Goal: Task Accomplishment & Management: Use online tool/utility

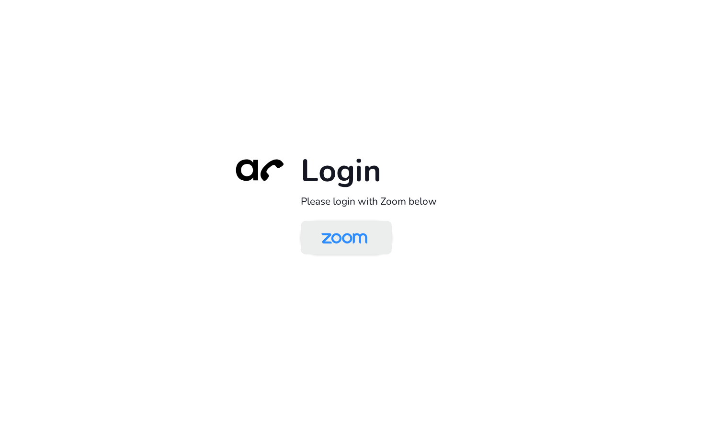
click at [338, 235] on img at bounding box center [344, 238] width 66 height 31
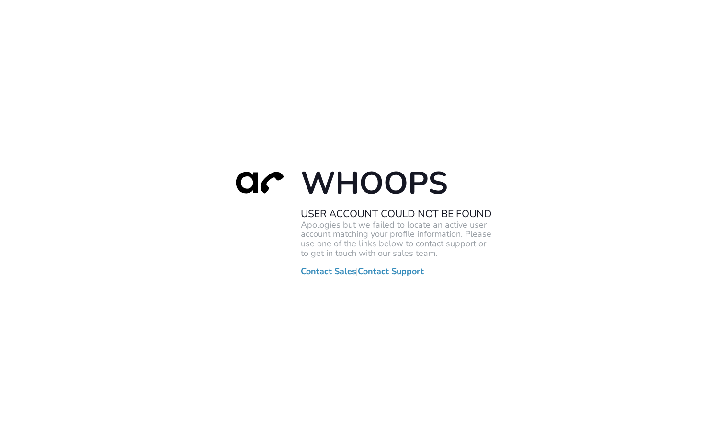
click at [48, 322] on div "Whoops User Account Could Not Be Found Apologies but we failed to locate an act…" at bounding box center [358, 220] width 716 height 440
drag, startPoint x: 197, startPoint y: 100, endPoint x: 222, endPoint y: 97, distance: 25.1
click at [197, 100] on div "Whoops User Account Could Not Be Found Apologies but we failed to locate an act…" at bounding box center [358, 220] width 716 height 440
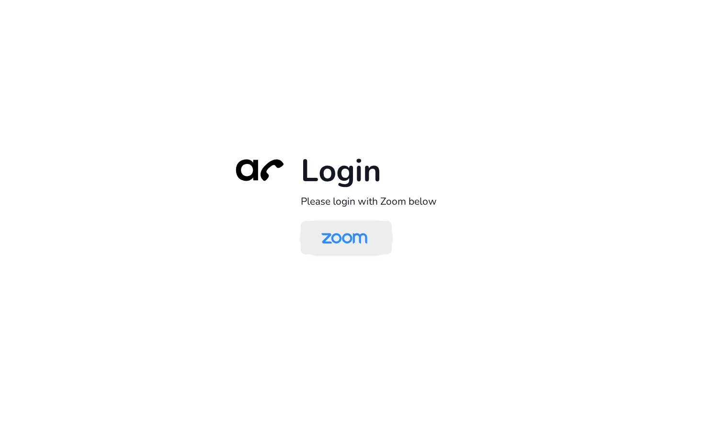
click at [312, 221] on link at bounding box center [346, 237] width 91 height 34
click at [329, 238] on img at bounding box center [344, 238] width 66 height 31
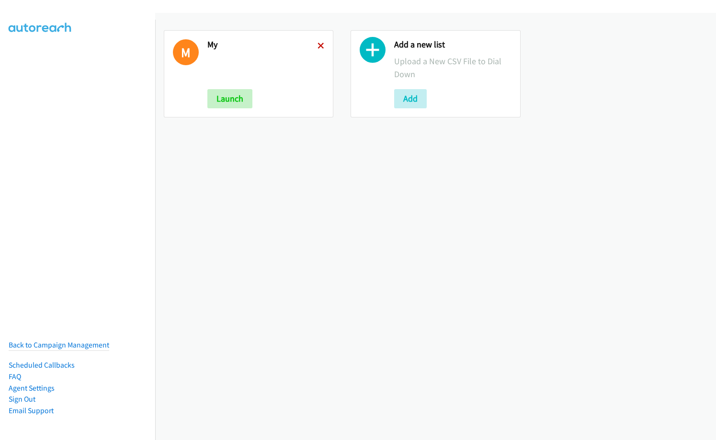
click at [318, 43] on icon at bounding box center [321, 46] width 7 height 7
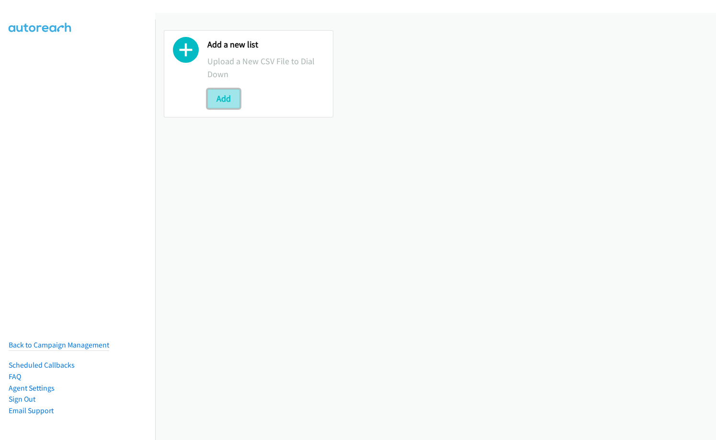
click at [210, 95] on button "Add" at bounding box center [223, 98] width 33 height 19
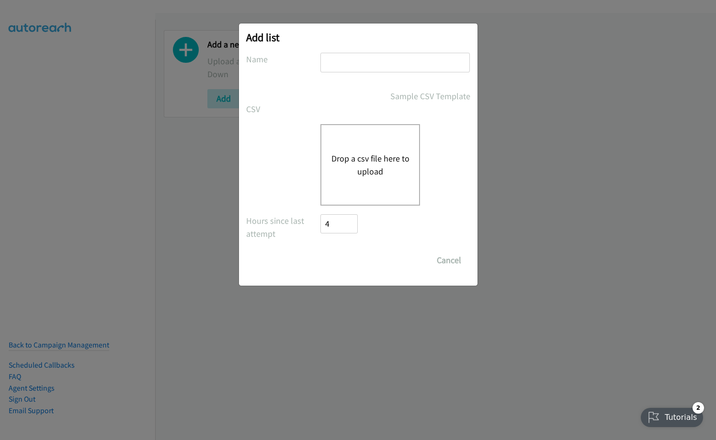
click at [353, 62] on input "text" at bounding box center [396, 63] width 150 height 20
type input "HK"
click at [365, 178] on div "Drop a csv file here to upload" at bounding box center [371, 164] width 100 height 81
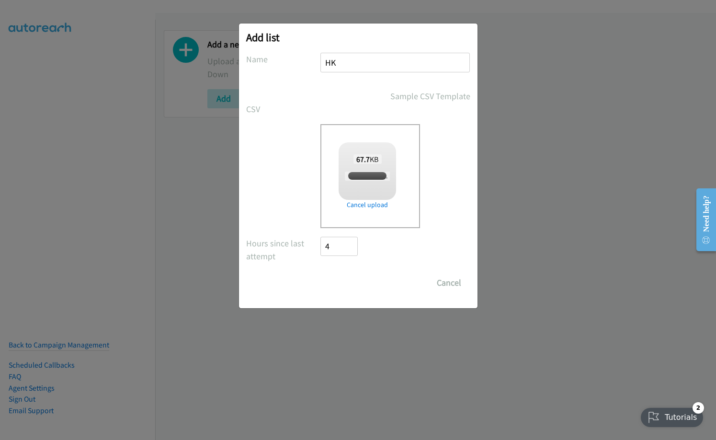
checkbox input "true"
click at [344, 285] on input "Save List" at bounding box center [346, 282] width 50 height 19
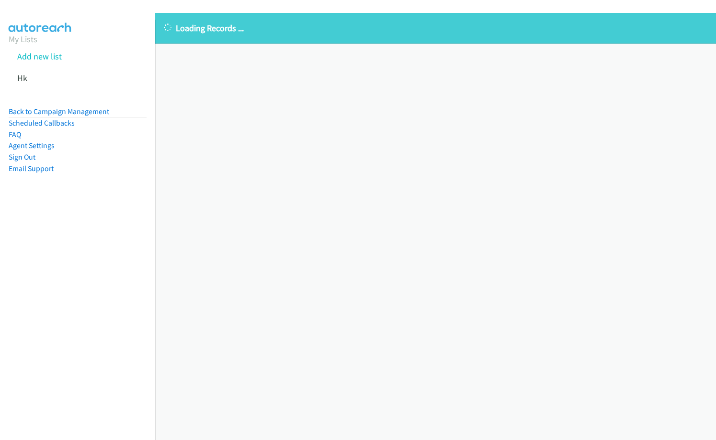
click at [308, 220] on div "Loading Records ... Sorry, something went wrong please try again." at bounding box center [435, 226] width 561 height 427
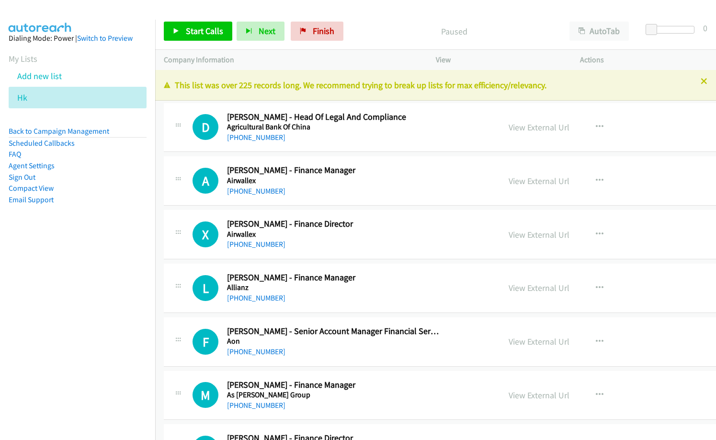
click at [387, 41] on div "Start Calls Pause Next Finish Paused AutoTab AutoTab 0" at bounding box center [435, 31] width 561 height 37
click at [317, 136] on div "[PHONE_NUMBER]" at bounding box center [334, 138] width 214 height 12
click at [515, 128] on link "View External Url" at bounding box center [539, 127] width 61 height 11
click at [194, 31] on span "Start Calls" at bounding box center [204, 30] width 37 height 11
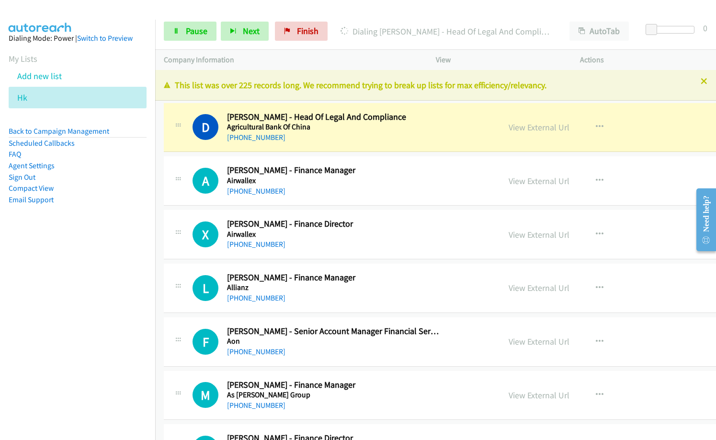
drag, startPoint x: 132, startPoint y: 255, endPoint x: 143, endPoint y: 226, distance: 30.8
click at [132, 255] on nav "Dialing Mode: Power | Switch to Preview My Lists Add new list Hk Back to Campai…" at bounding box center [78, 240] width 156 height 440
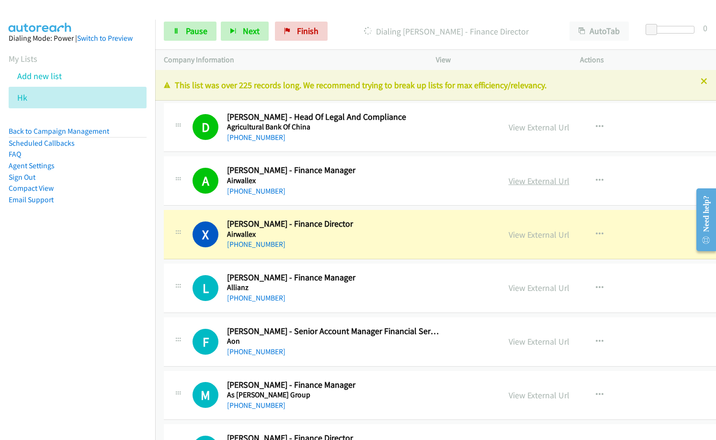
click at [509, 179] on link "View External Url" at bounding box center [539, 180] width 61 height 11
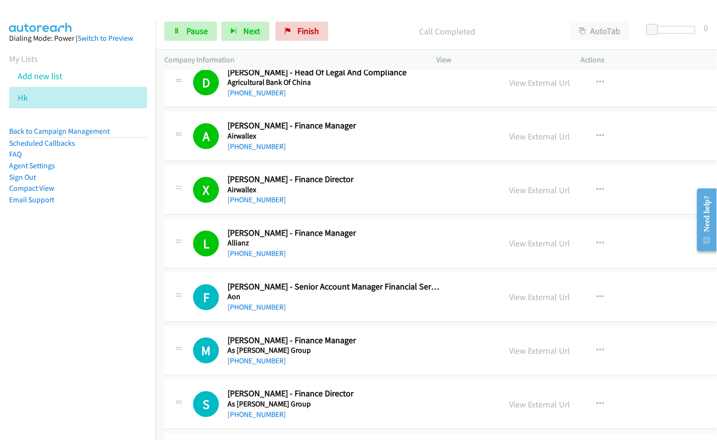
scroll to position [96, 0]
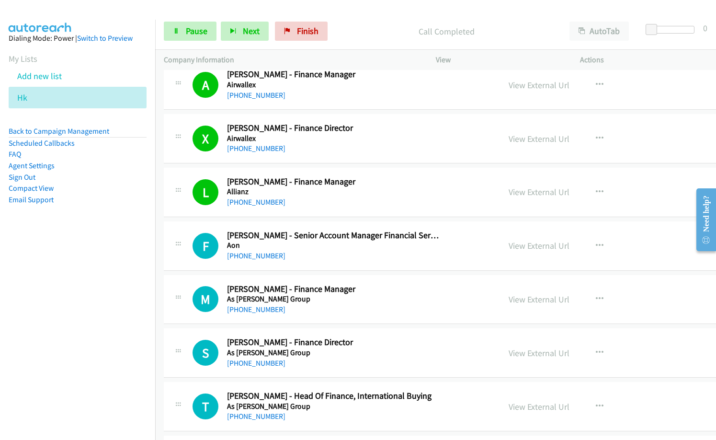
click at [326, 256] on div "[PHONE_NUMBER]" at bounding box center [334, 256] width 214 height 12
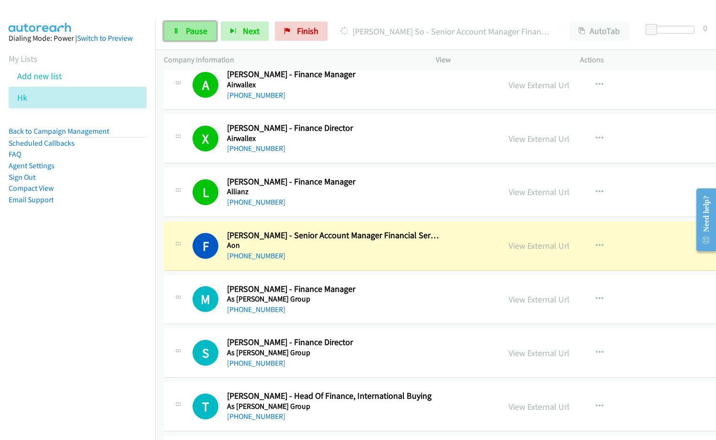
click at [199, 30] on span "Pause" at bounding box center [197, 30] width 22 height 11
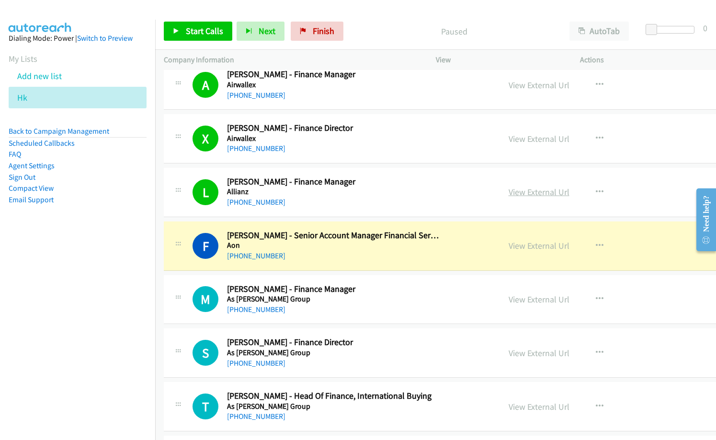
click at [509, 195] on link "View External Url" at bounding box center [539, 191] width 61 height 11
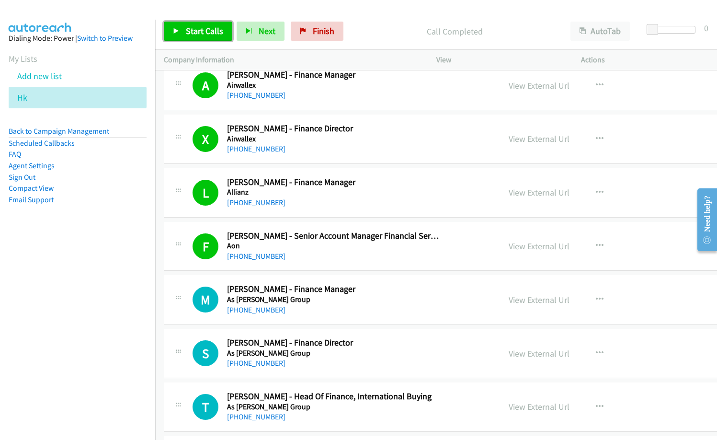
click at [206, 33] on span "Start Calls" at bounding box center [204, 30] width 37 height 11
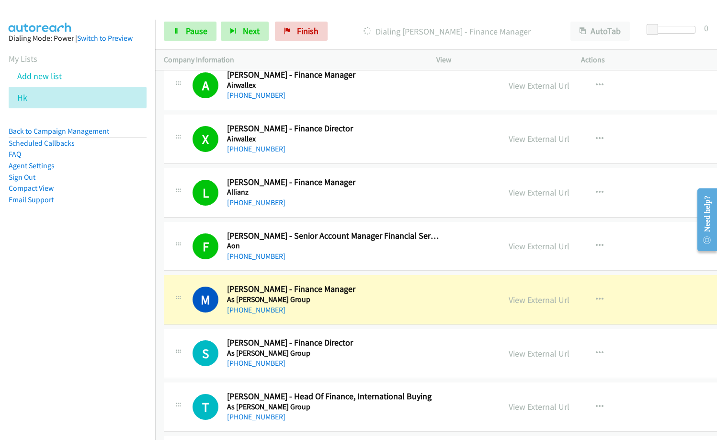
click at [383, 36] on p "Dialing [PERSON_NAME] - Finance Manager" at bounding box center [447, 31] width 213 height 13
click at [125, 352] on nav "Dialing Mode: Power | Switch to Preview My Lists Add new list Hk Back to Campai…" at bounding box center [78, 240] width 156 height 440
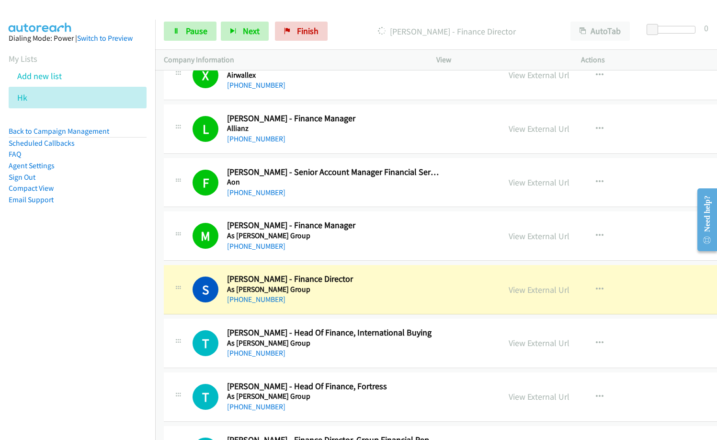
scroll to position [240, 0]
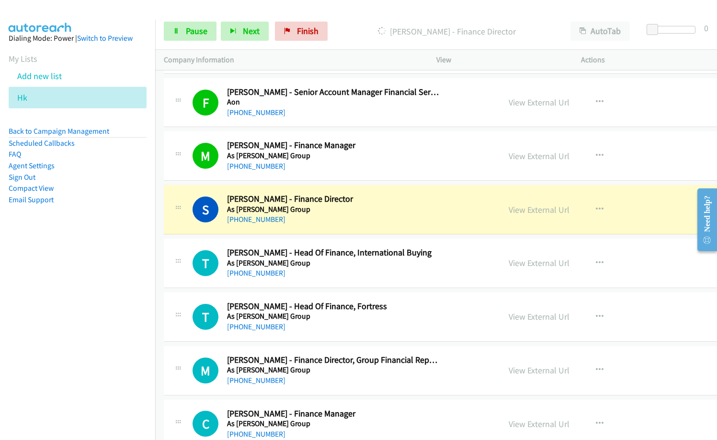
drag, startPoint x: 359, startPoint y: 193, endPoint x: 402, endPoint y: 186, distance: 43.2
click at [359, 193] on div "S Callback Scheduled [PERSON_NAME] - Finance Director As [PERSON_NAME] Group [G…" at bounding box center [483, 209] width 638 height 49
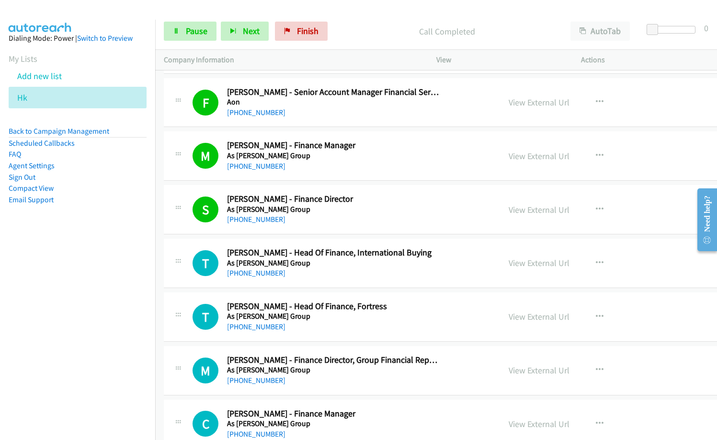
click at [133, 315] on nav "Dialing Mode: Power | Switch to Preview My Lists Add new list Hk Back to Campai…" at bounding box center [78, 240] width 156 height 440
drag, startPoint x: 346, startPoint y: 268, endPoint x: 353, endPoint y: 267, distance: 6.9
click at [346, 268] on div "[PHONE_NUMBER]" at bounding box center [334, 273] width 214 height 12
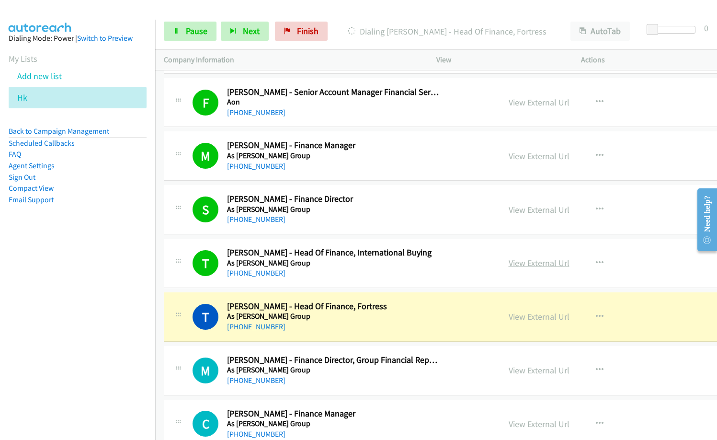
click at [509, 264] on link "View External Url" at bounding box center [539, 262] width 61 height 11
click at [194, 32] on span "Pause" at bounding box center [197, 30] width 22 height 11
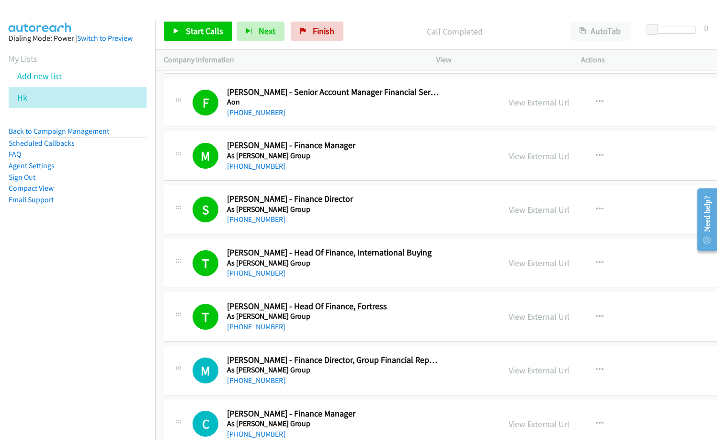
click at [410, 27] on p "Call Completed" at bounding box center [455, 31] width 197 height 13
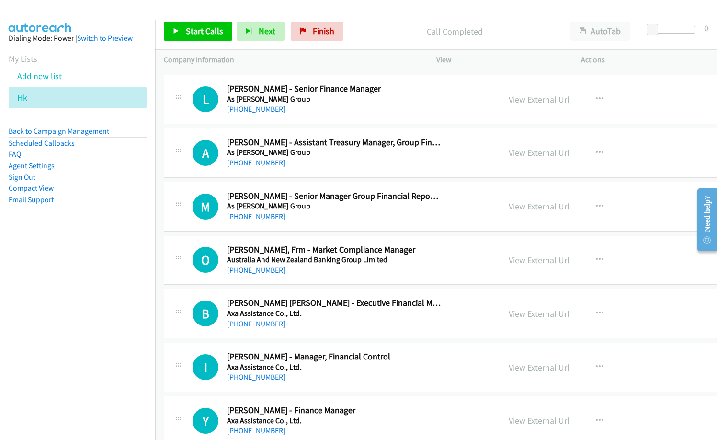
scroll to position [671, 0]
click at [523, 262] on link "View External Url" at bounding box center [539, 260] width 61 height 11
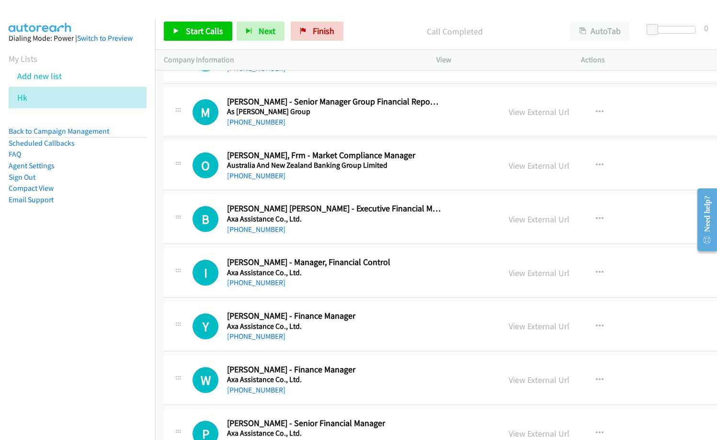
scroll to position [767, 0]
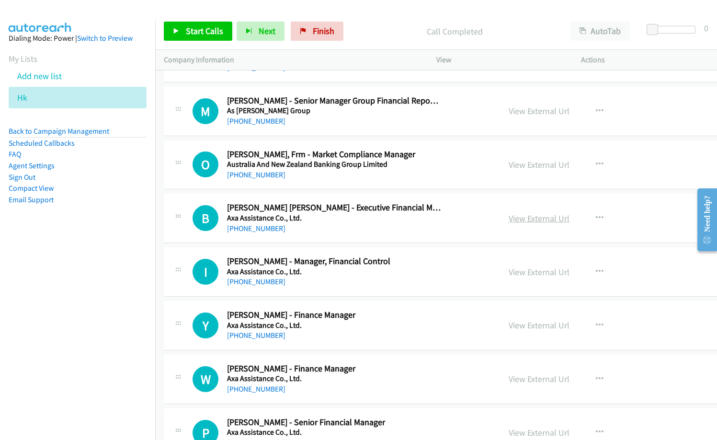
click at [509, 220] on link "View External Url" at bounding box center [539, 218] width 61 height 11
click at [587, 164] on button "button" at bounding box center [600, 164] width 26 height 19
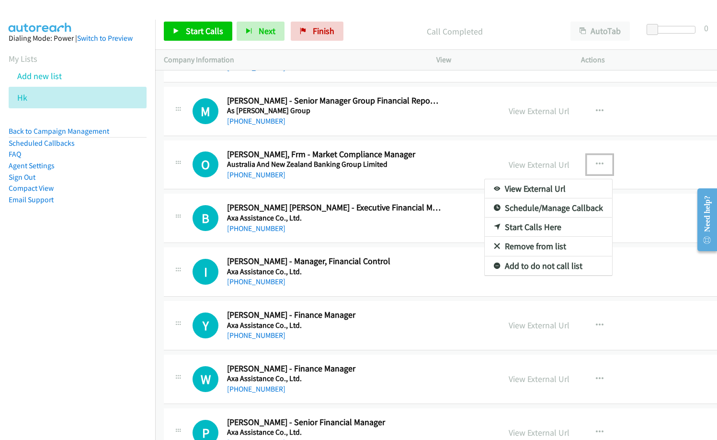
click at [494, 230] on link "Start Calls Here" at bounding box center [548, 227] width 127 height 19
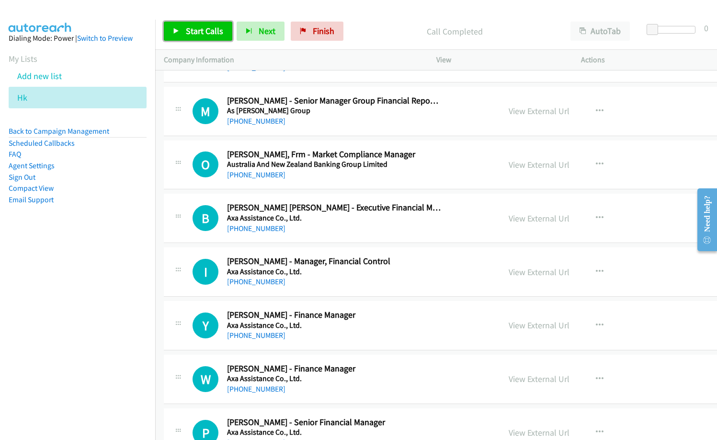
click at [216, 31] on span "Start Calls" at bounding box center [204, 30] width 37 height 11
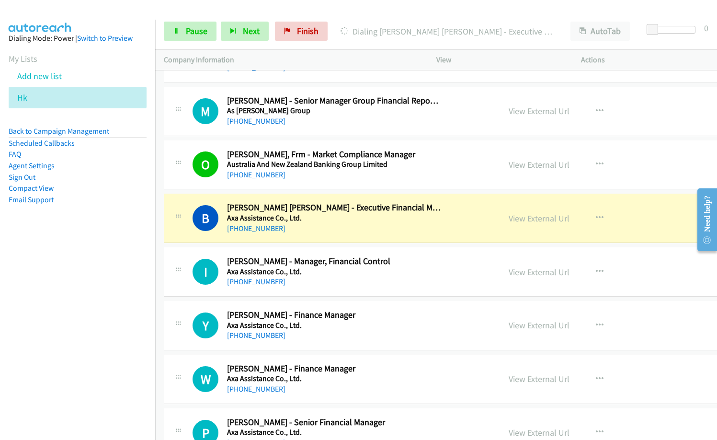
scroll to position [671, 0]
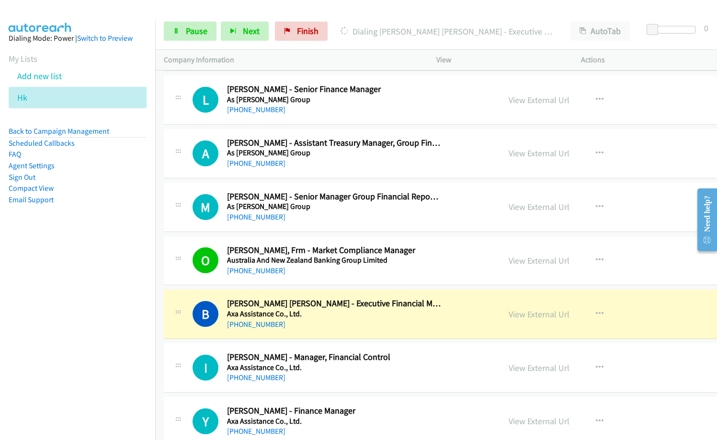
click at [402, 265] on div "[PHONE_NUMBER]" at bounding box center [334, 271] width 214 height 12
click at [197, 31] on span "Pause" at bounding box center [197, 30] width 22 height 11
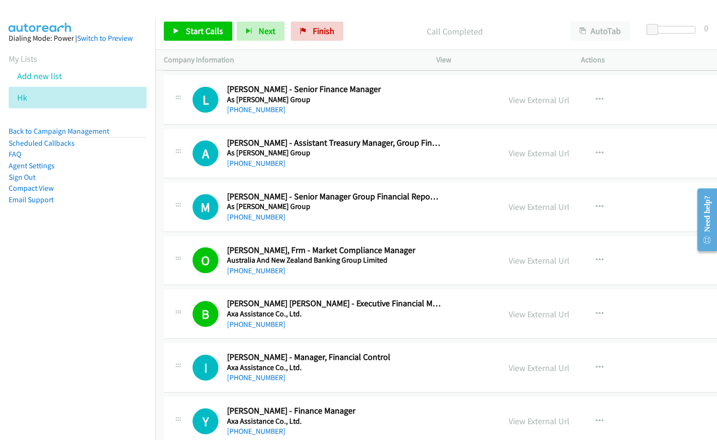
drag, startPoint x: 377, startPoint y: 24, endPoint x: 448, endPoint y: 0, distance: 75.3
click at [377, 24] on div "Call Completed" at bounding box center [455, 31] width 214 height 19
click at [207, 31] on span "Start Calls" at bounding box center [204, 30] width 37 height 11
drag, startPoint x: 386, startPoint y: 32, endPoint x: 478, endPoint y: 0, distance: 97.3
click at [387, 32] on p "Started" at bounding box center [447, 31] width 213 height 13
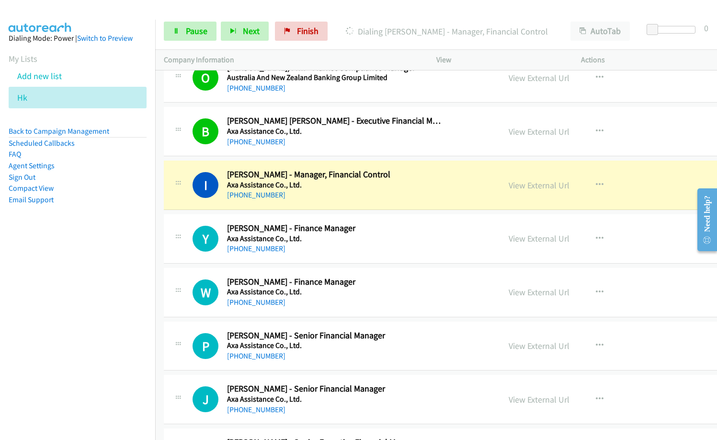
scroll to position [863, 0]
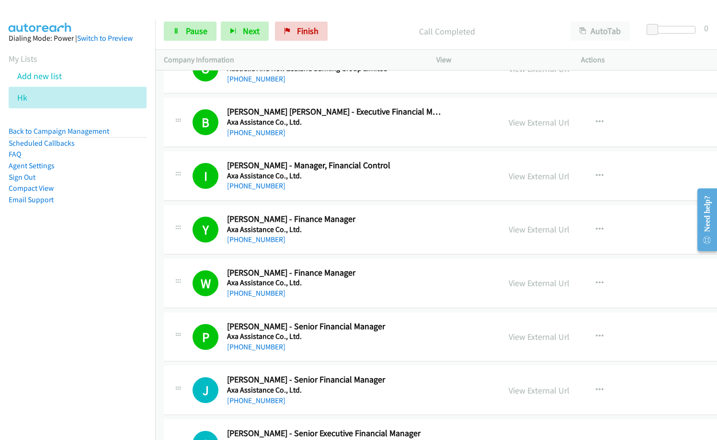
click at [411, 308] on td "W Callback Scheduled [PERSON_NAME] - Finance Manager Axa Assistance Co., Ltd. […" at bounding box center [482, 283] width 655 height 54
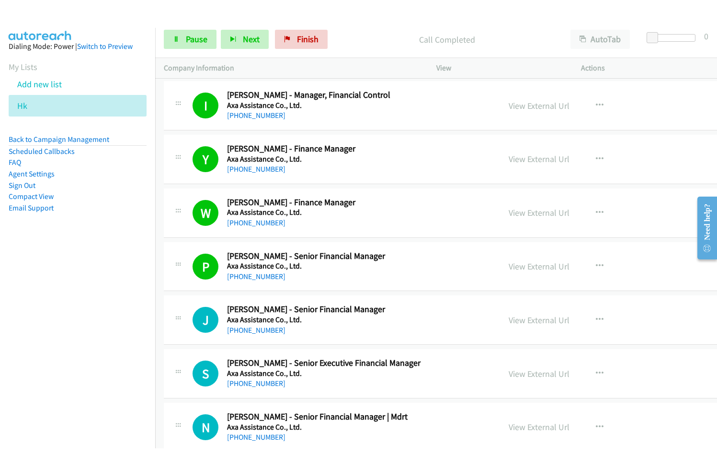
scroll to position [958, 0]
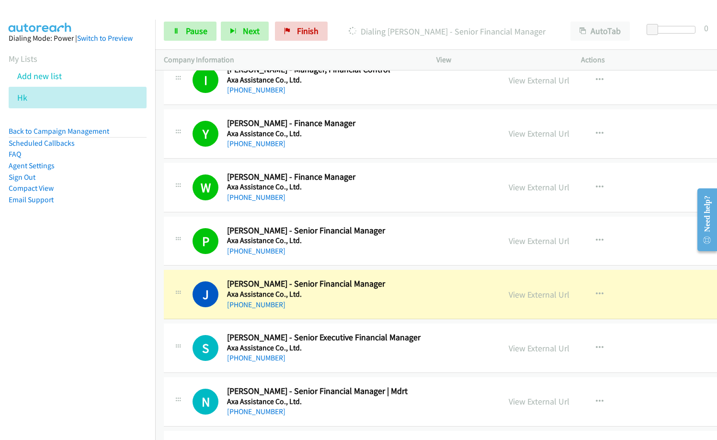
click at [385, 292] on h5 "Axa Assistance Co., Ltd." at bounding box center [334, 294] width 214 height 10
click at [509, 295] on link "View External Url" at bounding box center [539, 294] width 61 height 11
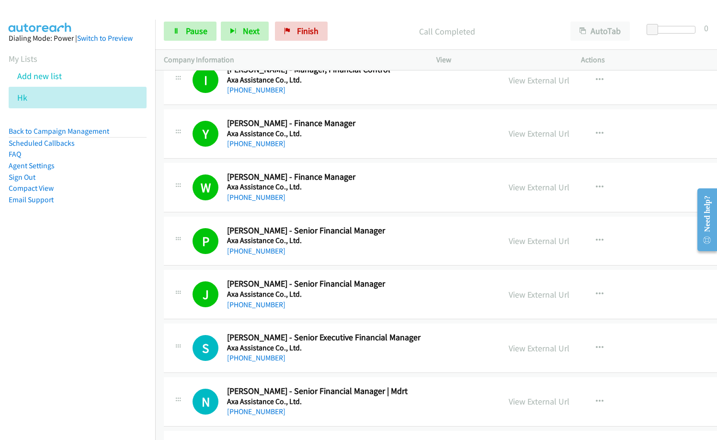
drag, startPoint x: 384, startPoint y: 45, endPoint x: 454, endPoint y: 0, distance: 82.3
click at [385, 44] on div "Start Calls Pause Next Finish Call Completed AutoTab AutoTab 0" at bounding box center [436, 31] width 562 height 37
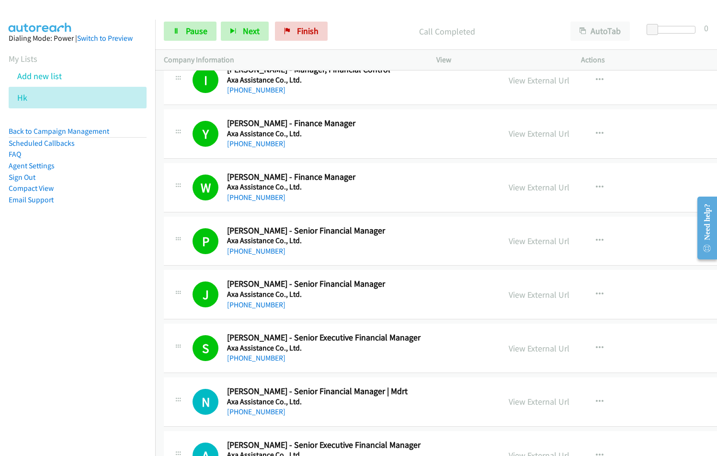
click at [199, 43] on div "Start Calls Pause Next Finish Call Completed AutoTab AutoTab 0" at bounding box center [436, 31] width 562 height 37
click at [192, 31] on span "Pause" at bounding box center [197, 30] width 22 height 11
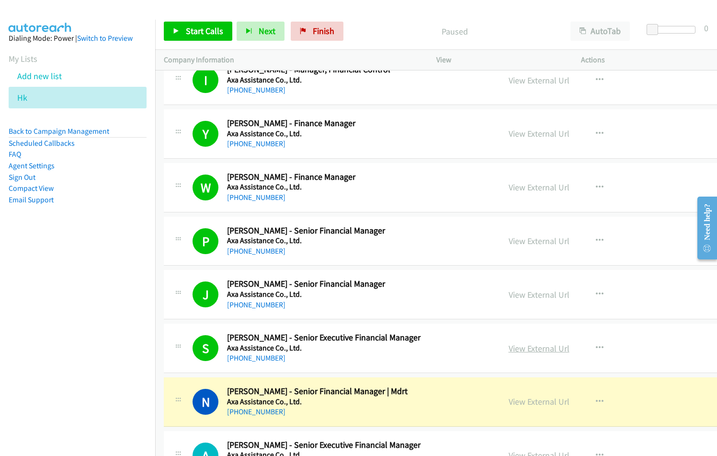
click at [511, 350] on link "View External Url" at bounding box center [539, 348] width 61 height 11
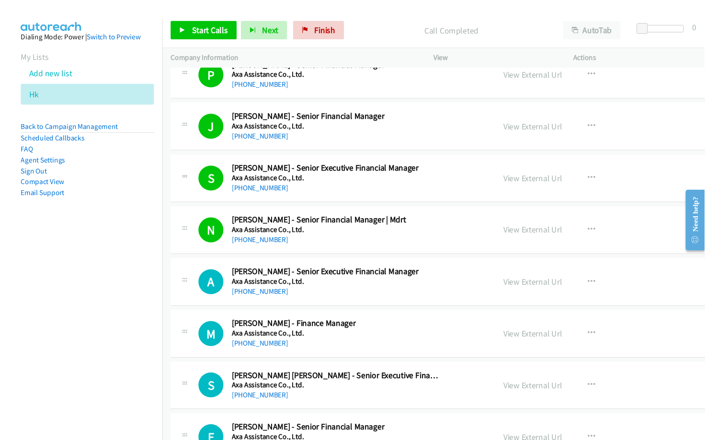
scroll to position [1150, 0]
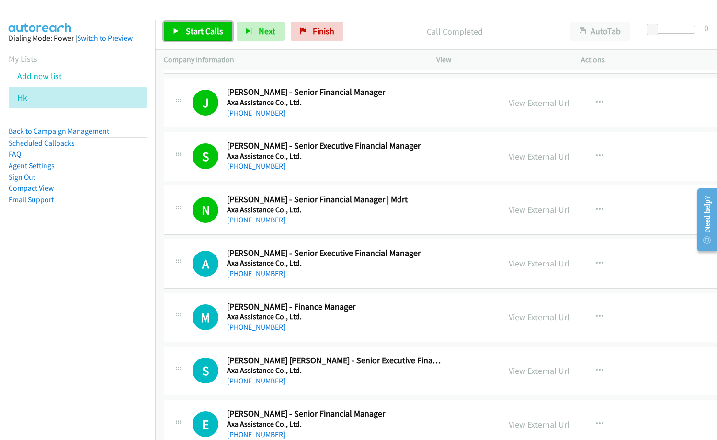
click at [211, 35] on span "Start Calls" at bounding box center [204, 30] width 37 height 11
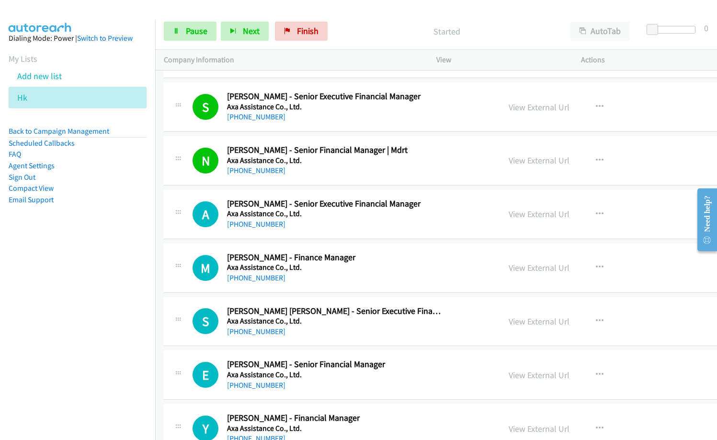
scroll to position [1246, 0]
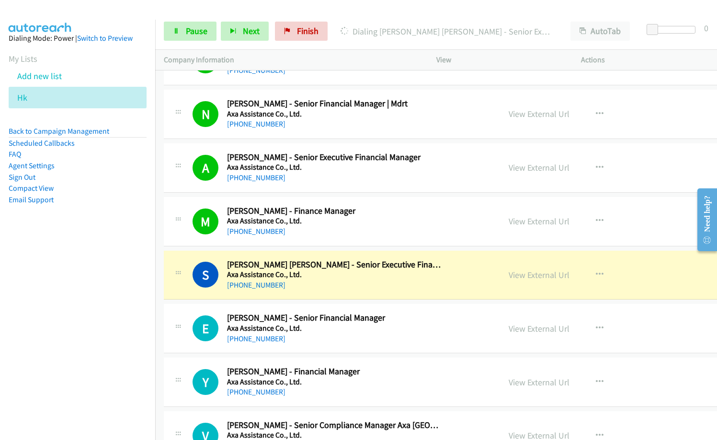
click at [417, 323] on h5 "Axa Assistance Co., Ltd." at bounding box center [334, 328] width 214 height 10
click at [509, 274] on link "View External Url" at bounding box center [539, 274] width 61 height 11
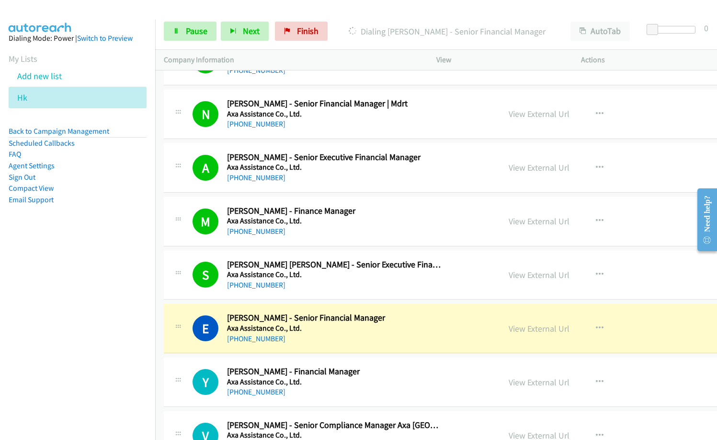
click at [371, 28] on p "Dialing [PERSON_NAME] - Senior Financial Manager" at bounding box center [447, 31] width 213 height 13
click at [509, 330] on link "View External Url" at bounding box center [539, 328] width 61 height 11
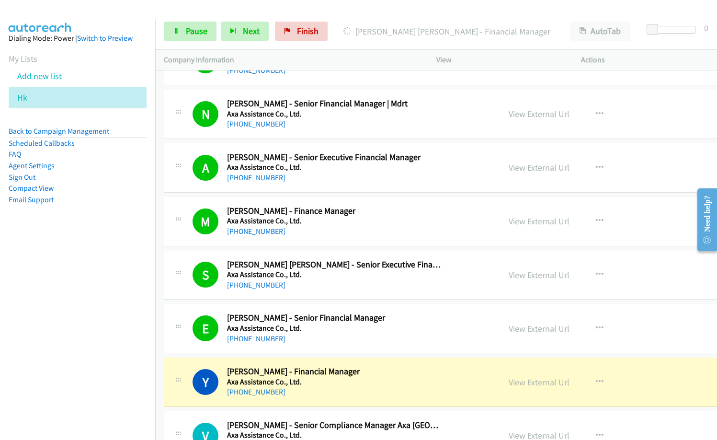
scroll to position [1294, 0]
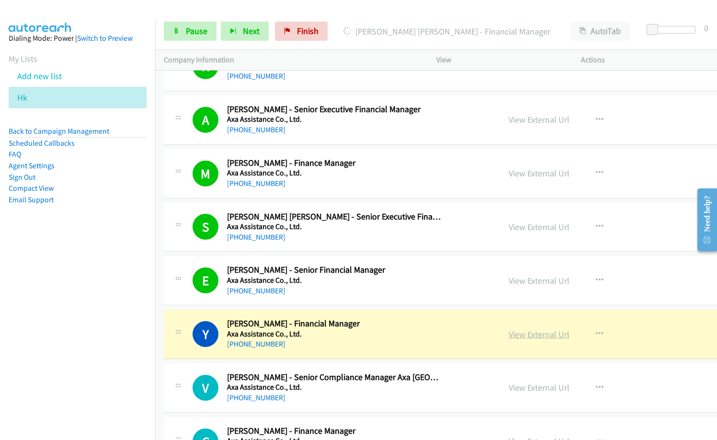
click at [519, 335] on link "View External Url" at bounding box center [539, 334] width 61 height 11
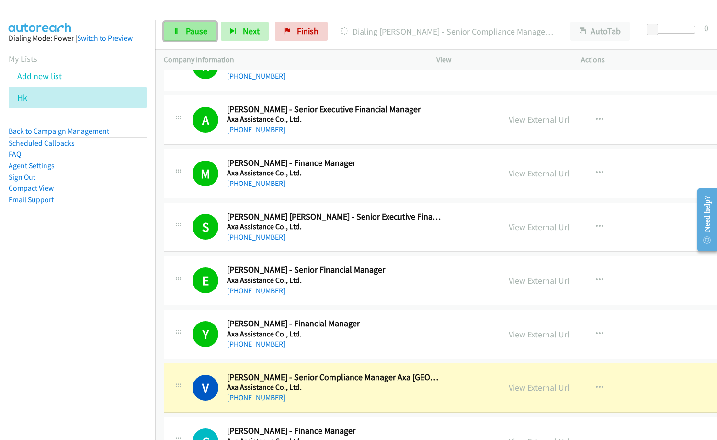
click at [197, 32] on span "Pause" at bounding box center [197, 30] width 22 height 11
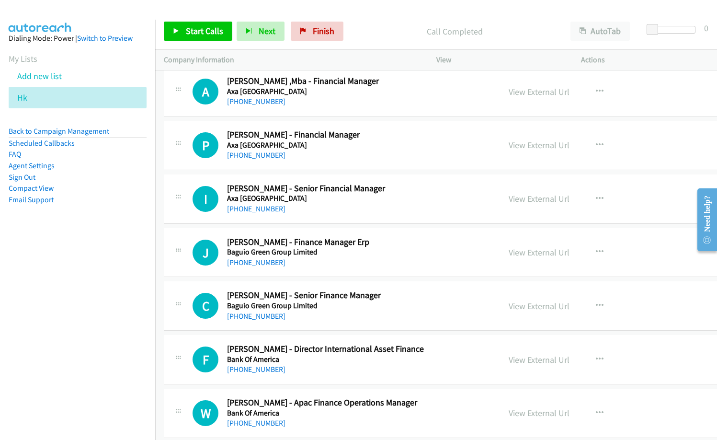
scroll to position [1821, 0]
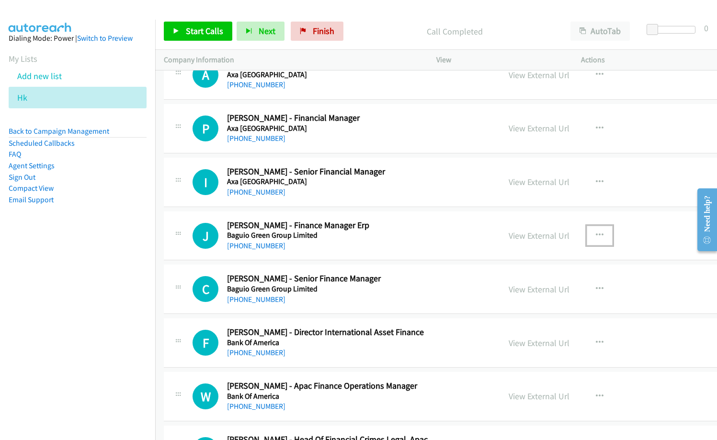
click at [596, 237] on icon "button" at bounding box center [600, 235] width 8 height 8
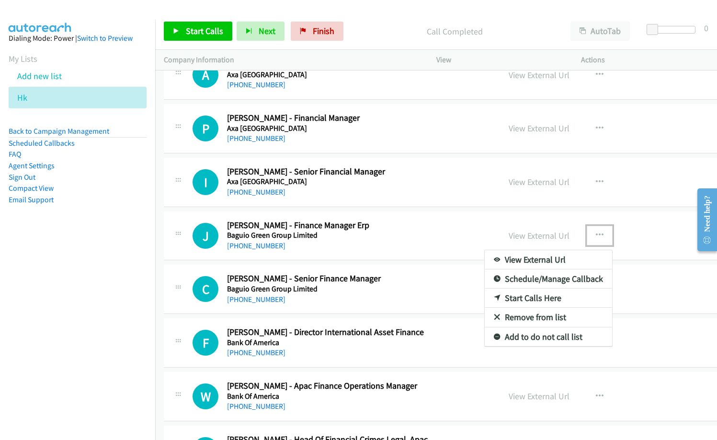
click at [492, 295] on link "Start Calls Here" at bounding box center [548, 297] width 127 height 19
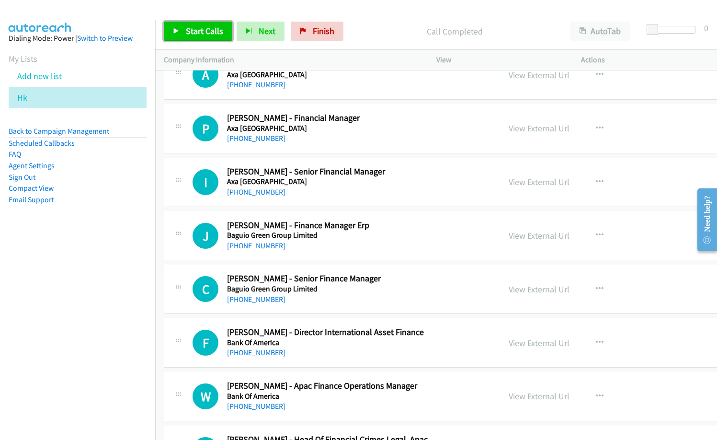
click at [201, 32] on span "Start Calls" at bounding box center [204, 30] width 37 height 11
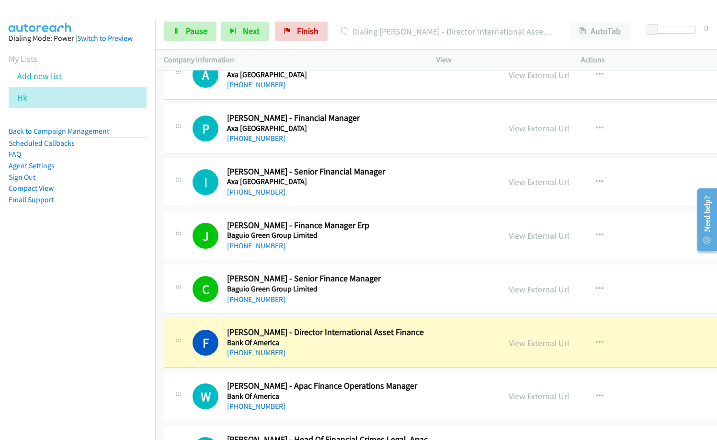
scroll to position [1917, 0]
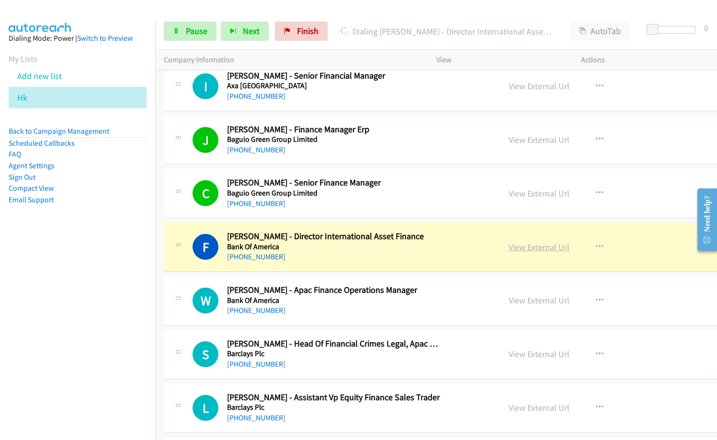
click at [509, 247] on link "View External Url" at bounding box center [539, 247] width 61 height 11
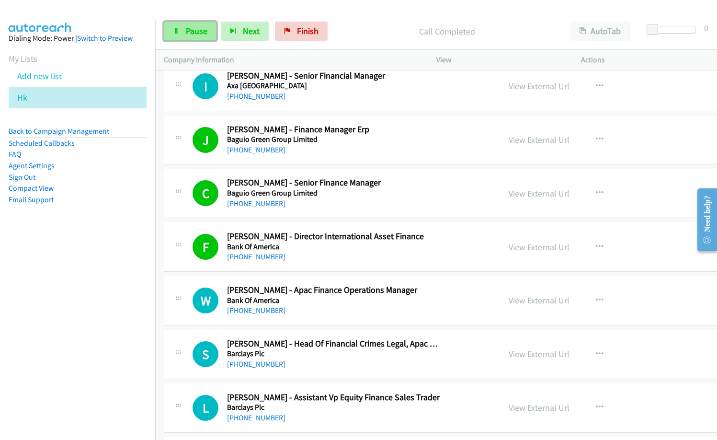
click at [202, 36] on span "Pause" at bounding box center [197, 30] width 22 height 11
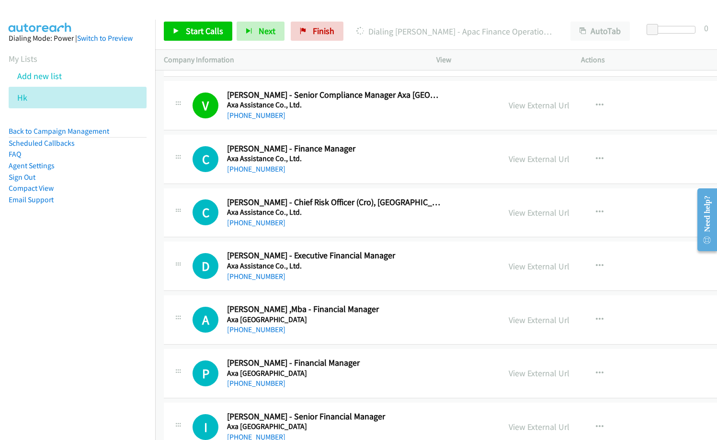
scroll to position [1581, 0]
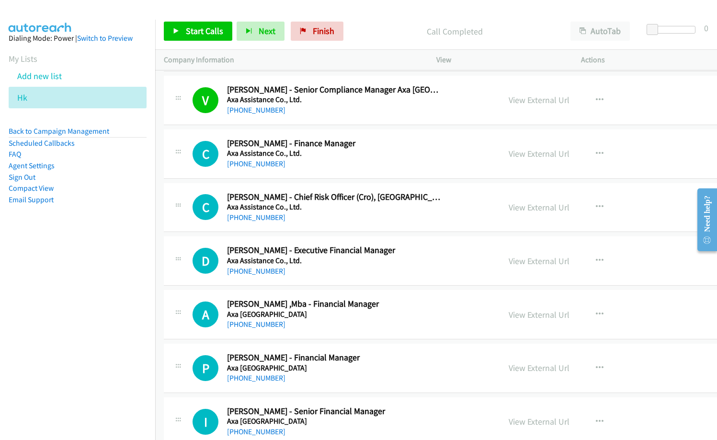
click at [387, 210] on h5 "Axa Assistance Co., Ltd." at bounding box center [334, 207] width 214 height 10
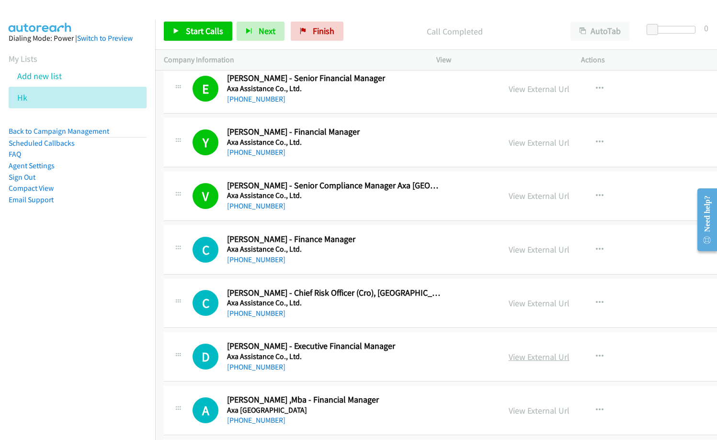
scroll to position [1533, 0]
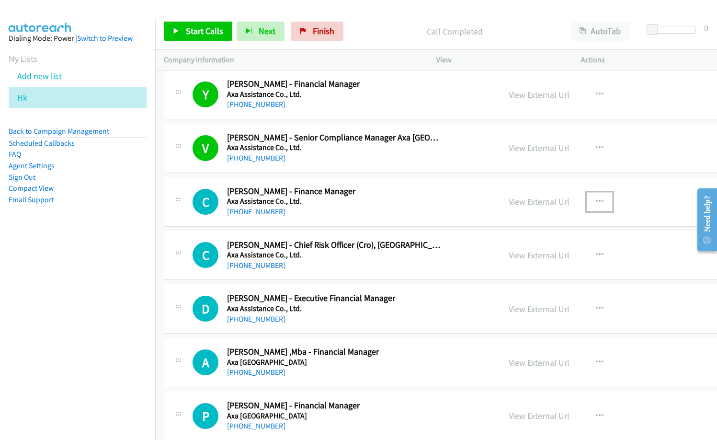
click at [596, 201] on icon "button" at bounding box center [600, 202] width 8 height 8
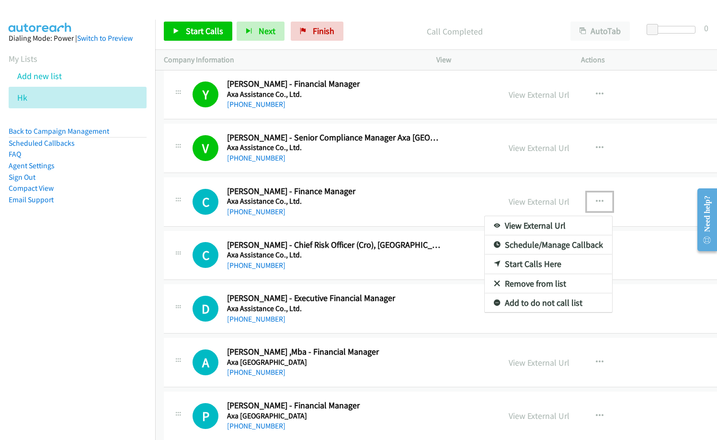
click at [506, 264] on link "Start Calls Here" at bounding box center [548, 263] width 127 height 19
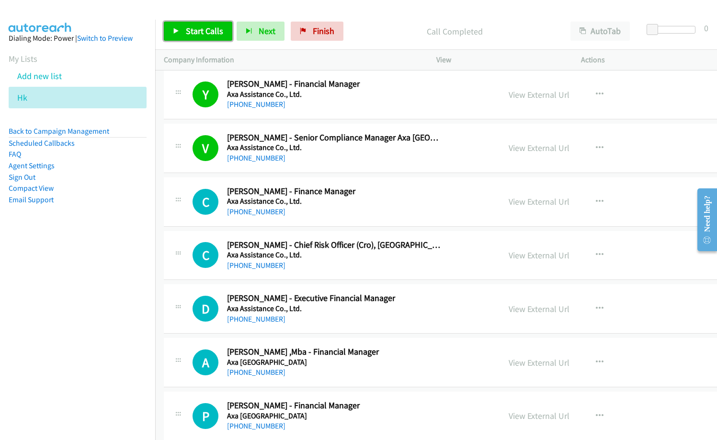
click at [185, 32] on link "Start Calls" at bounding box center [198, 31] width 69 height 19
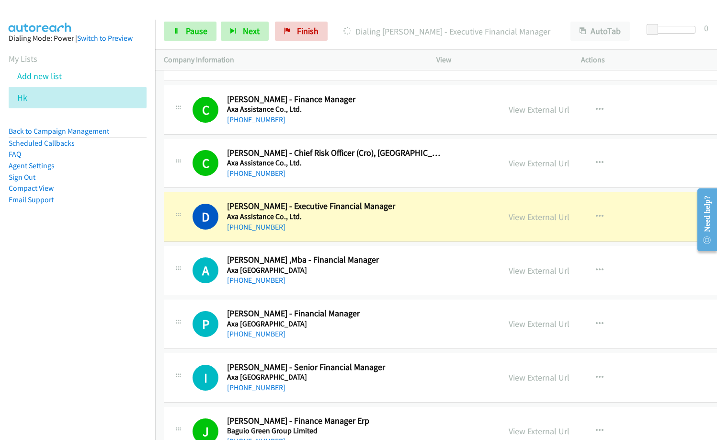
scroll to position [1629, 0]
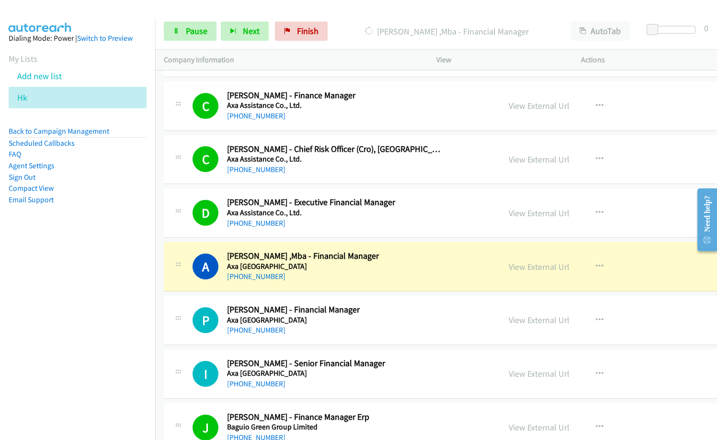
click at [382, 320] on h5 "Axa [GEOGRAPHIC_DATA]" at bounding box center [334, 320] width 214 height 10
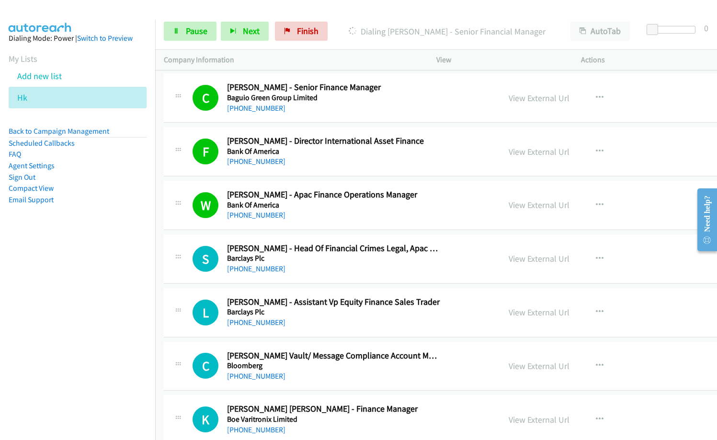
scroll to position [2013, 0]
click at [338, 264] on div "[PHONE_NUMBER]" at bounding box center [334, 269] width 214 height 12
click at [514, 261] on link "View External Url" at bounding box center [539, 258] width 61 height 11
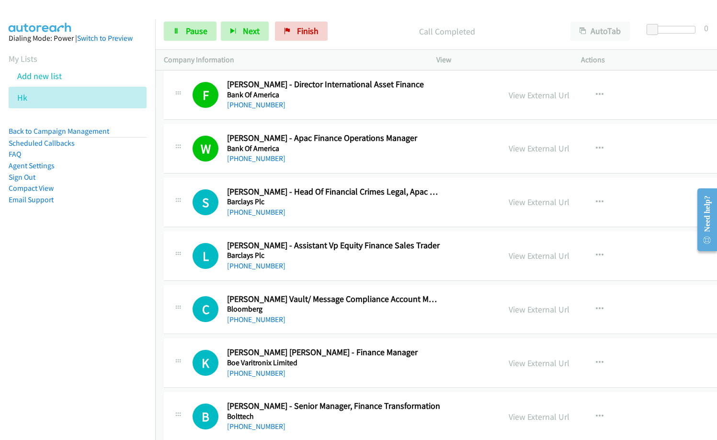
scroll to position [2061, 0]
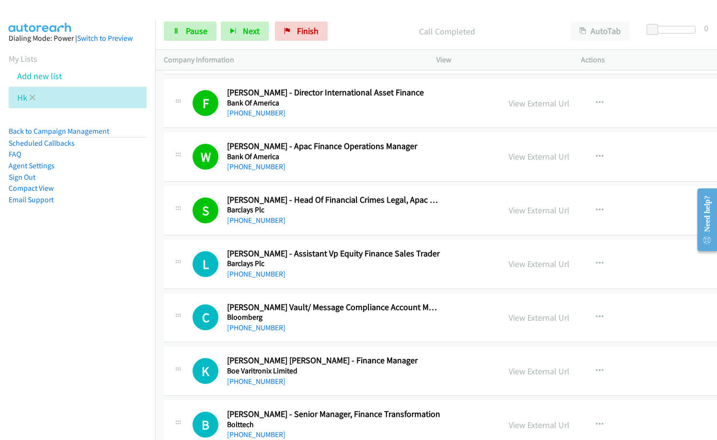
drag, startPoint x: 130, startPoint y: 278, endPoint x: 115, endPoint y: 90, distance: 188.9
click at [130, 278] on nav "Dialing Mode: Power | Switch to Preview My Lists Add new list Hk Back to Campai…" at bounding box center [78, 240] width 156 height 440
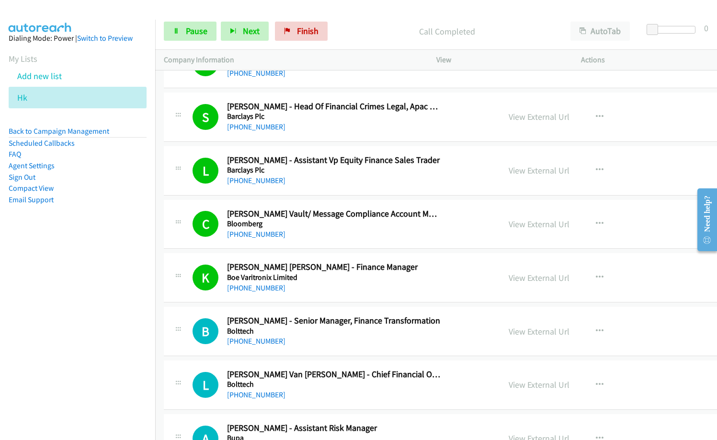
scroll to position [2156, 0]
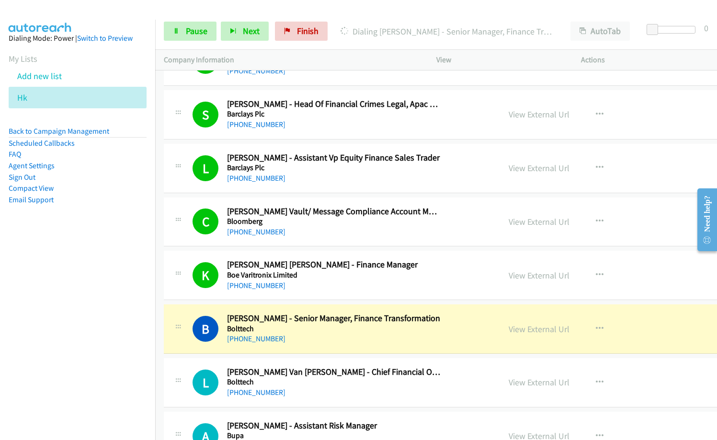
click at [73, 299] on nav "Dialing Mode: Power | Switch to Preview My Lists Add new list Hk Back to Campai…" at bounding box center [78, 240] width 156 height 440
click at [509, 276] on link "View External Url" at bounding box center [539, 275] width 61 height 11
click at [196, 31] on span "Pause" at bounding box center [197, 30] width 22 height 11
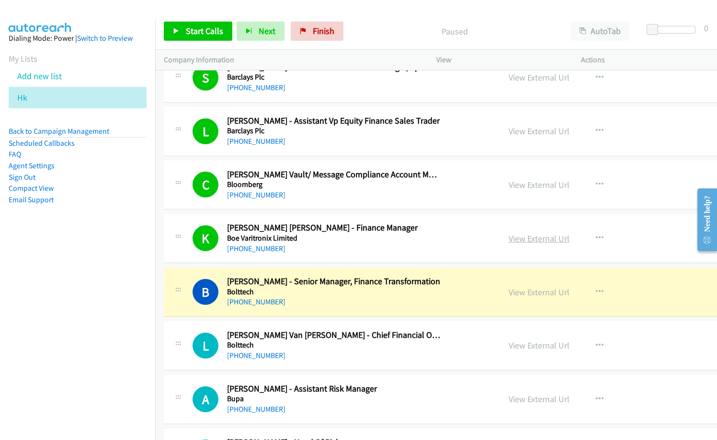
scroll to position [2204, 0]
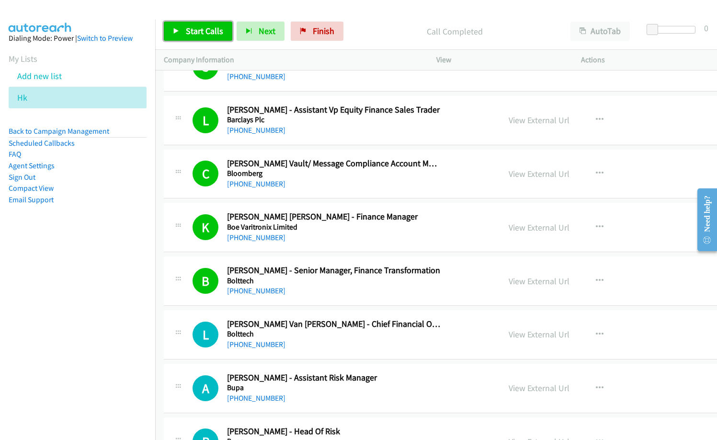
click at [194, 29] on span "Start Calls" at bounding box center [204, 30] width 37 height 11
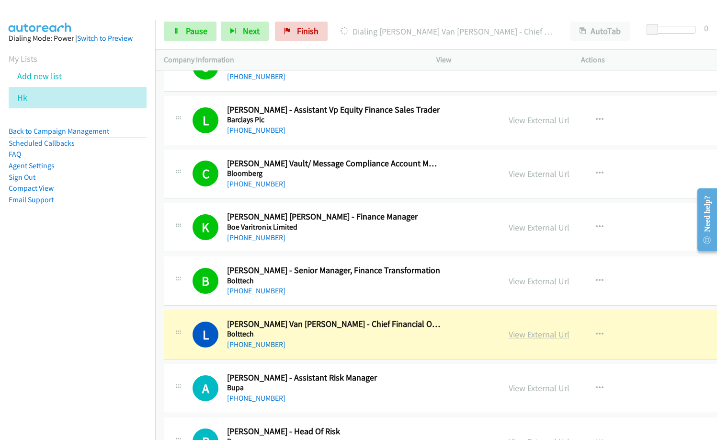
click at [509, 339] on link "View External Url" at bounding box center [539, 334] width 61 height 11
click at [176, 34] on icon at bounding box center [176, 31] width 7 height 7
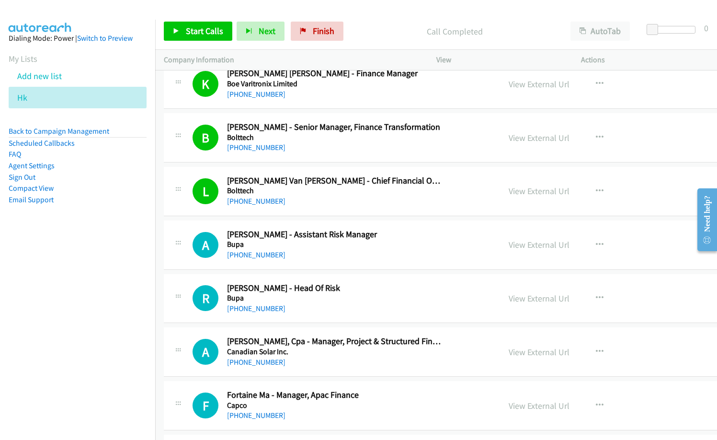
scroll to position [2348, 0]
click at [373, 288] on h2 "[PERSON_NAME] - Head Of Risk" at bounding box center [334, 287] width 214 height 11
click at [587, 295] on button "button" at bounding box center [600, 297] width 26 height 19
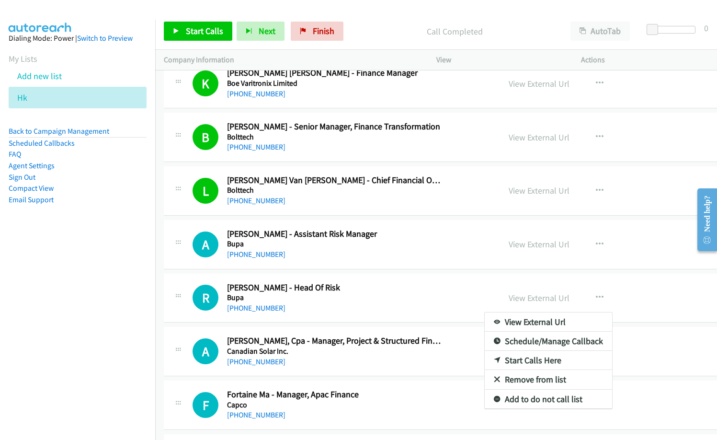
click at [496, 361] on link "Start Calls Here" at bounding box center [548, 360] width 127 height 19
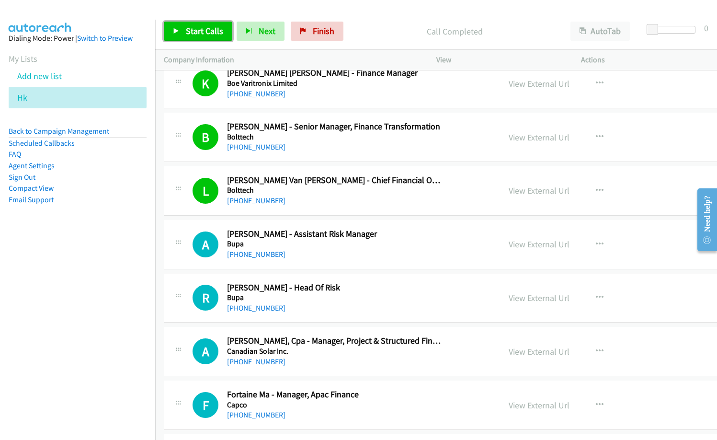
click at [213, 33] on span "Start Calls" at bounding box center [204, 30] width 37 height 11
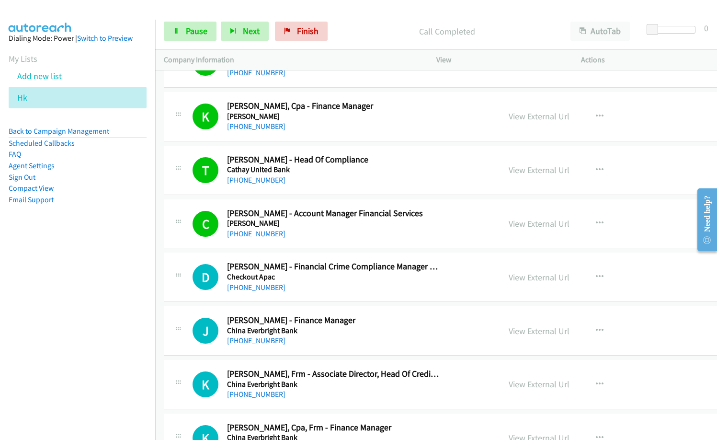
scroll to position [2731, 0]
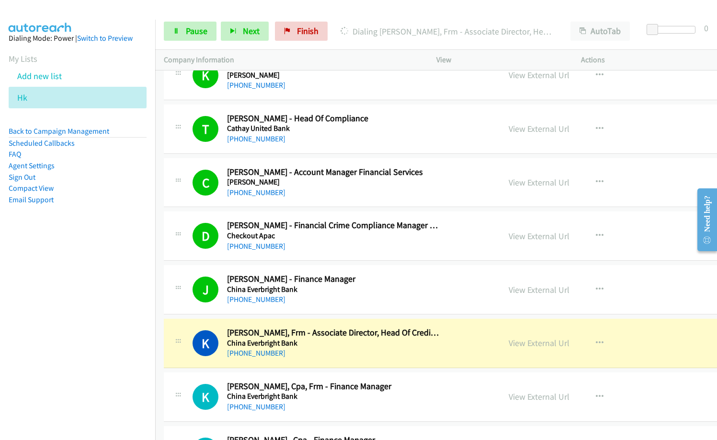
click at [407, 348] on div "[PHONE_NUMBER]" at bounding box center [334, 353] width 214 height 12
click at [509, 345] on link "View External Url" at bounding box center [539, 342] width 61 height 11
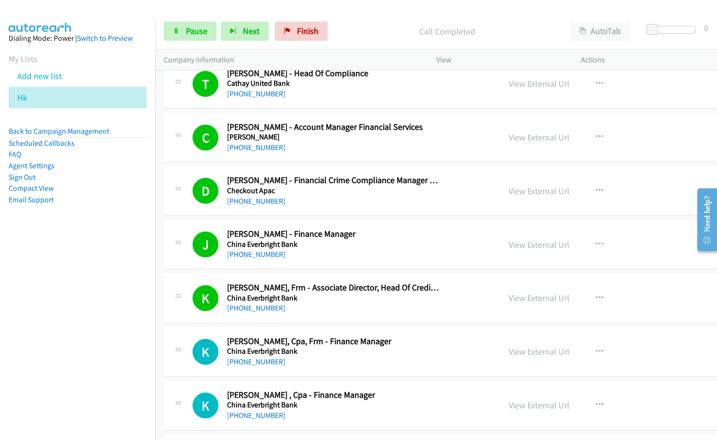
scroll to position [2827, 0]
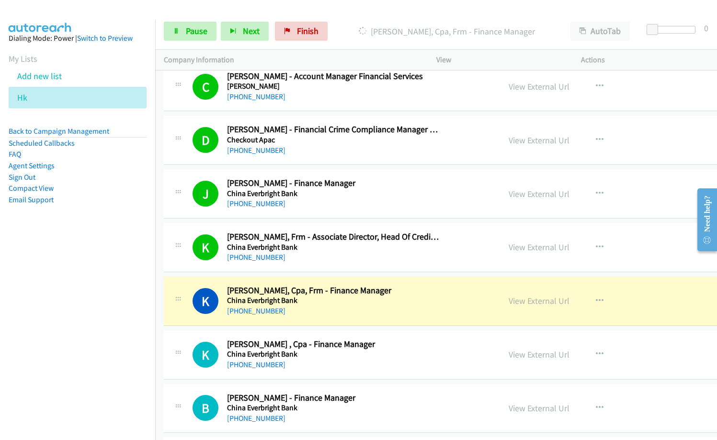
drag, startPoint x: 349, startPoint y: 263, endPoint x: 398, endPoint y: 197, distance: 82.1
click at [349, 263] on div "[PHONE_NUMBER]" at bounding box center [334, 258] width 214 height 12
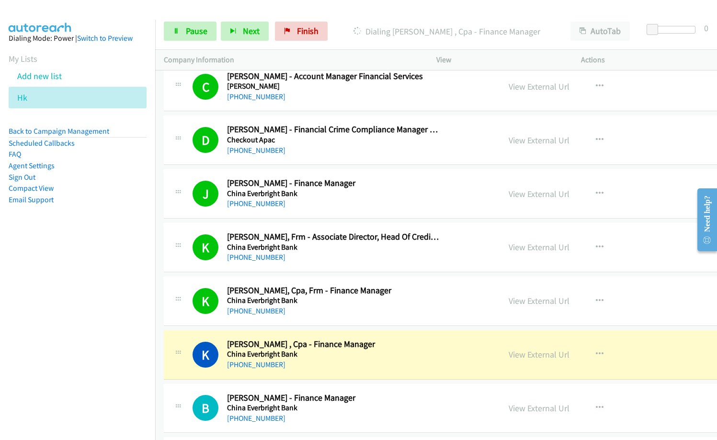
click at [397, 310] on div "[PHONE_NUMBER]" at bounding box center [334, 311] width 214 height 12
click at [509, 302] on link "View External Url" at bounding box center [539, 300] width 61 height 11
click at [188, 20] on div "Start Calls Pause Next Finish Dialing [PERSON_NAME] , Cpa - Finance Manager Aut…" at bounding box center [436, 31] width 562 height 37
click at [190, 31] on span "Pause" at bounding box center [197, 30] width 22 height 11
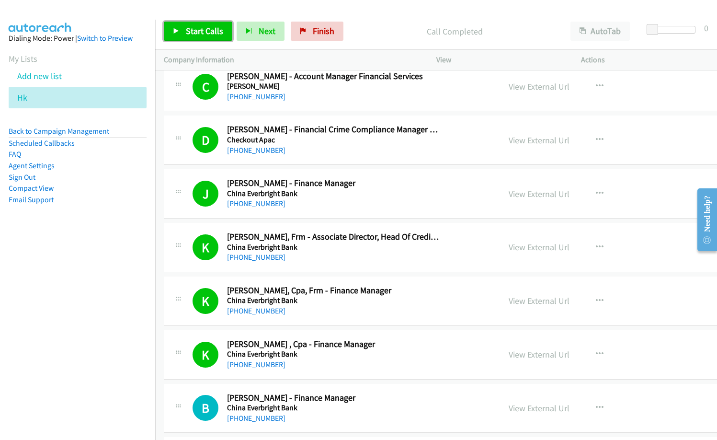
click at [207, 29] on span "Start Calls" at bounding box center [204, 30] width 37 height 11
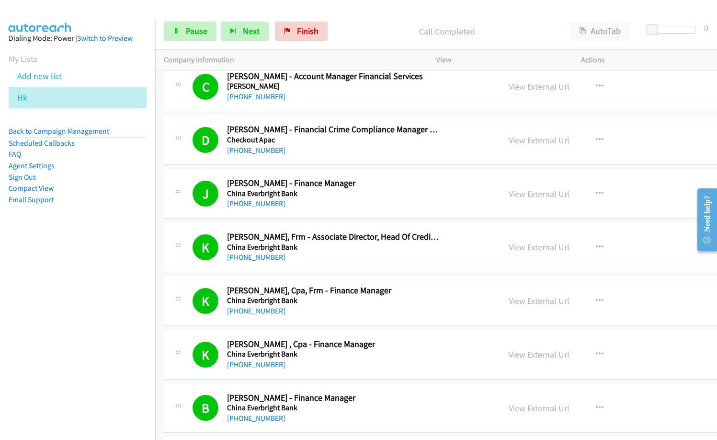
scroll to position [2971, 0]
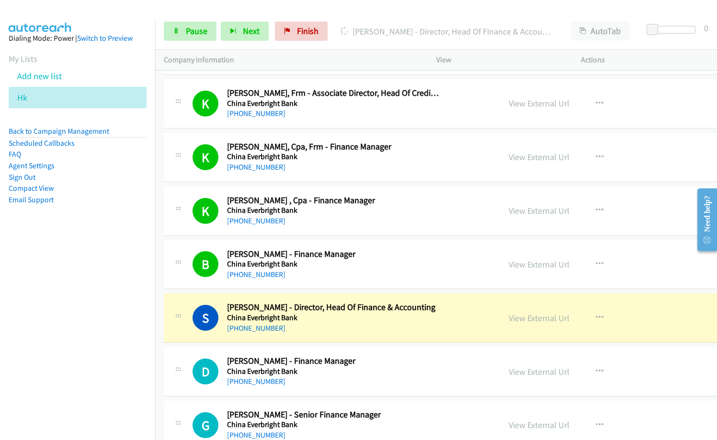
drag, startPoint x: 345, startPoint y: 273, endPoint x: 413, endPoint y: 269, distance: 67.7
click at [345, 273] on div "[PHONE_NUMBER]" at bounding box center [334, 275] width 214 height 12
click at [509, 264] on link "View External Url" at bounding box center [539, 264] width 61 height 11
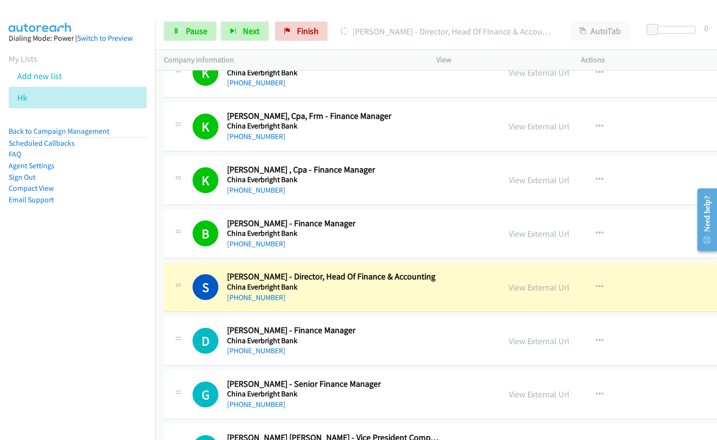
scroll to position [3019, 0]
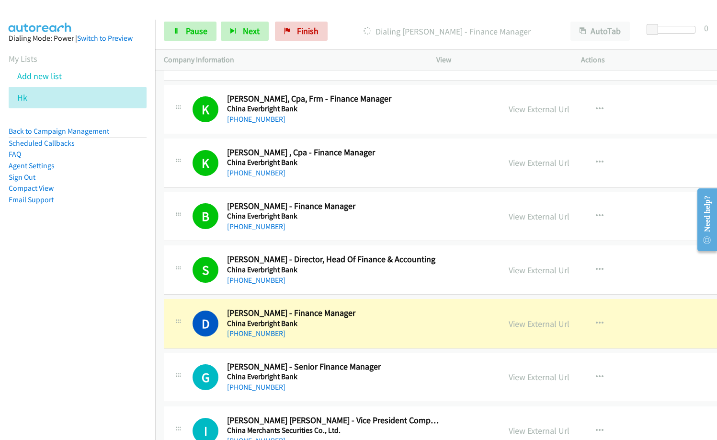
click at [335, 304] on div "D Callback Scheduled [PERSON_NAME] - Finance Manager China Everbright Bank [GEO…" at bounding box center [483, 323] width 638 height 49
click at [509, 325] on link "View External Url" at bounding box center [539, 323] width 61 height 11
click at [195, 32] on span "Pause" at bounding box center [197, 30] width 22 height 11
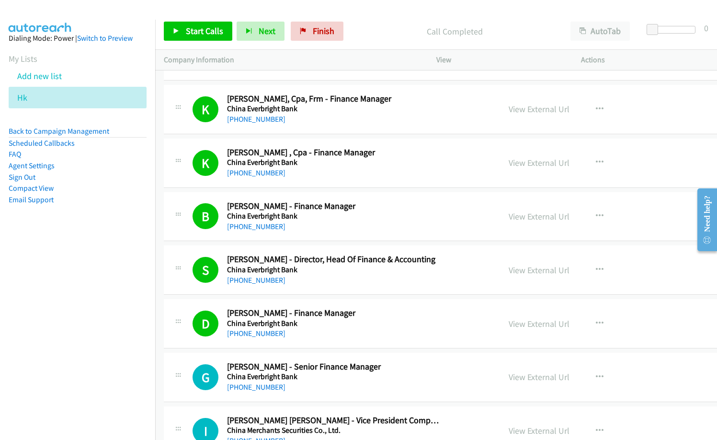
drag, startPoint x: 383, startPoint y: 26, endPoint x: 431, endPoint y: 0, distance: 54.7
click at [385, 25] on p "Call Completed" at bounding box center [455, 31] width 197 height 13
drag, startPoint x: 390, startPoint y: 30, endPoint x: 508, endPoint y: 0, distance: 121.9
click at [391, 30] on p "Call Completed" at bounding box center [455, 31] width 197 height 13
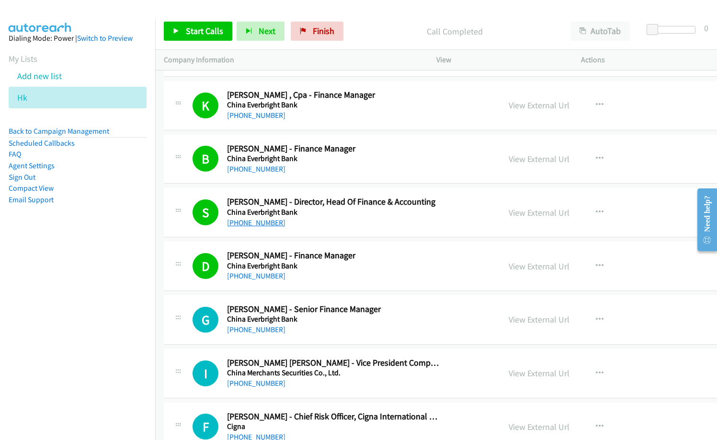
scroll to position [3163, 0]
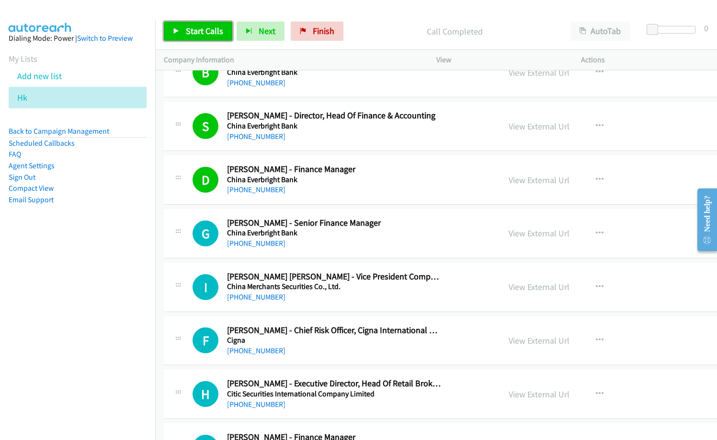
click at [206, 35] on span "Start Calls" at bounding box center [204, 30] width 37 height 11
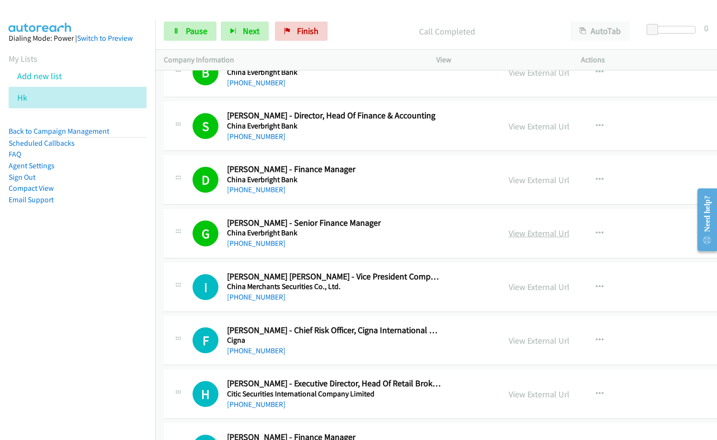
drag, startPoint x: 382, startPoint y: 231, endPoint x: 505, endPoint y: 234, distance: 122.7
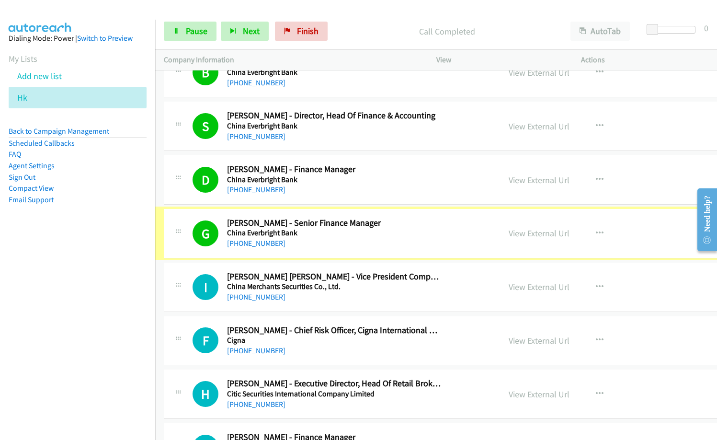
click at [509, 234] on link "View External Url" at bounding box center [539, 233] width 61 height 11
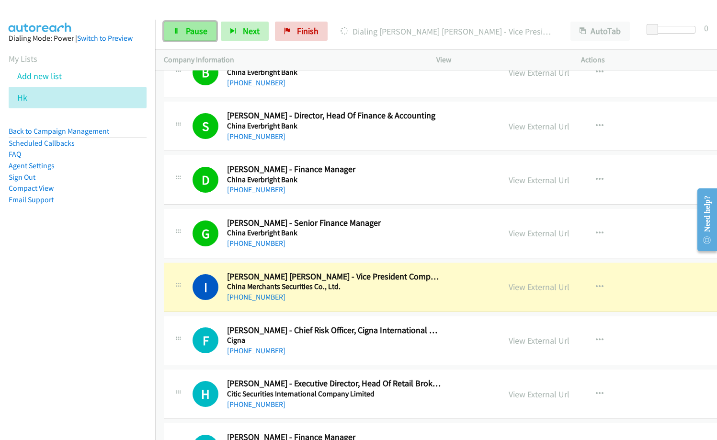
click at [202, 35] on span "Pause" at bounding box center [197, 30] width 22 height 11
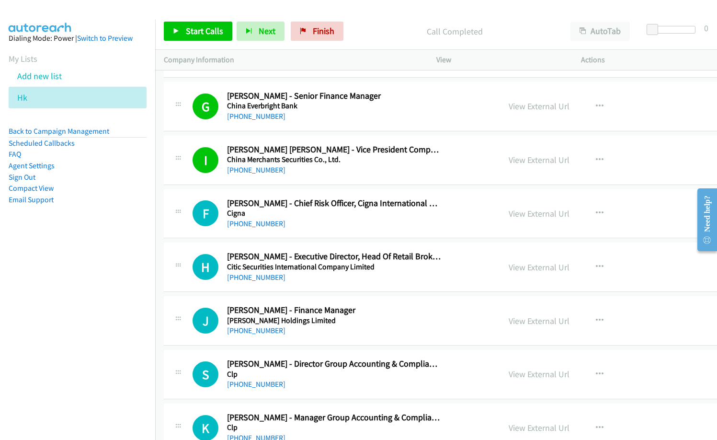
scroll to position [3306, 0]
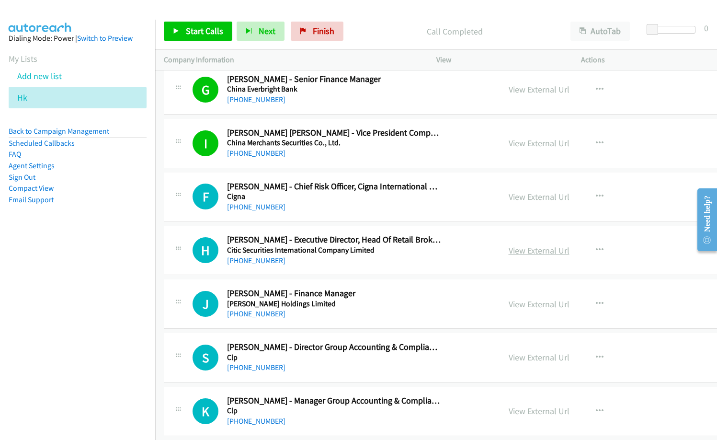
click at [509, 248] on link "View External Url" at bounding box center [539, 250] width 61 height 11
drag, startPoint x: 213, startPoint y: 31, endPoint x: 246, endPoint y: 58, distance: 41.9
click at [213, 31] on span "Start Calls" at bounding box center [204, 30] width 37 height 11
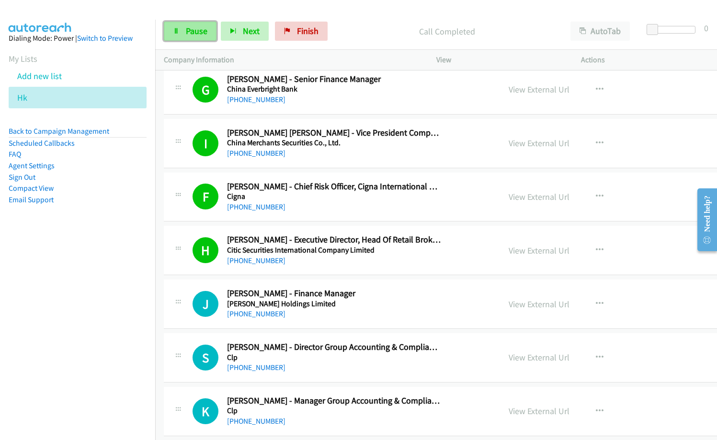
click at [182, 27] on link "Pause" at bounding box center [190, 31] width 53 height 19
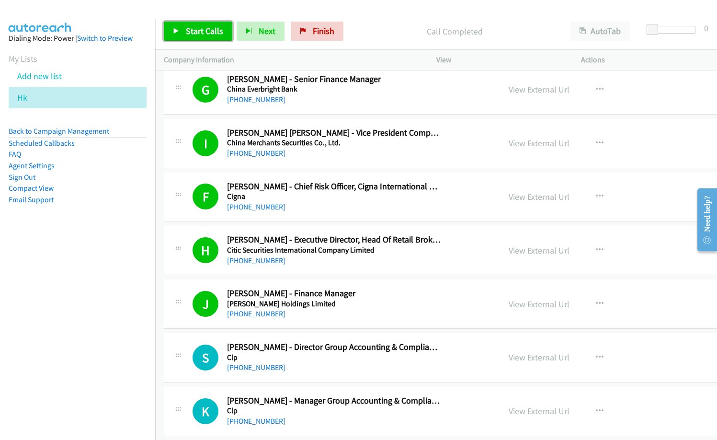
click at [203, 33] on span "Start Calls" at bounding box center [204, 30] width 37 height 11
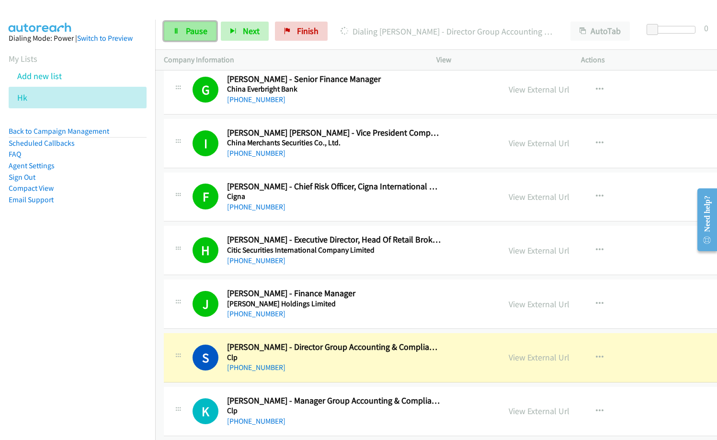
click at [184, 36] on link "Pause" at bounding box center [190, 31] width 53 height 19
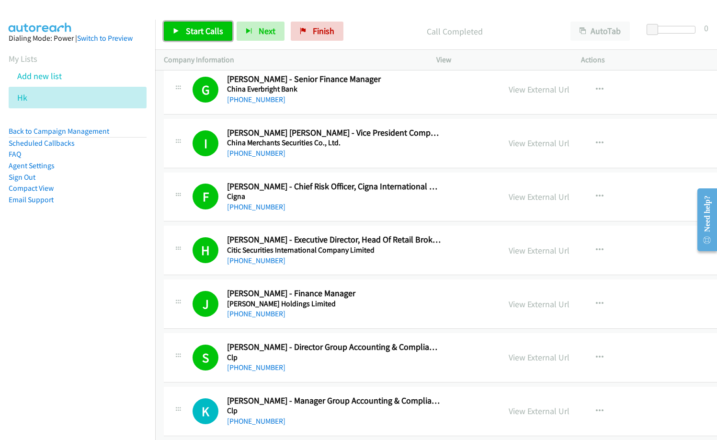
click at [201, 33] on span "Start Calls" at bounding box center [204, 30] width 37 height 11
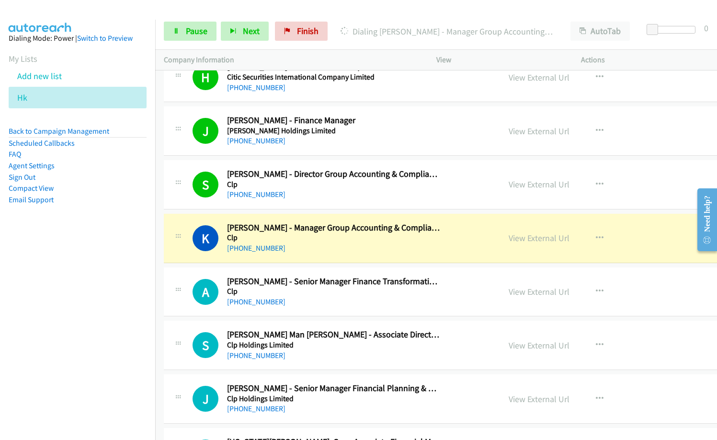
scroll to position [3498, 0]
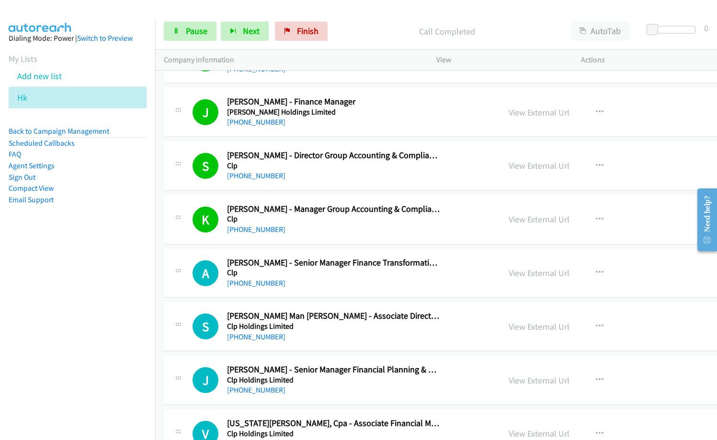
click at [101, 335] on nav "Dialing Mode: Power | Switch to Preview My Lists Add new list Hk Back to Campai…" at bounding box center [78, 240] width 156 height 440
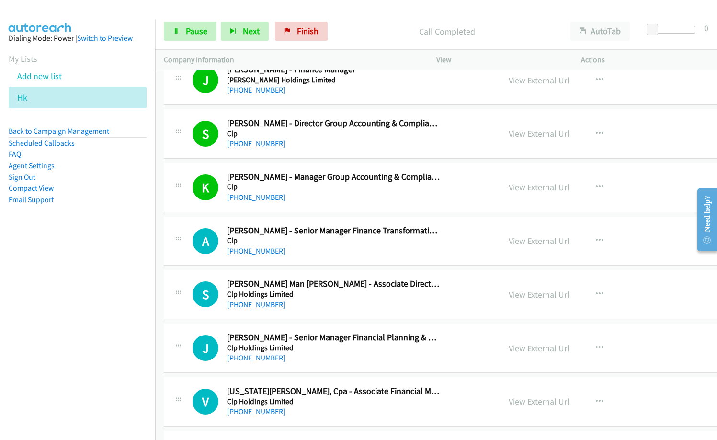
scroll to position [3546, 0]
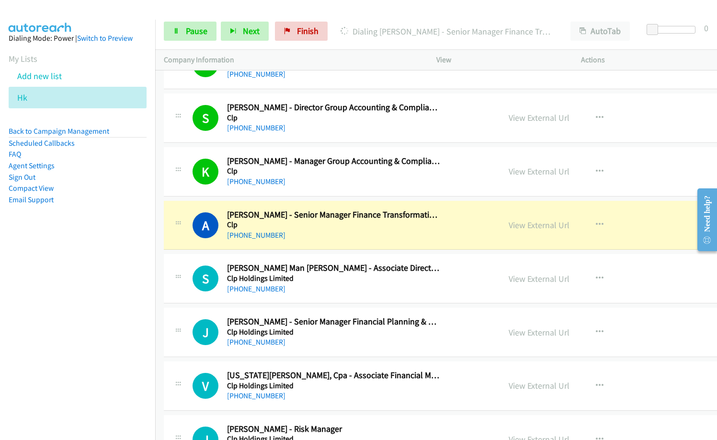
click at [59, 320] on nav "Dialing Mode: Power | Switch to Preview My Lists Add new list Hk Back to Campai…" at bounding box center [78, 240] width 156 height 440
click at [509, 226] on link "View External Url" at bounding box center [539, 224] width 61 height 11
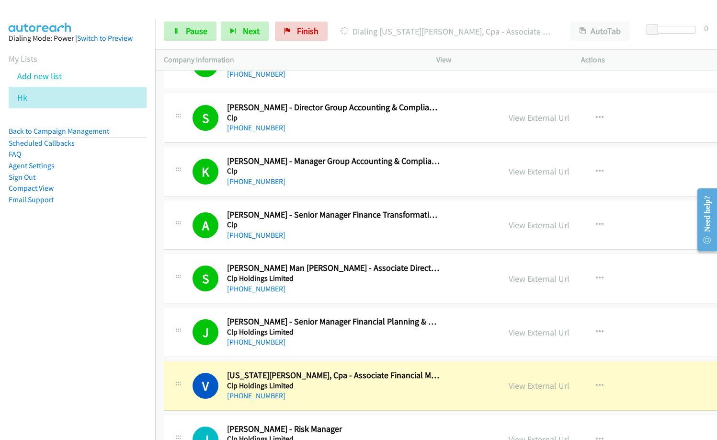
scroll to position [3594, 0]
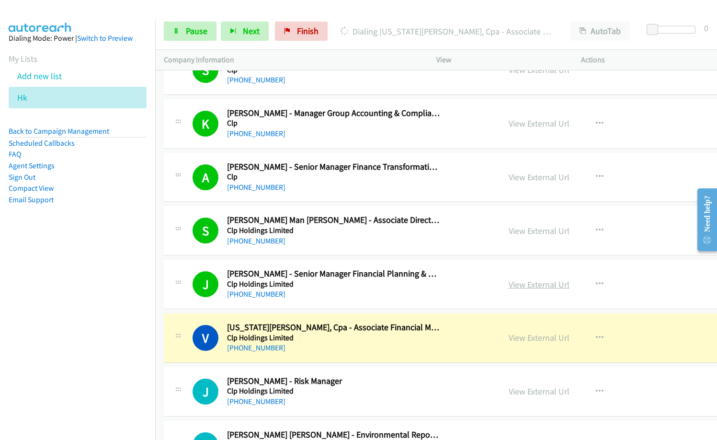
click at [509, 284] on link "View External Url" at bounding box center [539, 284] width 61 height 11
click at [509, 231] on link "View External Url" at bounding box center [539, 230] width 61 height 11
click at [191, 28] on span "Pause" at bounding box center [197, 30] width 22 height 11
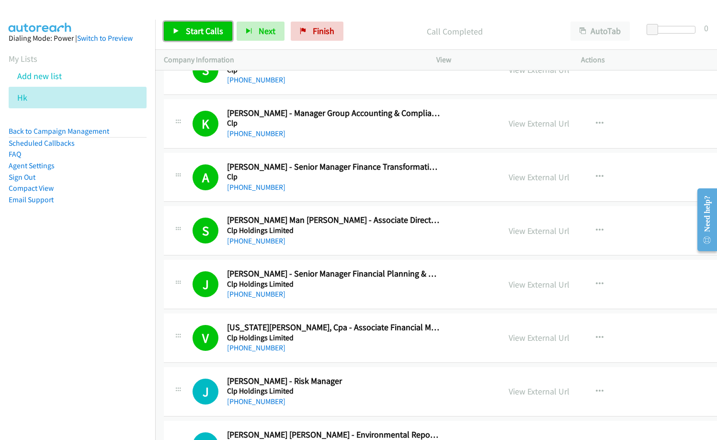
click at [206, 32] on span "Start Calls" at bounding box center [204, 30] width 37 height 11
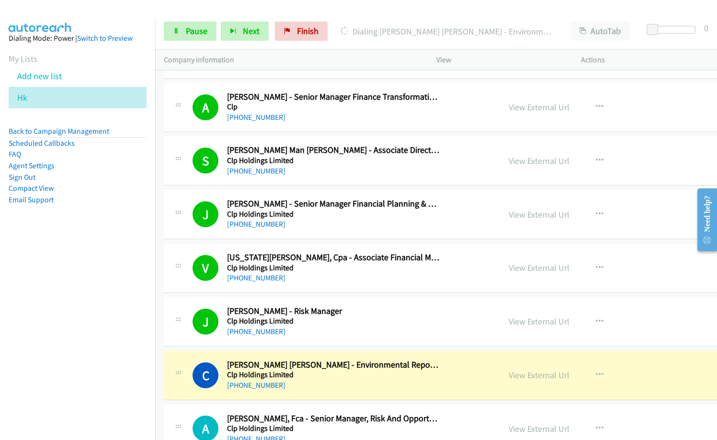
scroll to position [3738, 0]
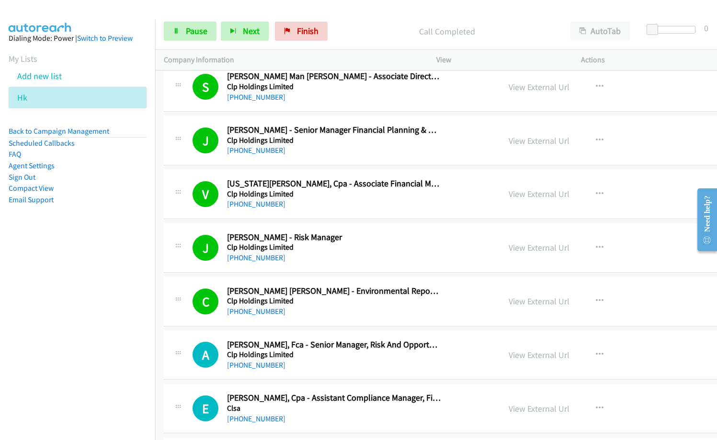
click at [421, 361] on div "[PHONE_NUMBER]" at bounding box center [334, 365] width 214 height 12
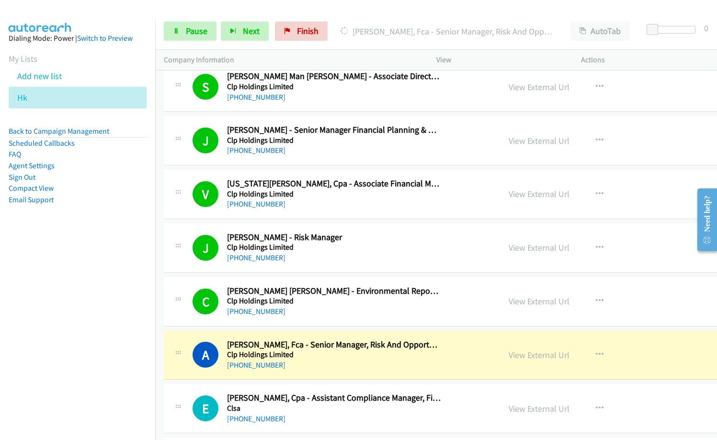
click at [349, 253] on div "[PHONE_NUMBER]" at bounding box center [334, 258] width 214 height 12
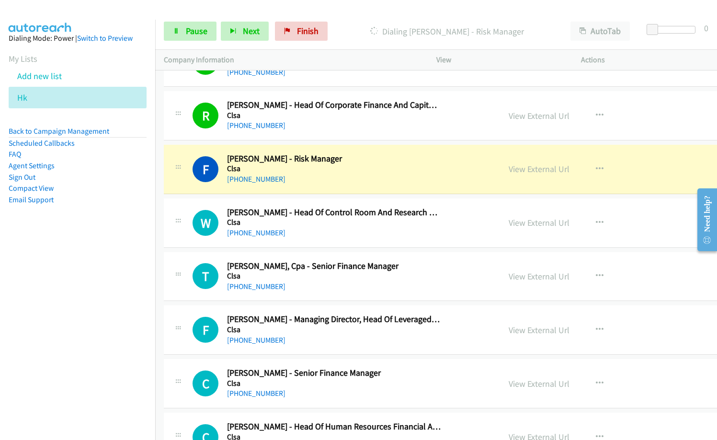
scroll to position [4073, 0]
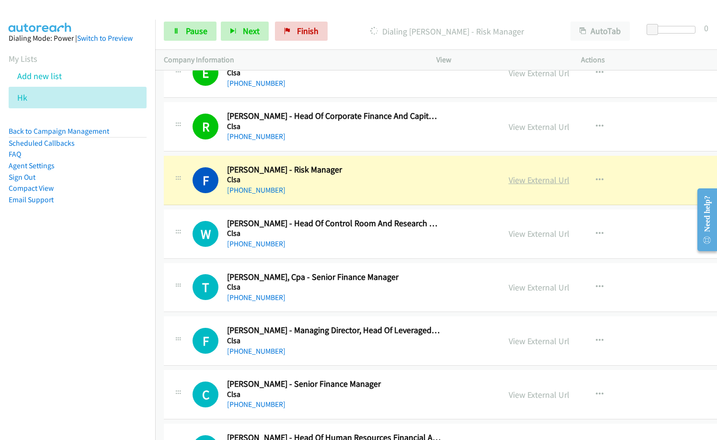
click at [509, 178] on link "View External Url" at bounding box center [539, 179] width 61 height 11
click at [194, 32] on span "Pause" at bounding box center [197, 30] width 22 height 11
click at [391, 24] on div "Paused" at bounding box center [455, 31] width 214 height 19
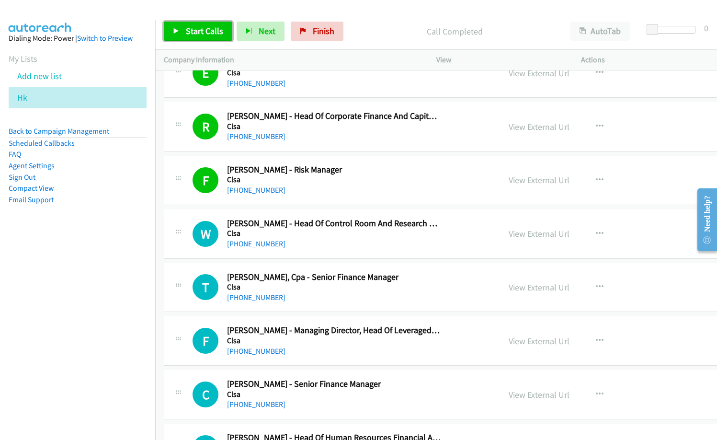
click at [201, 30] on span "Start Calls" at bounding box center [204, 30] width 37 height 11
drag, startPoint x: 375, startPoint y: 243, endPoint x: 467, endPoint y: 239, distance: 92.6
click at [375, 243] on div "[PHONE_NUMBER]" at bounding box center [334, 244] width 214 height 12
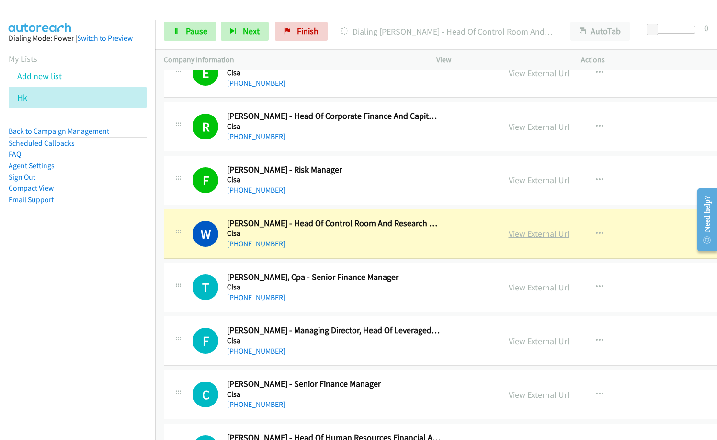
click at [509, 233] on link "View External Url" at bounding box center [539, 233] width 61 height 11
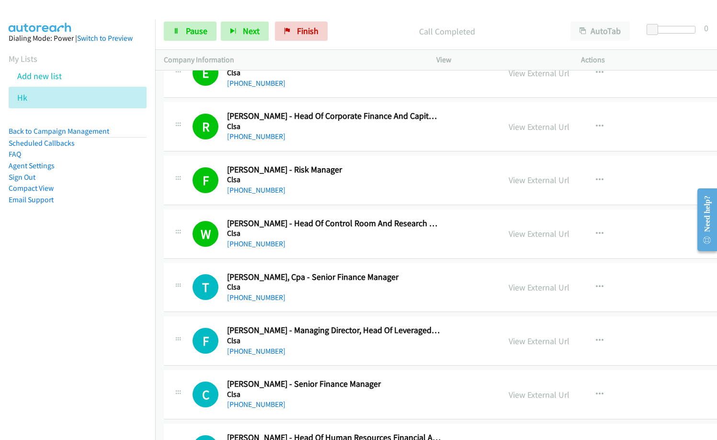
click at [72, 294] on nav "Dialing Mode: Power | Switch to Preview My Lists Add new list Hk Back to Campai…" at bounding box center [78, 240] width 156 height 440
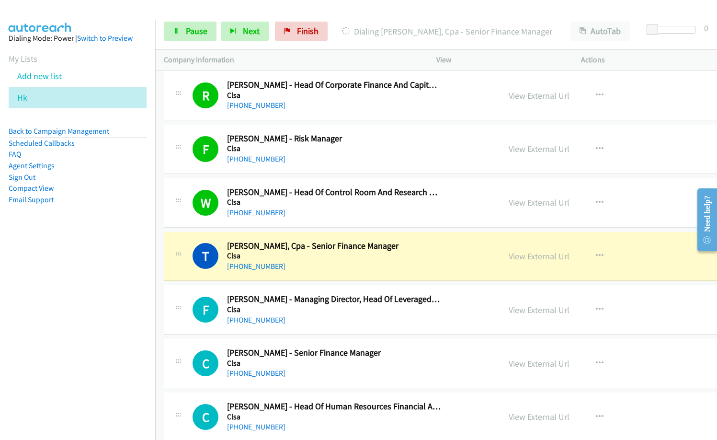
scroll to position [4121, 0]
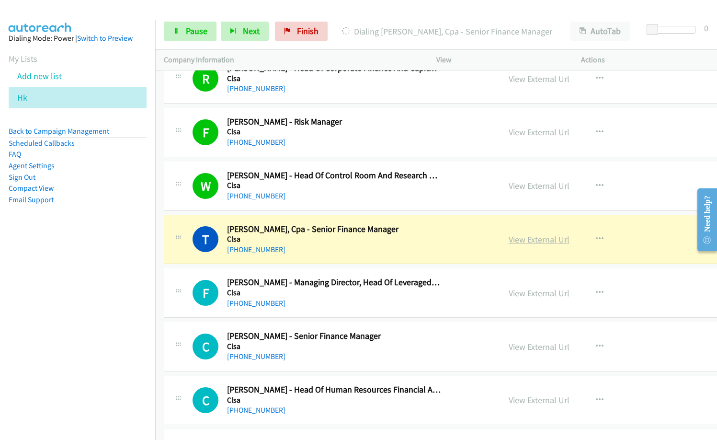
click at [512, 239] on link "View External Url" at bounding box center [539, 239] width 61 height 11
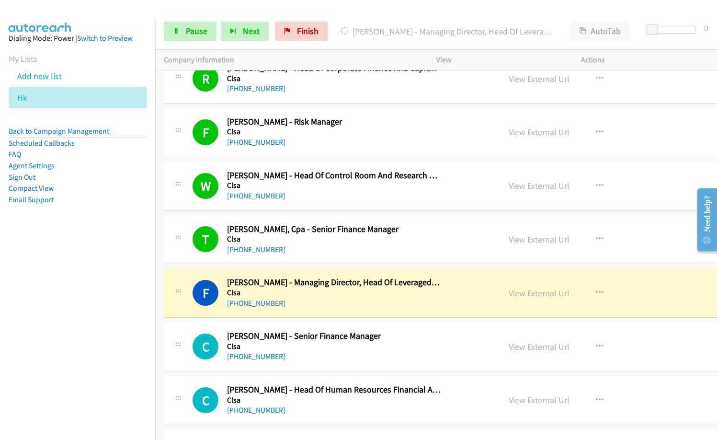
click at [390, 36] on p "[PERSON_NAME] - Managing Director, Head Of Leveraged & Structured Finance" at bounding box center [447, 31] width 213 height 13
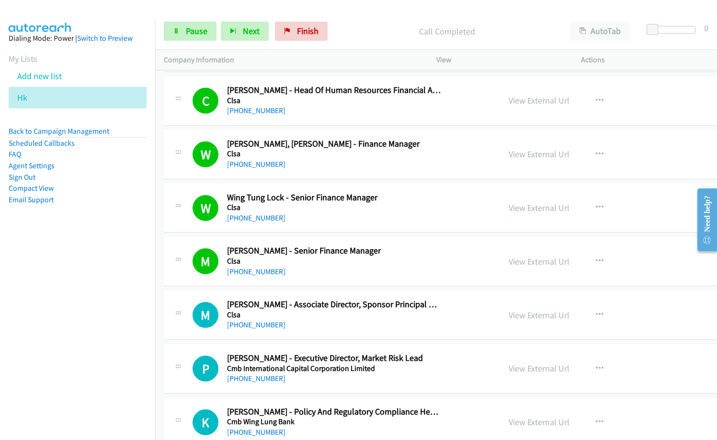
scroll to position [4457, 0]
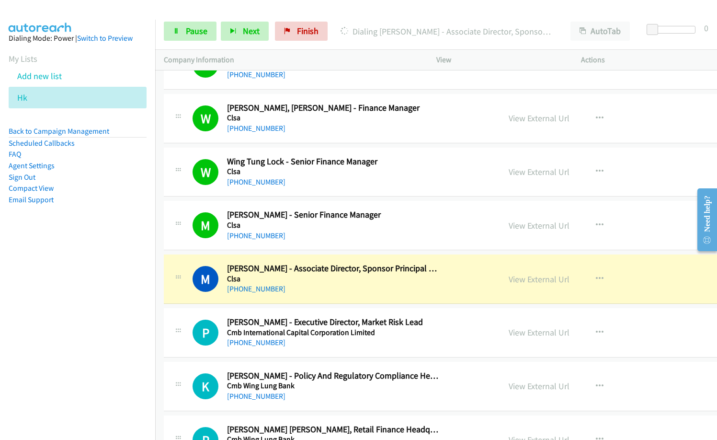
click at [406, 215] on h2 "[PERSON_NAME] - Senior Finance Manager" at bounding box center [334, 214] width 214 height 11
click at [518, 224] on link "View External Url" at bounding box center [539, 225] width 61 height 11
click at [509, 169] on link "View External Url" at bounding box center [539, 171] width 61 height 11
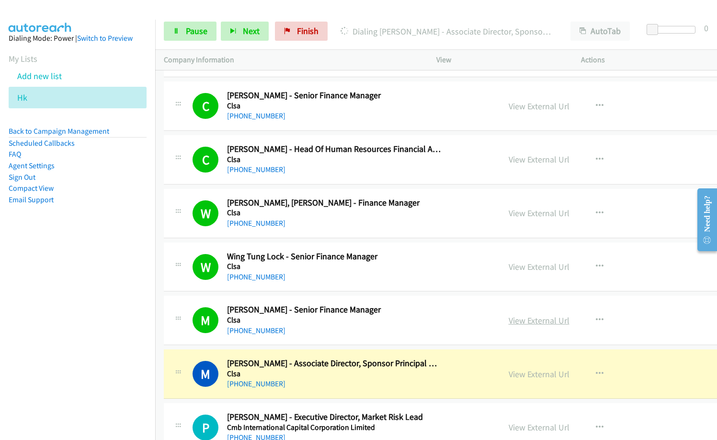
scroll to position [4361, 0]
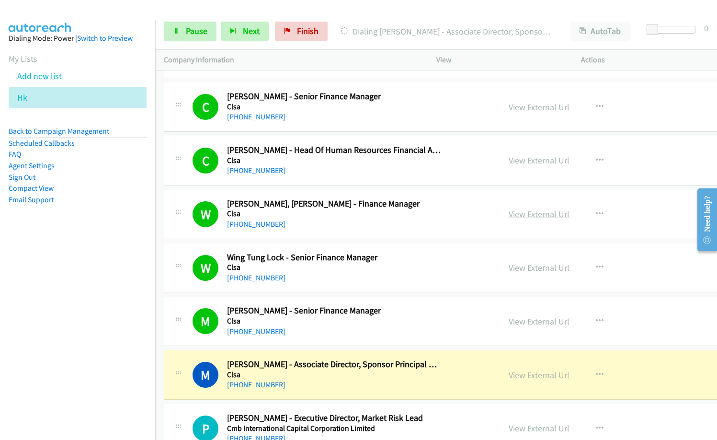
click at [509, 211] on link "View External Url" at bounding box center [539, 213] width 61 height 11
click at [206, 34] on span "Pause" at bounding box center [197, 30] width 22 height 11
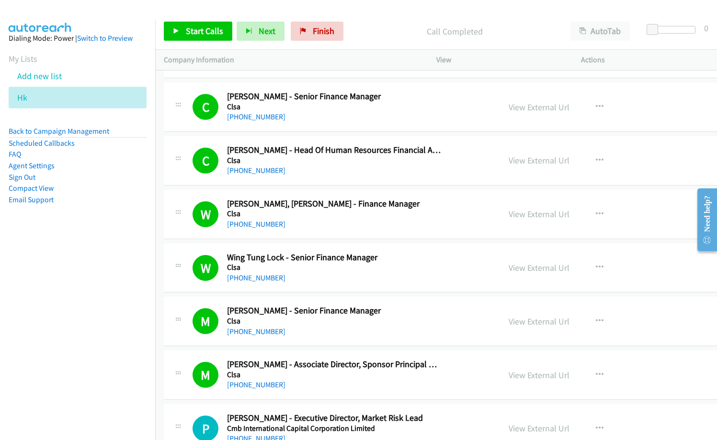
drag, startPoint x: 401, startPoint y: 33, endPoint x: 455, endPoint y: 8, distance: 59.6
click at [409, 28] on p "Call Completed" at bounding box center [455, 31] width 197 height 13
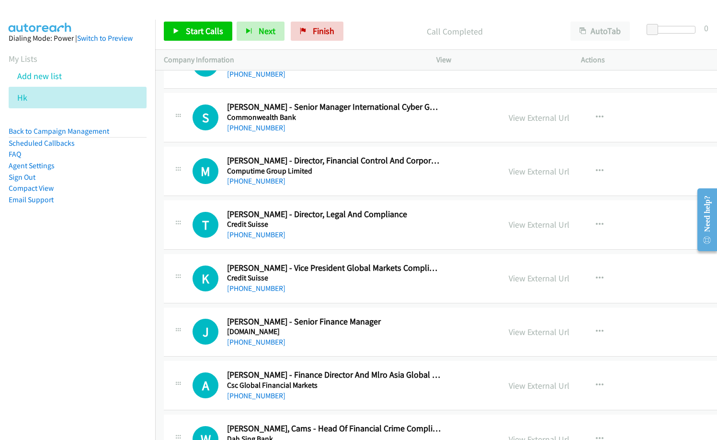
scroll to position [4888, 0]
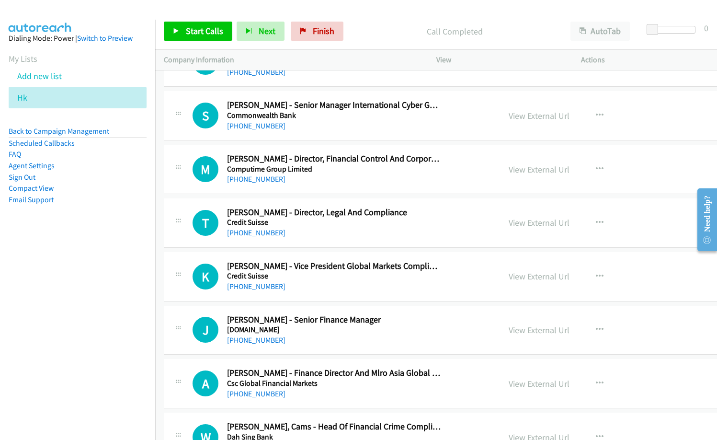
drag, startPoint x: 402, startPoint y: 15, endPoint x: 467, endPoint y: 0, distance: 67.4
click at [408, 13] on div "Start Calls Pause Next Finish Call Completed AutoTab AutoTab 0" at bounding box center [436, 31] width 562 height 37
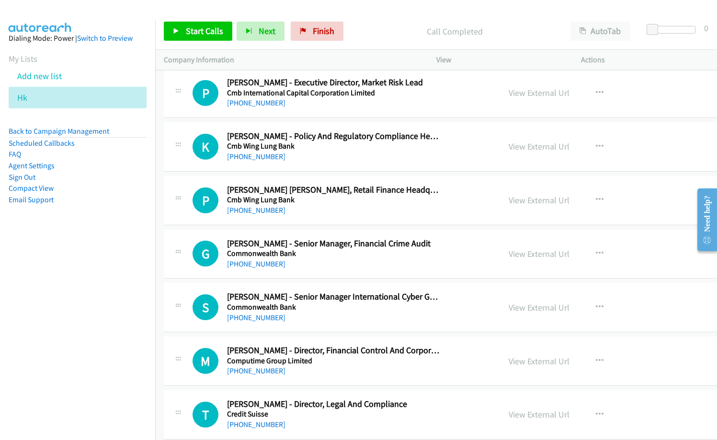
scroll to position [4600, 0]
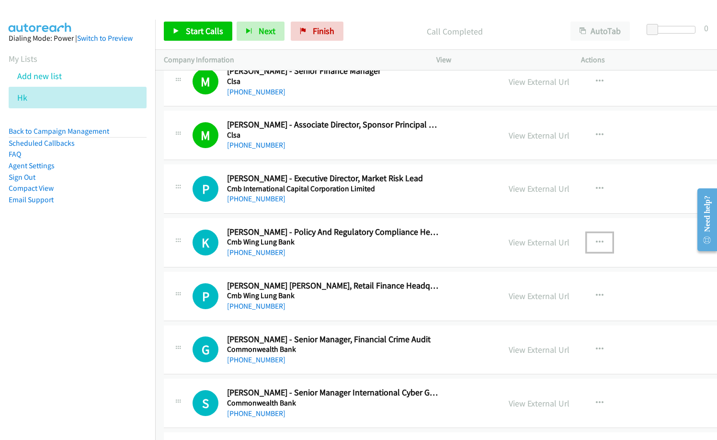
click at [596, 239] on icon "button" at bounding box center [600, 243] width 8 height 8
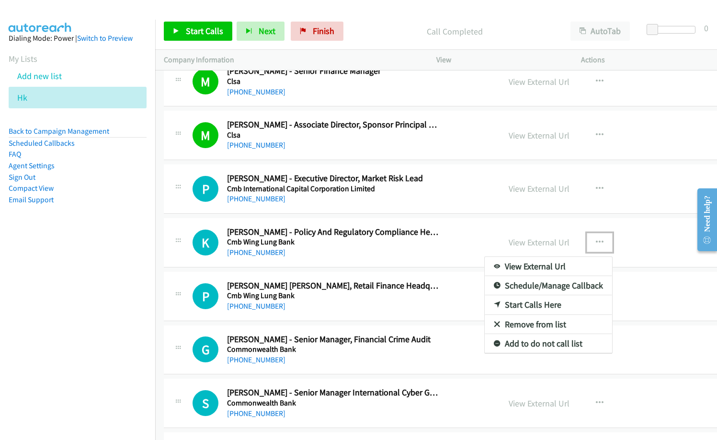
click at [485, 305] on link "Start Calls Here" at bounding box center [548, 304] width 127 height 19
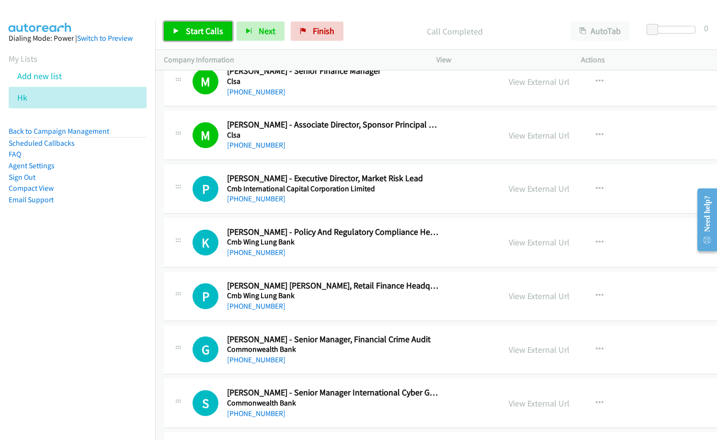
click at [196, 22] on link "Start Calls" at bounding box center [198, 31] width 69 height 19
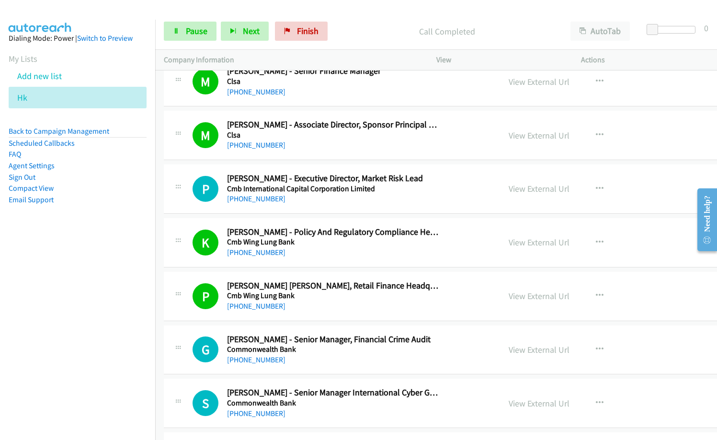
click at [374, 316] on div "P Callback Scheduled [PERSON_NAME] [PERSON_NAME], Retail Finance Headquarters C…" at bounding box center [483, 296] width 638 height 49
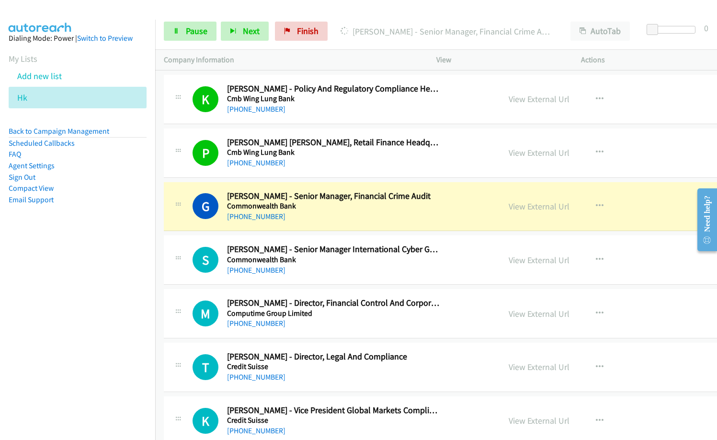
scroll to position [4744, 0]
click at [348, 272] on div "[PHONE_NUMBER]" at bounding box center [334, 270] width 214 height 12
click at [596, 257] on icon "button" at bounding box center [600, 259] width 8 height 8
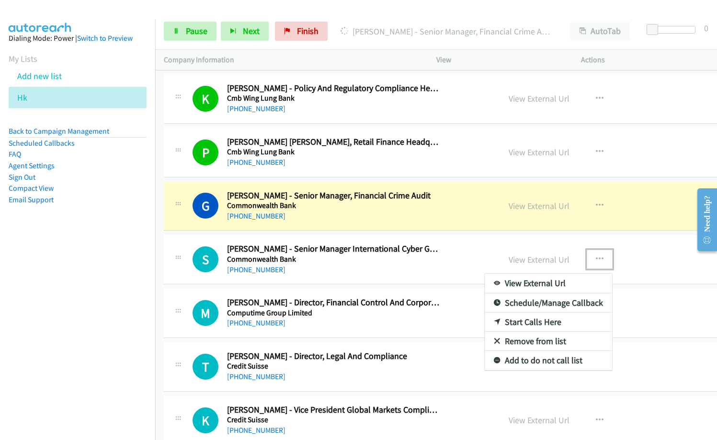
click at [458, 239] on div at bounding box center [358, 220] width 717 height 440
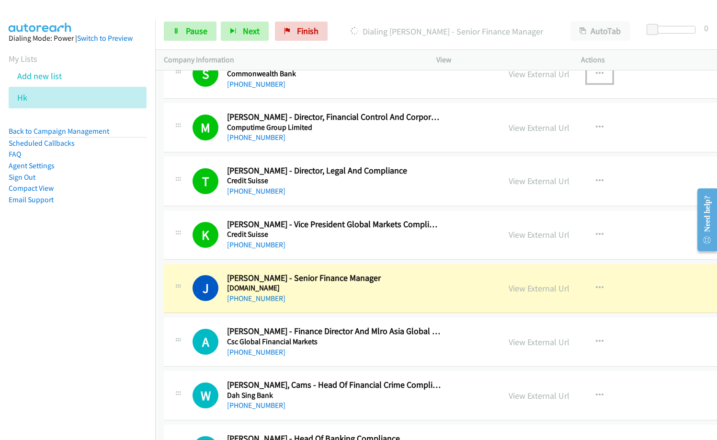
scroll to position [4936, 0]
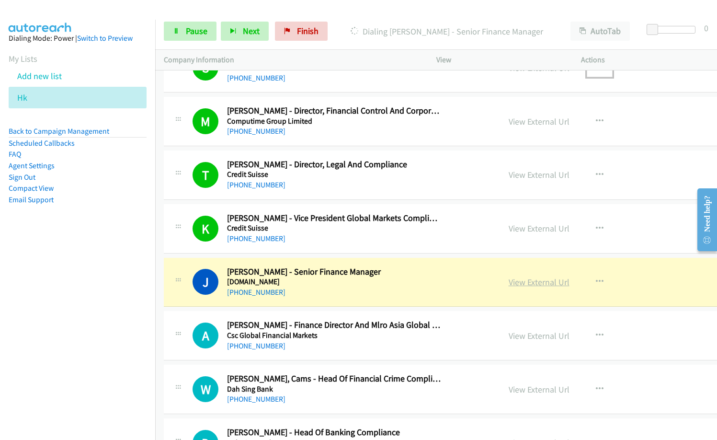
click at [511, 283] on link "View External Url" at bounding box center [539, 281] width 61 height 11
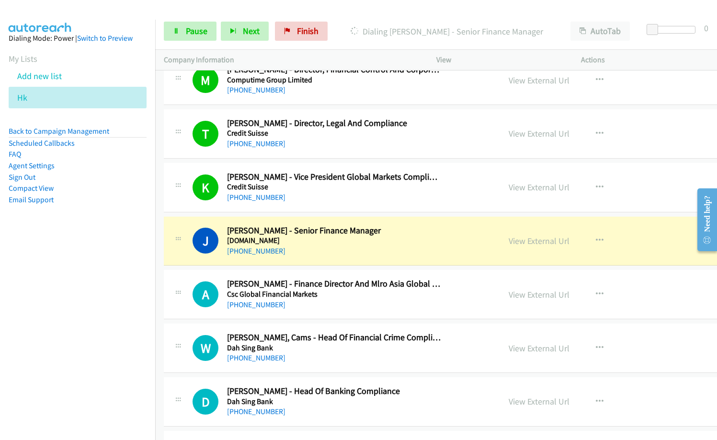
scroll to position [5032, 0]
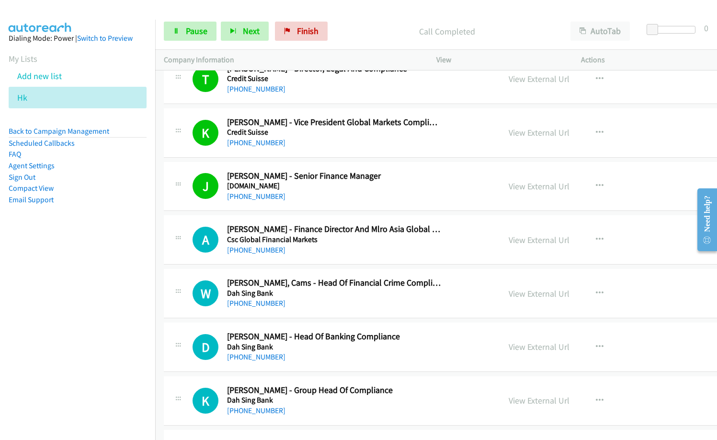
click at [343, 302] on div "[PHONE_NUMBER]" at bounding box center [334, 304] width 214 height 12
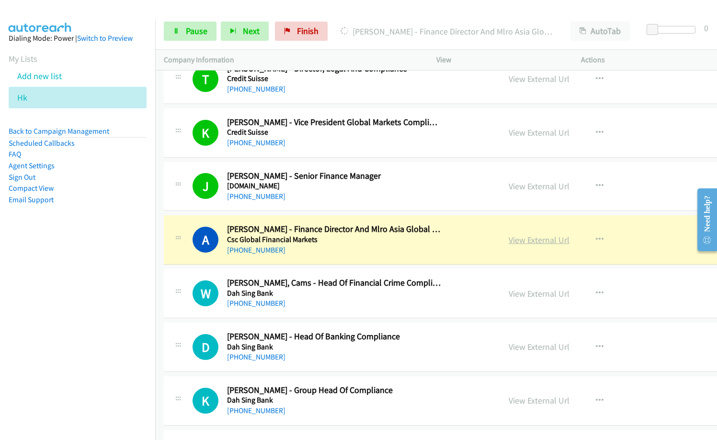
click at [509, 241] on link "View External Url" at bounding box center [539, 239] width 61 height 11
click at [193, 34] on span "Pause" at bounding box center [197, 30] width 22 height 11
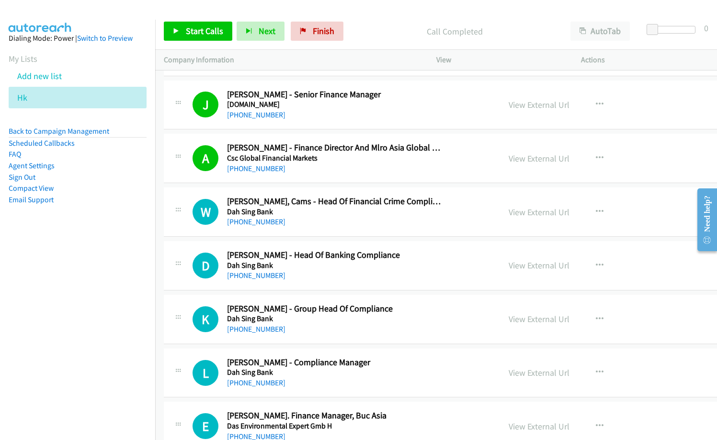
scroll to position [5127, 0]
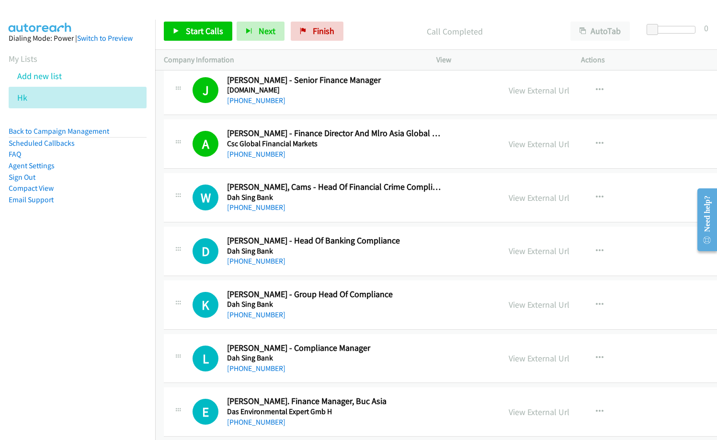
click at [60, 280] on nav "Dialing Mode: Power | Switch to Preview My Lists Add new list Hk Back to Campai…" at bounding box center [78, 240] width 156 height 440
click at [193, 25] on span "Start Calls" at bounding box center [204, 30] width 37 height 11
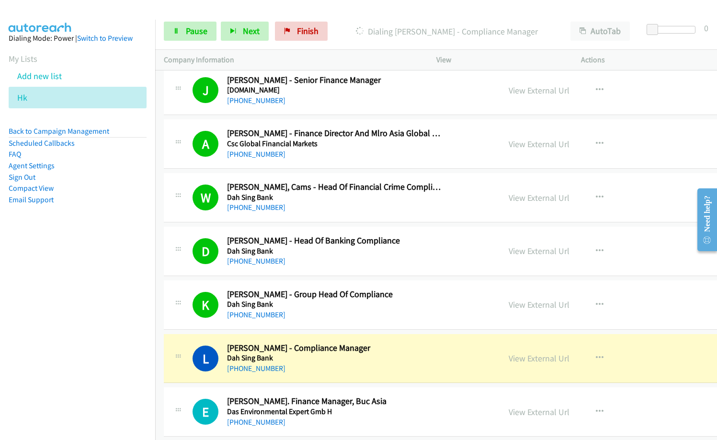
drag, startPoint x: 395, startPoint y: 312, endPoint x: 400, endPoint y: 311, distance: 5.0
click at [395, 312] on div "[PHONE_NUMBER]" at bounding box center [334, 315] width 214 height 12
click at [509, 305] on link "View External Url" at bounding box center [539, 304] width 61 height 11
click at [509, 250] on link "View External Url" at bounding box center [539, 250] width 61 height 11
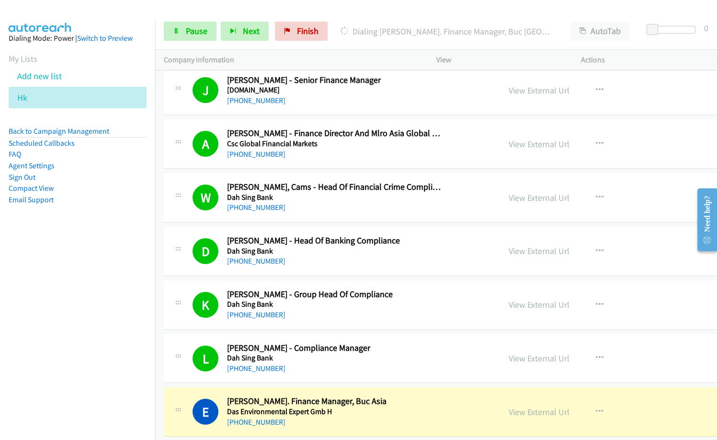
scroll to position [5223, 0]
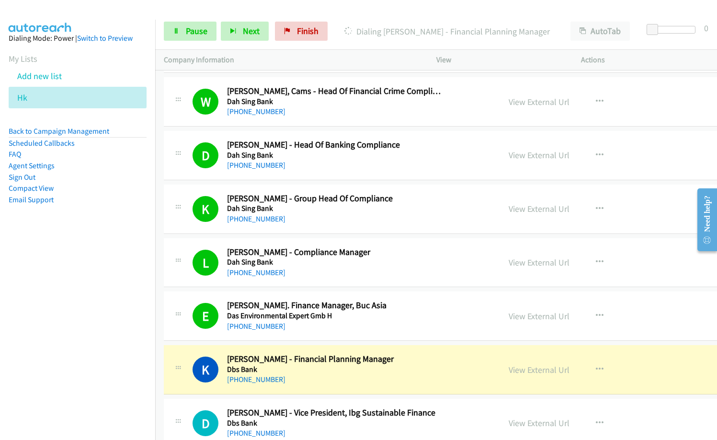
click at [395, 324] on div "[PHONE_NUMBER]" at bounding box center [334, 327] width 214 height 12
click at [516, 317] on link "View External Url" at bounding box center [539, 316] width 61 height 11
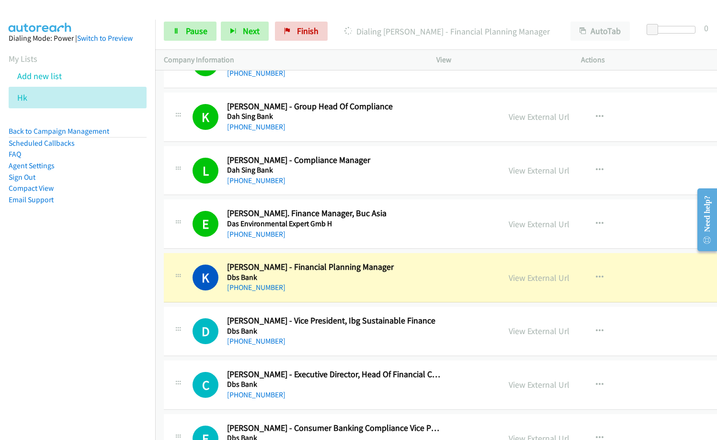
scroll to position [5319, 0]
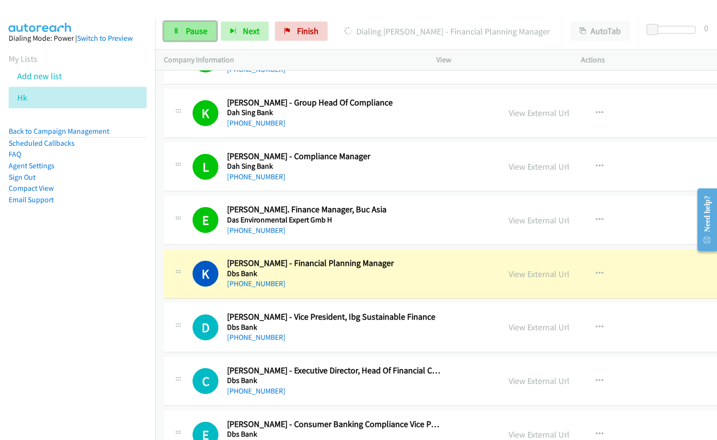
click at [183, 29] on link "Pause" at bounding box center [190, 31] width 53 height 19
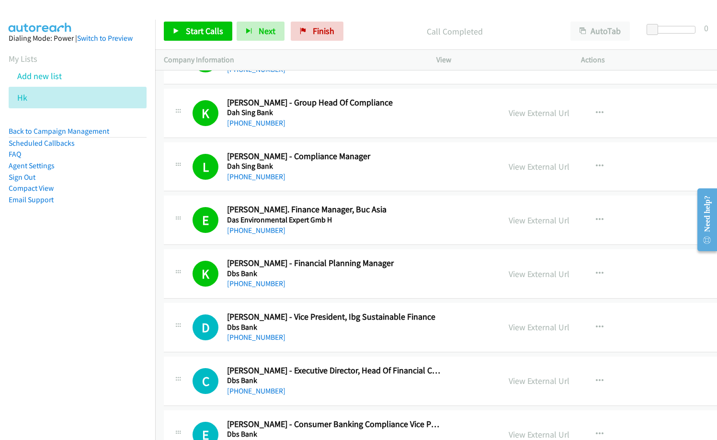
drag, startPoint x: 312, startPoint y: 279, endPoint x: 363, endPoint y: 284, distance: 51.0
click at [312, 279] on div "[PHONE_NUMBER]" at bounding box center [334, 284] width 214 height 12
click at [509, 274] on link "View External Url" at bounding box center [539, 273] width 61 height 11
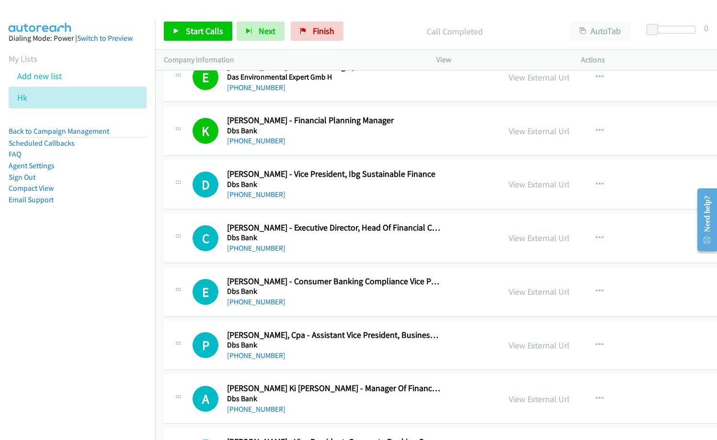
scroll to position [5463, 0]
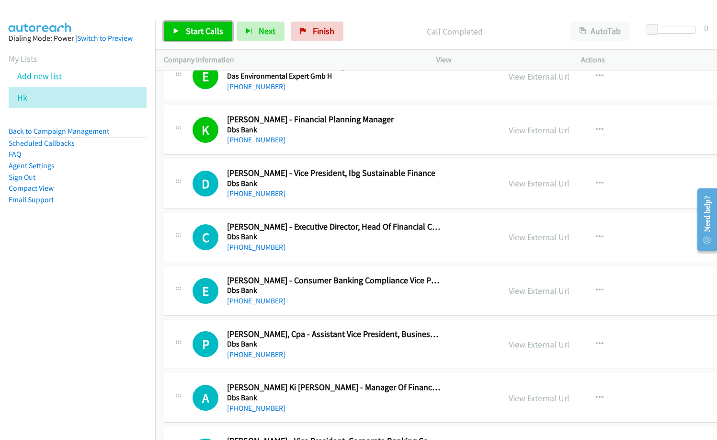
drag, startPoint x: 203, startPoint y: 32, endPoint x: 230, endPoint y: 28, distance: 27.0
click at [203, 31] on span "Start Calls" at bounding box center [204, 30] width 37 height 11
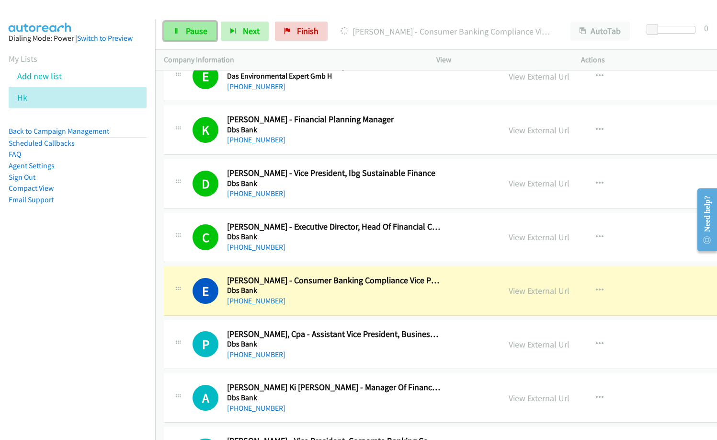
click at [198, 33] on span "Pause" at bounding box center [197, 30] width 22 height 11
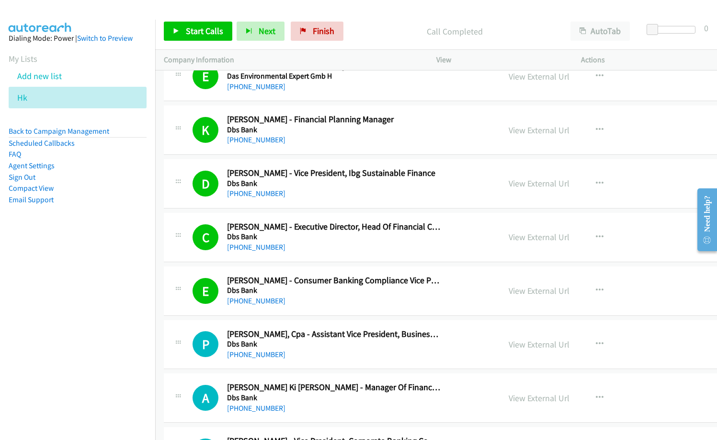
click at [100, 355] on nav "Dialing Mode: Power | Switch to Preview My Lists Add new list Hk Back to Campai…" at bounding box center [78, 240] width 156 height 440
click at [208, 30] on span "Start Calls" at bounding box center [204, 30] width 37 height 11
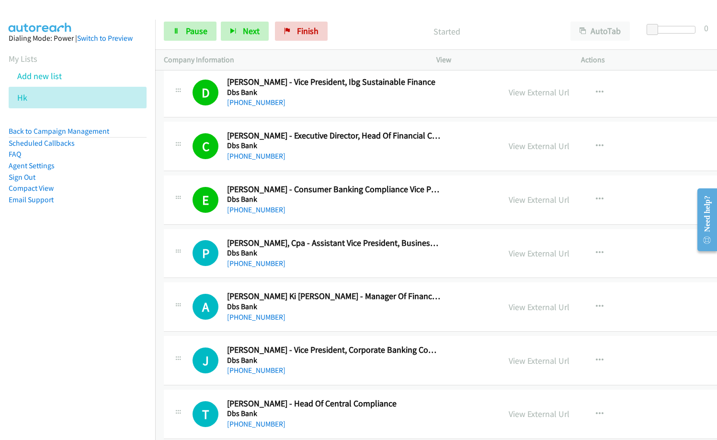
scroll to position [5559, 0]
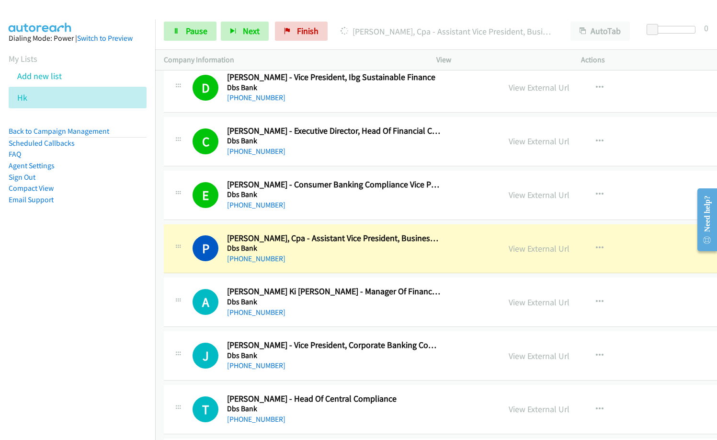
click at [79, 389] on nav "Dialing Mode: Power | Switch to Preview My Lists Add new list Hk Back to Campai…" at bounding box center [78, 240] width 156 height 440
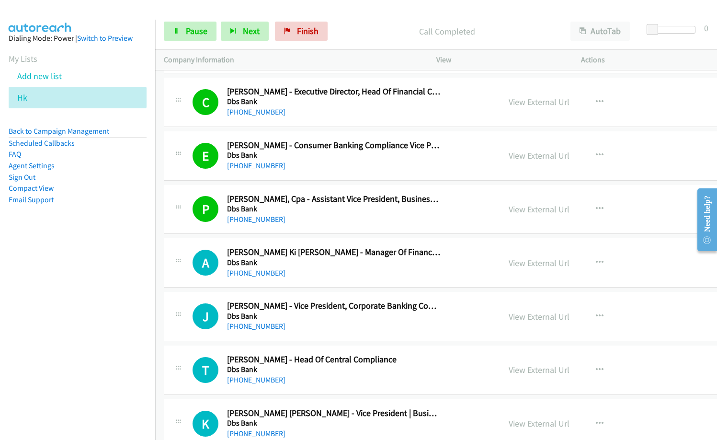
scroll to position [5655, 0]
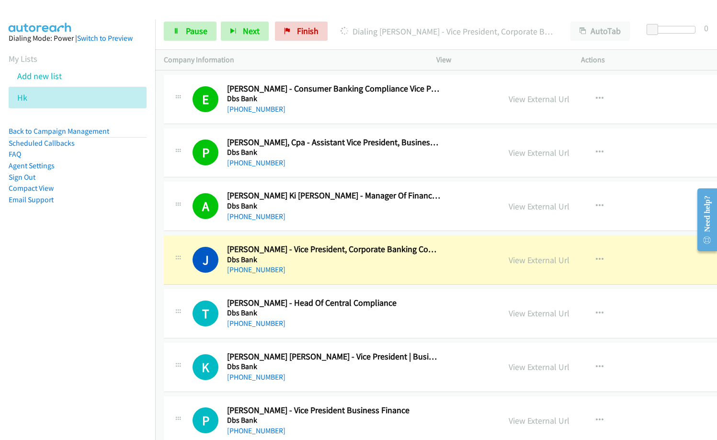
click at [355, 275] on div "[PHONE_NUMBER]" at bounding box center [334, 270] width 214 height 12
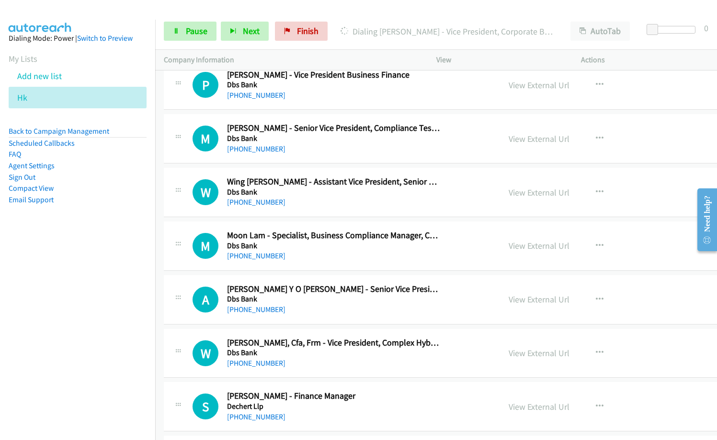
scroll to position [6134, 0]
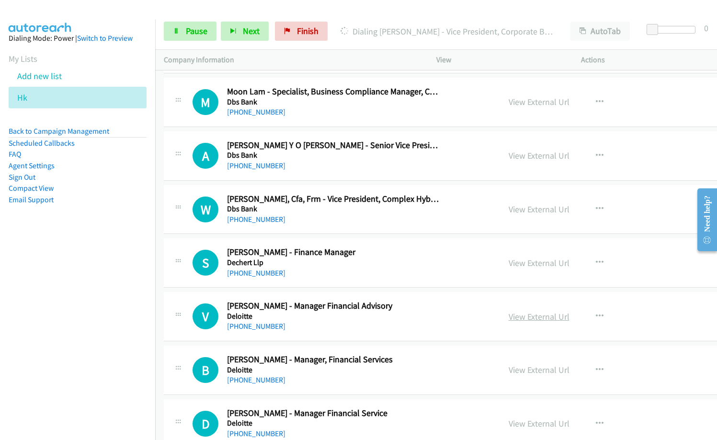
click at [522, 316] on link "View External Url" at bounding box center [539, 316] width 61 height 11
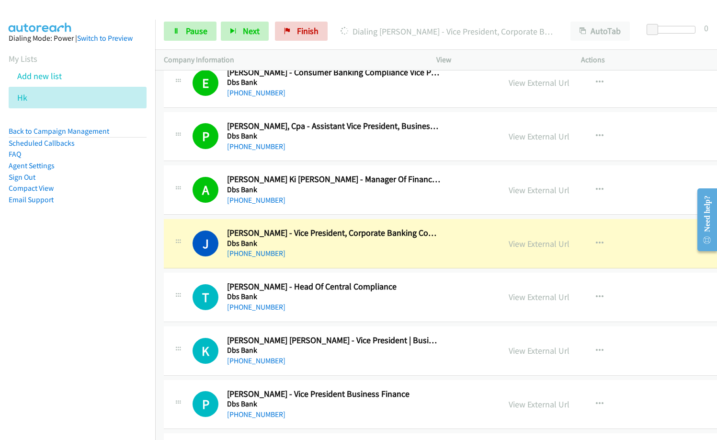
scroll to position [5655, 0]
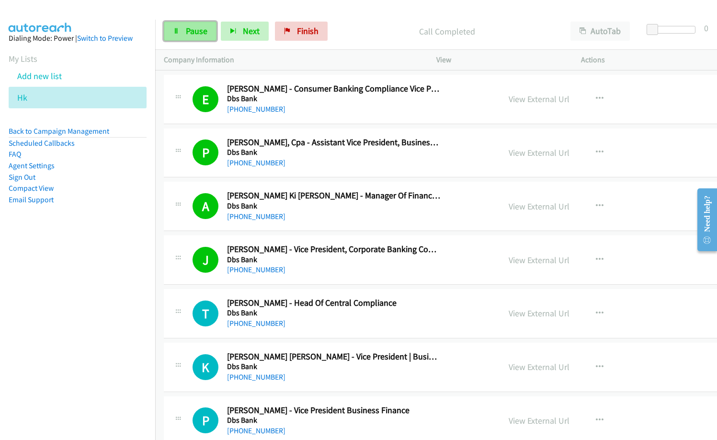
click at [198, 34] on span "Pause" at bounding box center [197, 30] width 22 height 11
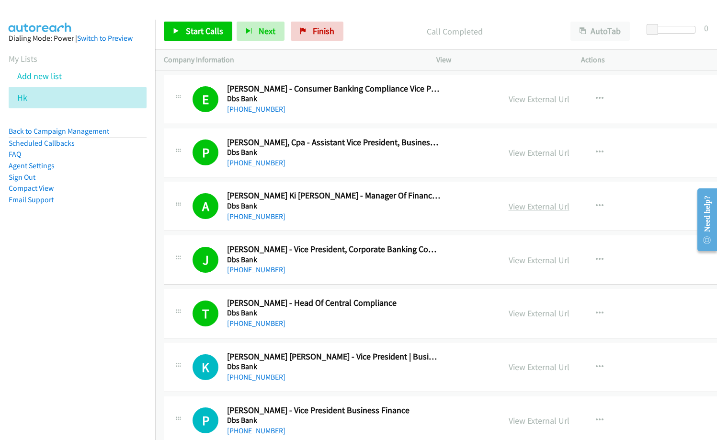
drag, startPoint x: 389, startPoint y: 45, endPoint x: 470, endPoint y: 206, distance: 180.4
click at [391, 52] on div "Start Calls Pause Next Finish Call Completed AutoTab AutoTab 0 Company Informat…" at bounding box center [436, 42] width 562 height 58
click at [512, 311] on link "View External Url" at bounding box center [539, 313] width 61 height 11
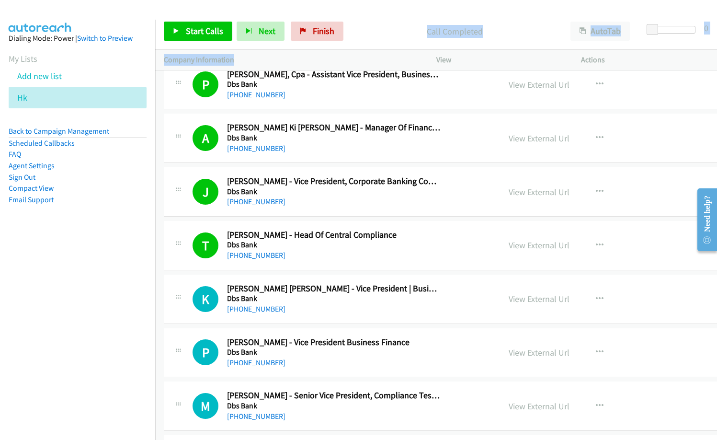
scroll to position [5750, 0]
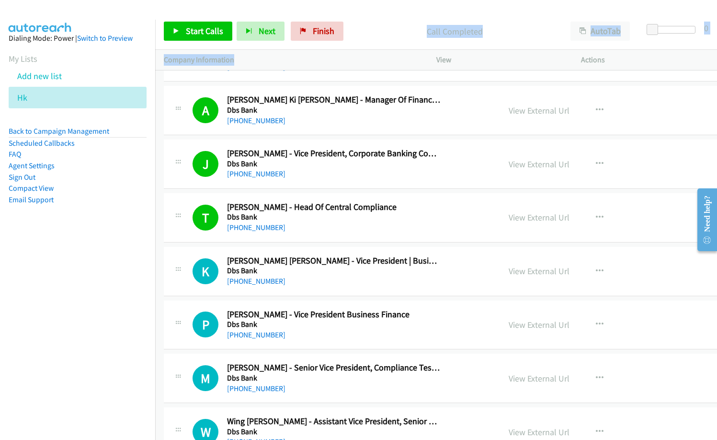
drag, startPoint x: 382, startPoint y: 36, endPoint x: 427, endPoint y: 0, distance: 57.3
click at [384, 35] on p "Call Completed" at bounding box center [455, 31] width 197 height 13
click at [196, 24] on link "Start Calls" at bounding box center [198, 31] width 69 height 19
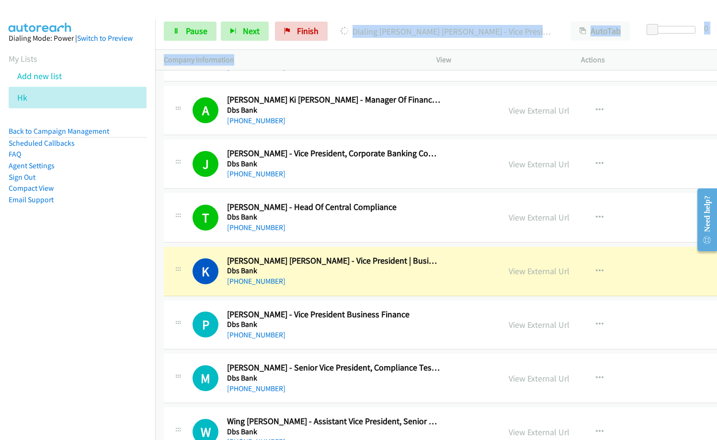
click at [368, 46] on div "Start Calls Pause Next Finish Dialing [PERSON_NAME] [PERSON_NAME] - Vice Presid…" at bounding box center [436, 31] width 562 height 37
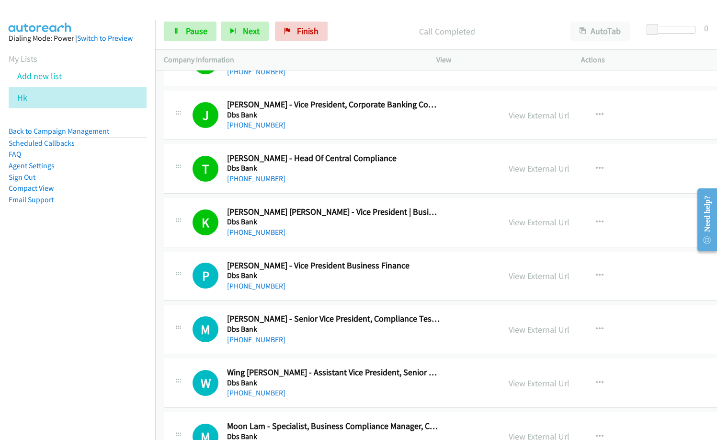
scroll to position [5846, 0]
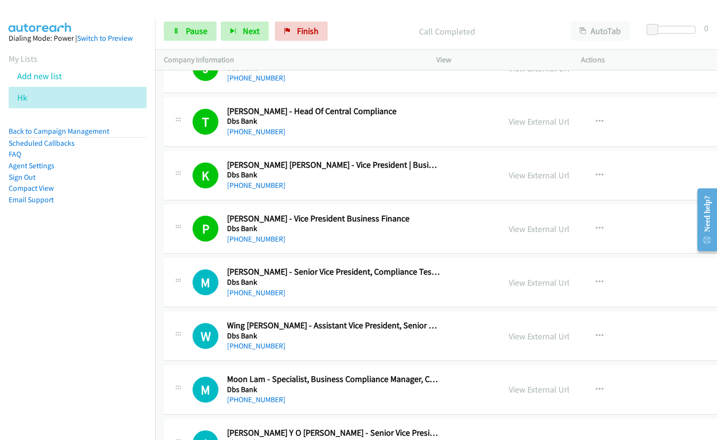
drag, startPoint x: 386, startPoint y: 36, endPoint x: 374, endPoint y: 0, distance: 38.5
click at [386, 36] on p "Call Completed" at bounding box center [447, 31] width 213 height 13
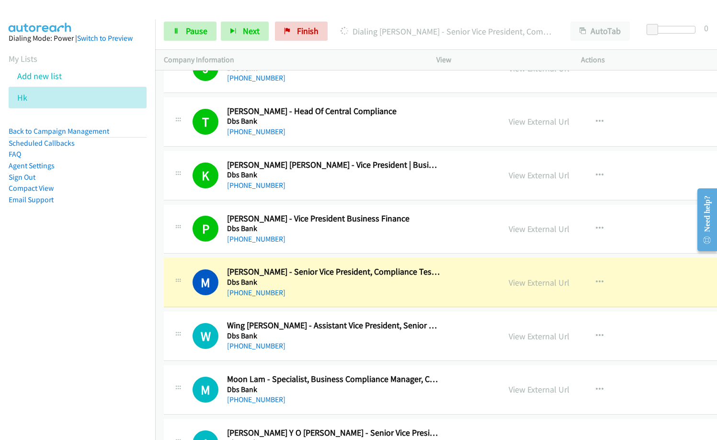
drag, startPoint x: 391, startPoint y: 35, endPoint x: 438, endPoint y: 2, distance: 58.1
click at [391, 35] on p "Dialing [PERSON_NAME] - Senior Vice President, Compliance Testing" at bounding box center [447, 31] width 213 height 13
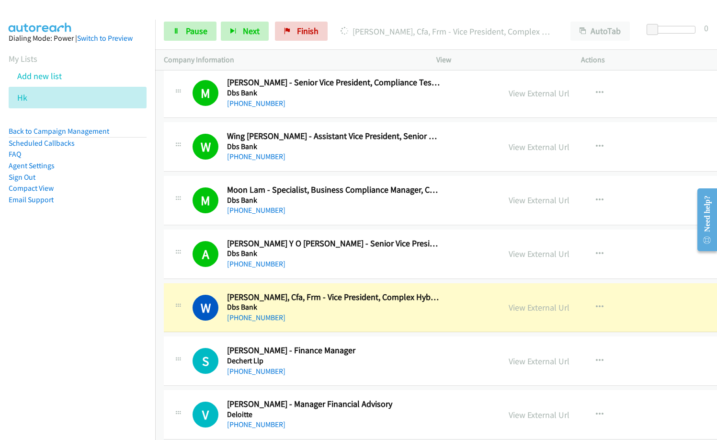
scroll to position [6038, 0]
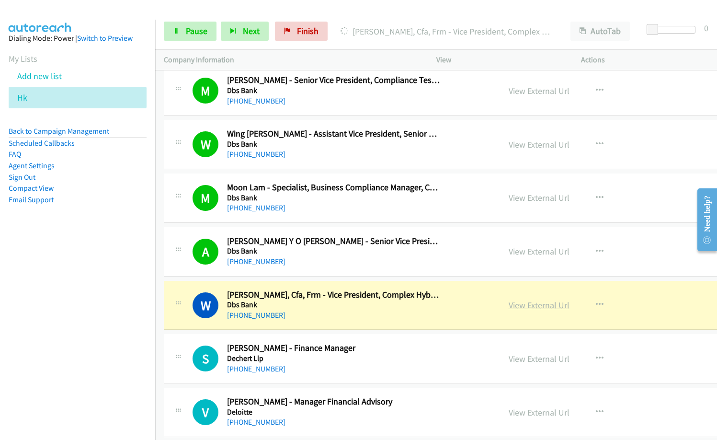
click at [509, 304] on link "View External Url" at bounding box center [539, 304] width 61 height 11
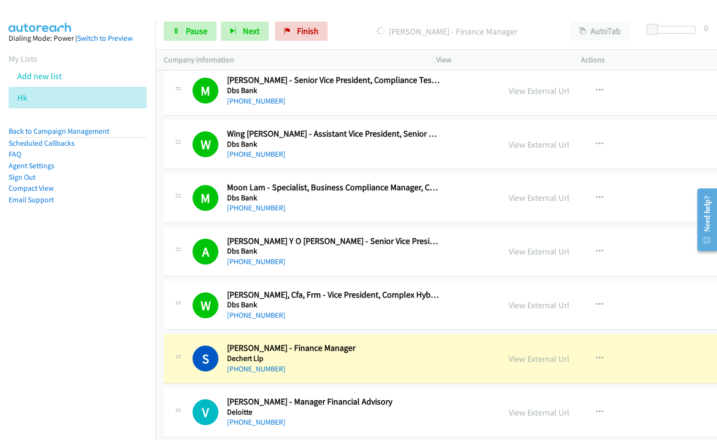
scroll to position [6086, 0]
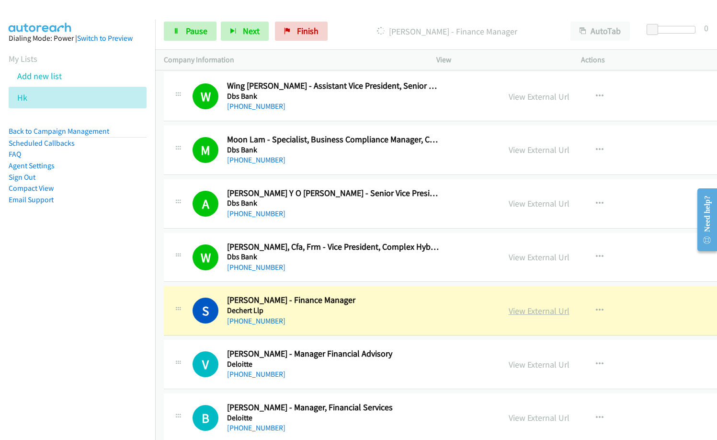
click at [509, 309] on link "View External Url" at bounding box center [539, 310] width 61 height 11
drag, startPoint x: 200, startPoint y: 34, endPoint x: 315, endPoint y: 86, distance: 126.3
click at [200, 34] on span "Pause" at bounding box center [197, 30] width 22 height 11
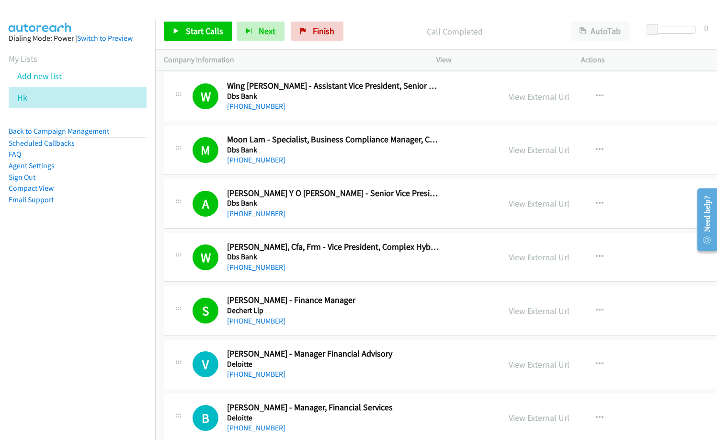
drag, startPoint x: 390, startPoint y: 23, endPoint x: 452, endPoint y: 0, distance: 66.6
click at [394, 22] on div "Call Completed" at bounding box center [455, 31] width 214 height 19
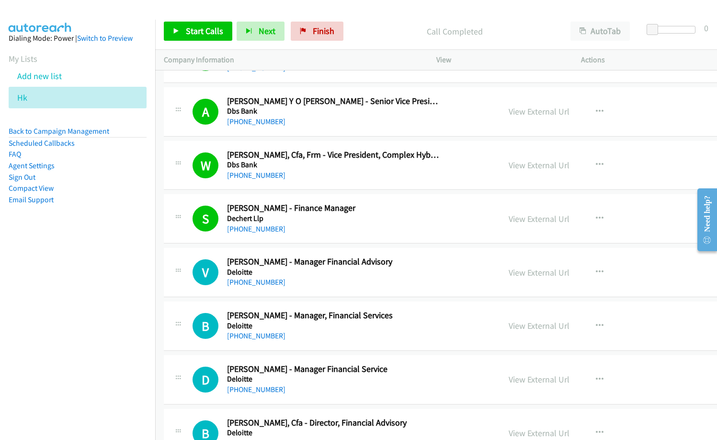
scroll to position [6182, 0]
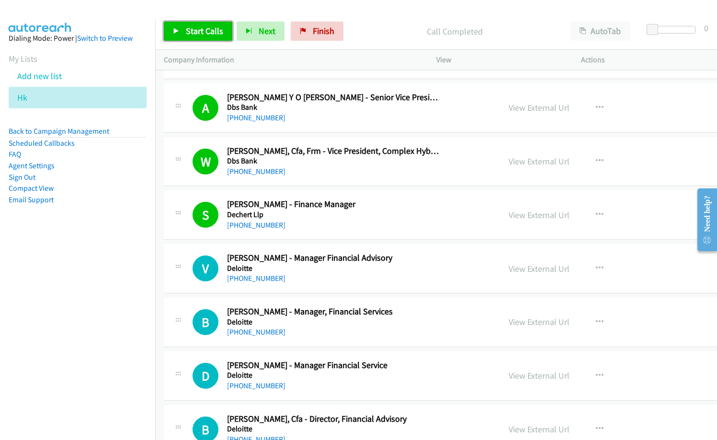
click at [196, 33] on span "Start Calls" at bounding box center [204, 30] width 37 height 11
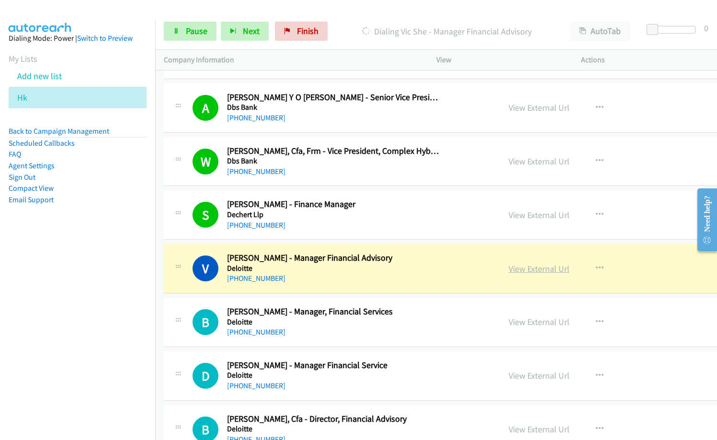
click at [509, 267] on link "View External Url" at bounding box center [539, 268] width 61 height 11
click at [191, 36] on link "Pause" at bounding box center [190, 31] width 53 height 19
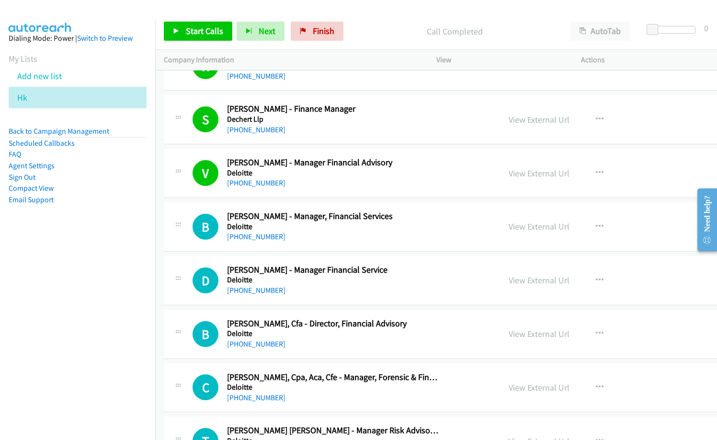
scroll to position [6277, 0]
click at [197, 31] on span "Start Calls" at bounding box center [204, 30] width 37 height 11
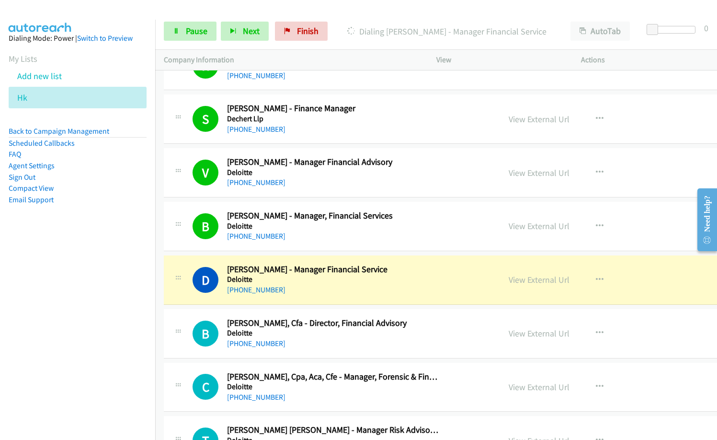
click at [380, 215] on h2 "[PERSON_NAME] - Manager, Financial Services" at bounding box center [334, 215] width 214 height 11
click at [520, 228] on link "View External Url" at bounding box center [539, 225] width 61 height 11
click at [509, 171] on link "View External Url" at bounding box center [539, 172] width 61 height 11
click at [193, 24] on link "Pause" at bounding box center [190, 31] width 53 height 19
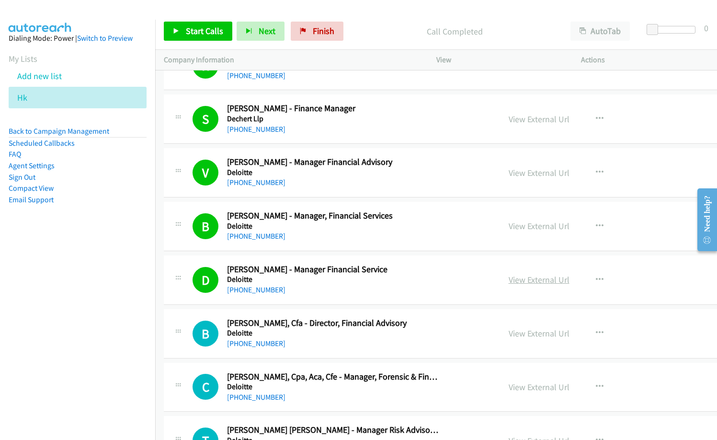
click at [516, 279] on link "View External Url" at bounding box center [539, 279] width 61 height 11
click at [207, 30] on span "Start Calls" at bounding box center [204, 30] width 37 height 11
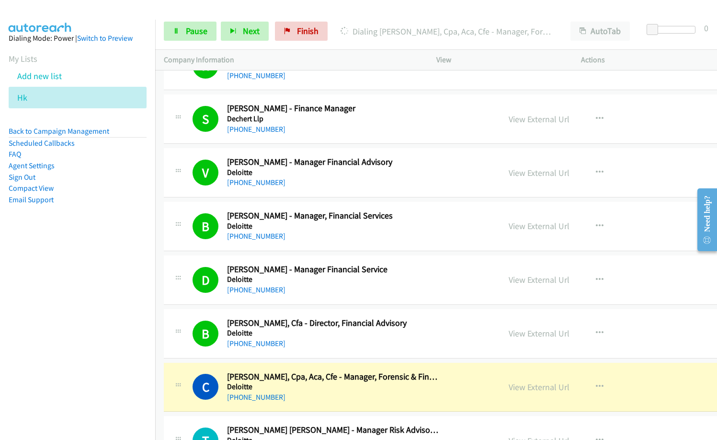
scroll to position [6373, 0]
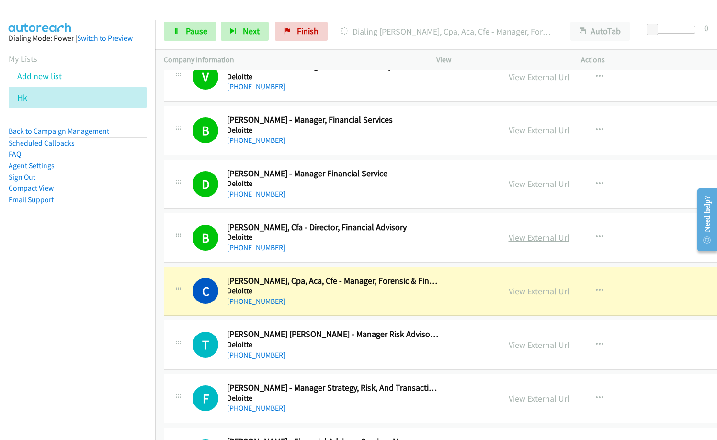
click at [511, 239] on link "View External Url" at bounding box center [539, 237] width 61 height 11
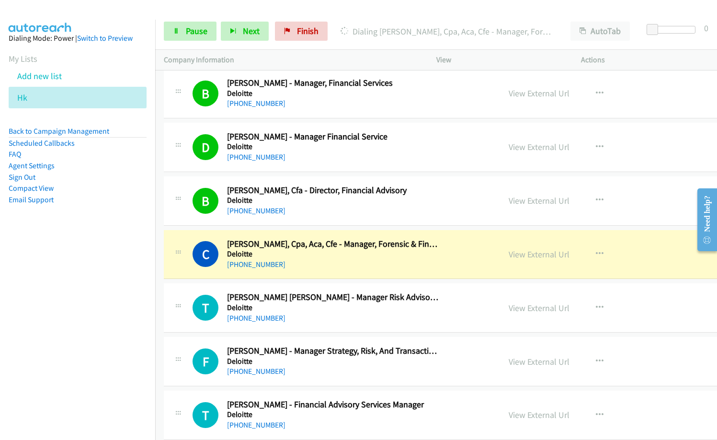
scroll to position [6421, 0]
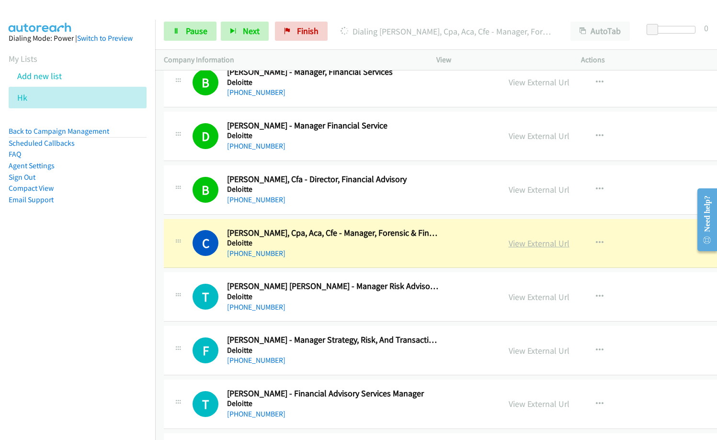
click at [509, 242] on link "View External Url" at bounding box center [539, 243] width 61 height 11
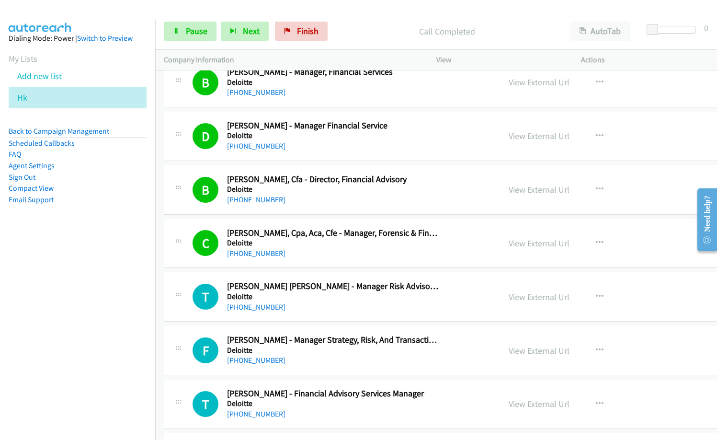
click at [367, 222] on div "C Callback Scheduled [PERSON_NAME], Cpa, Aca, Cfe - Manager, Forensic & Financi…" at bounding box center [483, 243] width 638 height 49
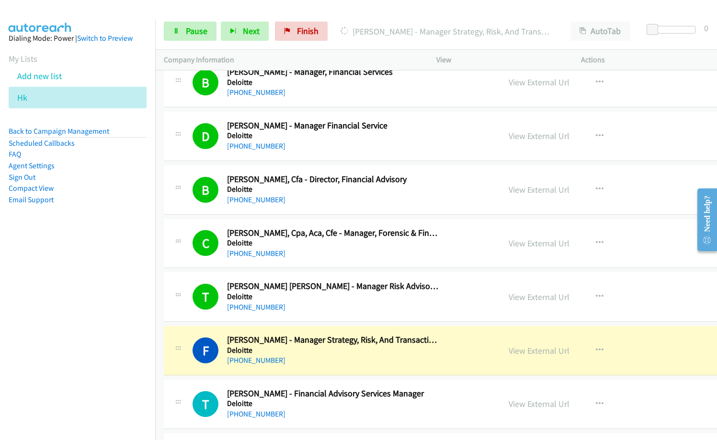
scroll to position [6469, 0]
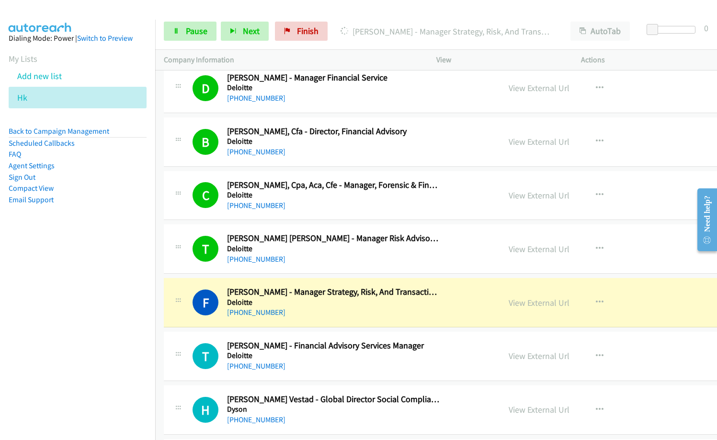
click at [101, 363] on nav "Dialing Mode: Power | Switch to Preview My Lists Add new list Hk Back to Campai…" at bounding box center [78, 240] width 156 height 440
drag, startPoint x: 393, startPoint y: 30, endPoint x: 442, endPoint y: 0, distance: 57.0
click at [394, 29] on p "[PERSON_NAME] - Manager Strategy, Risk, And Transactions" at bounding box center [447, 31] width 213 height 13
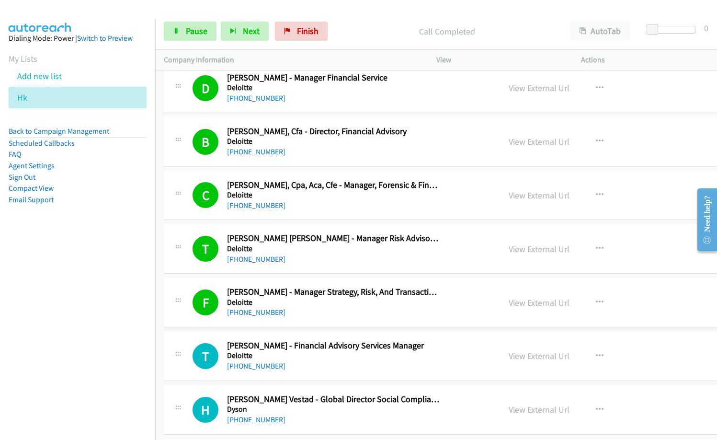
click at [500, 346] on div "View External Url View External Url Schedule/Manage Callback Start Calls Here R…" at bounding box center [588, 356] width 177 height 32
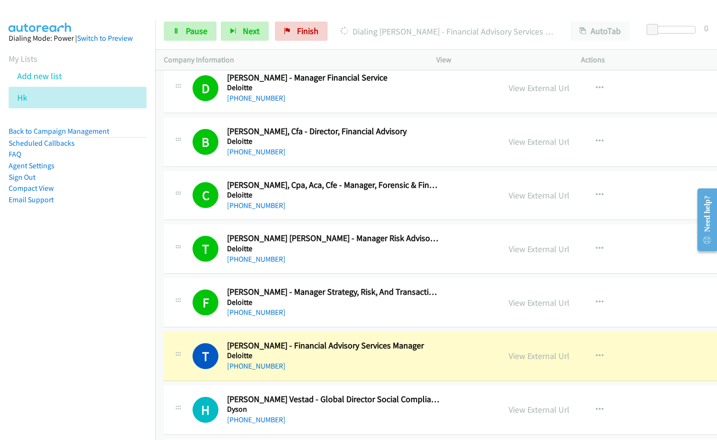
drag, startPoint x: 457, startPoint y: 305, endPoint x: 465, endPoint y: 266, distance: 39.7
click at [457, 305] on div "F Callback Scheduled [PERSON_NAME] - Manager Strategy, Risk, And Transactions D…" at bounding box center [332, 303] width 336 height 32
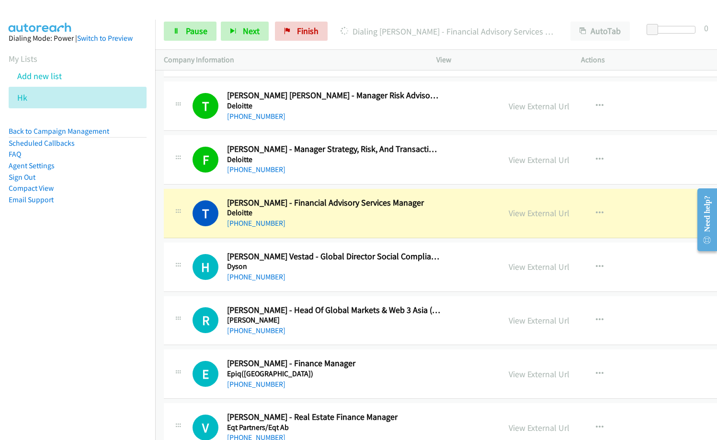
scroll to position [6661, 0]
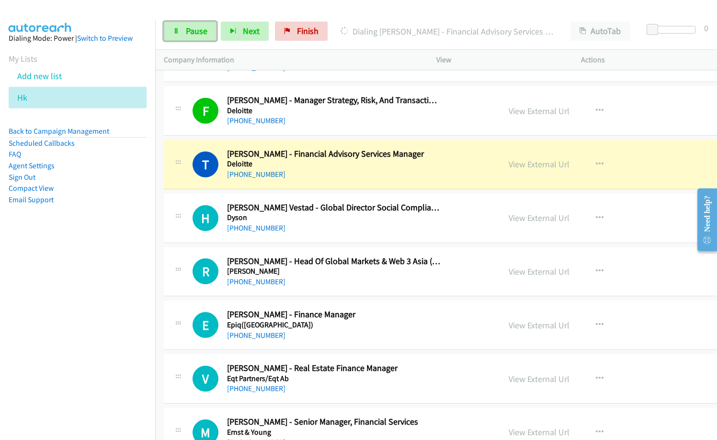
click at [195, 33] on span "Pause" at bounding box center [197, 30] width 22 height 11
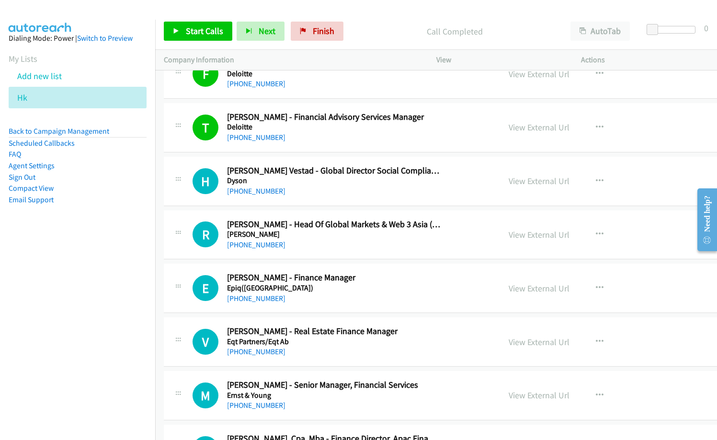
scroll to position [6709, 0]
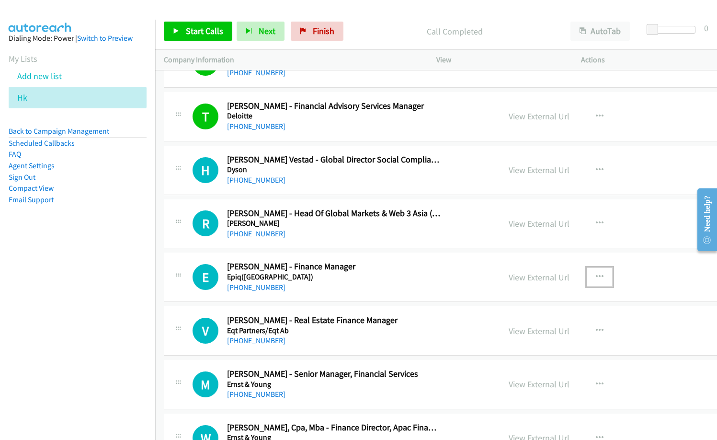
click at [596, 276] on icon "button" at bounding box center [600, 277] width 8 height 8
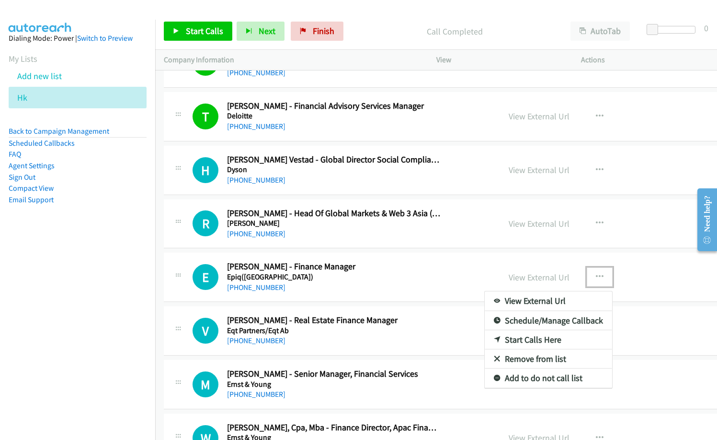
click at [494, 340] on link "Start Calls Here" at bounding box center [548, 339] width 127 height 19
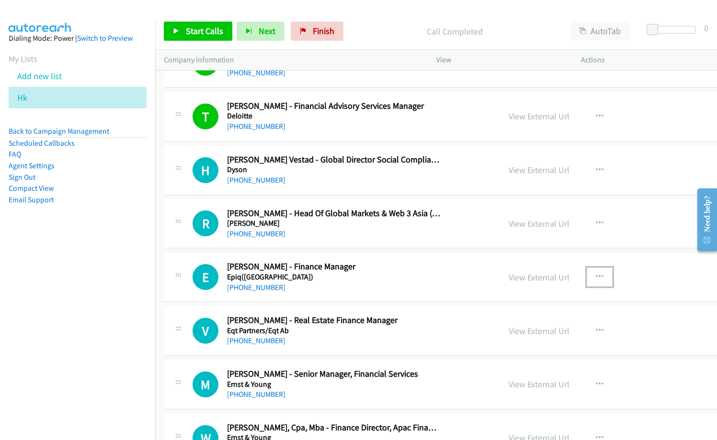
click at [350, 264] on h2 "[PERSON_NAME] - Finance Manager" at bounding box center [334, 266] width 214 height 11
click at [596, 279] on icon "button" at bounding box center [600, 277] width 8 height 8
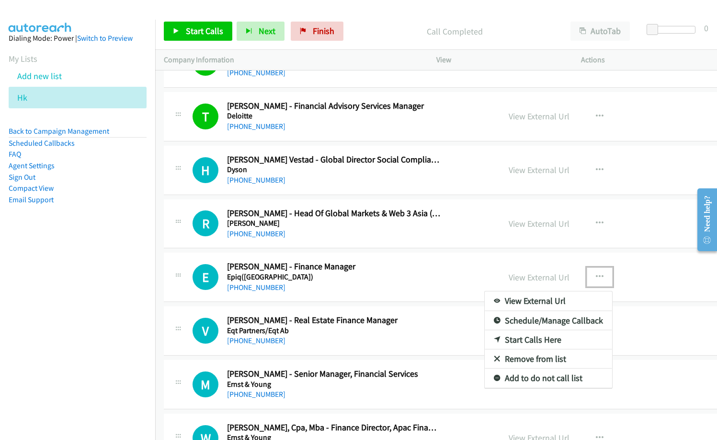
click at [485, 337] on link "Start Calls Here" at bounding box center [548, 339] width 127 height 19
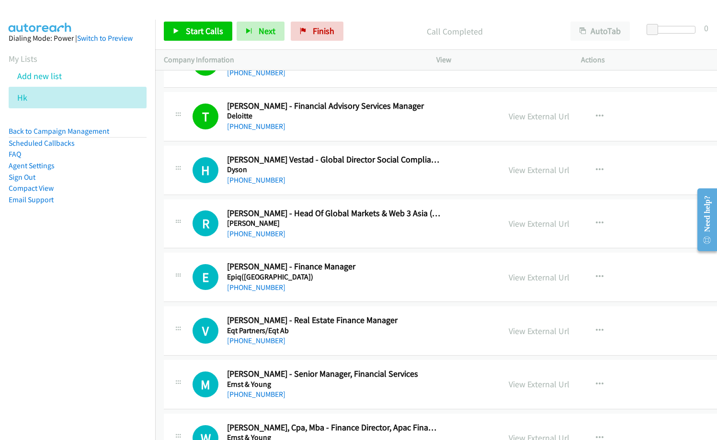
click at [194, 19] on div "Start Calls Pause Next Finish Call Completed AutoTab AutoTab 0" at bounding box center [436, 31] width 562 height 37
click at [194, 24] on link "Start Calls" at bounding box center [198, 31] width 69 height 19
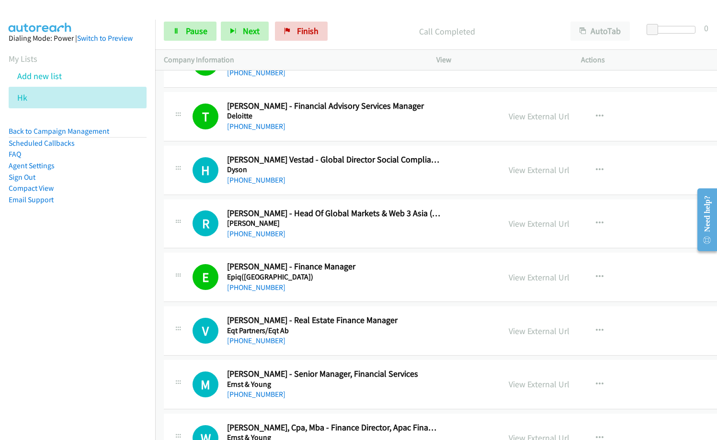
click at [354, 278] on h5 "Epiq([GEOGRAPHIC_DATA])" at bounding box center [334, 277] width 214 height 10
drag, startPoint x: 356, startPoint y: 280, endPoint x: 458, endPoint y: 277, distance: 101.6
click at [356, 280] on h5 "Epiq([GEOGRAPHIC_DATA])" at bounding box center [334, 277] width 214 height 10
click at [519, 274] on link "View External Url" at bounding box center [539, 277] width 61 height 11
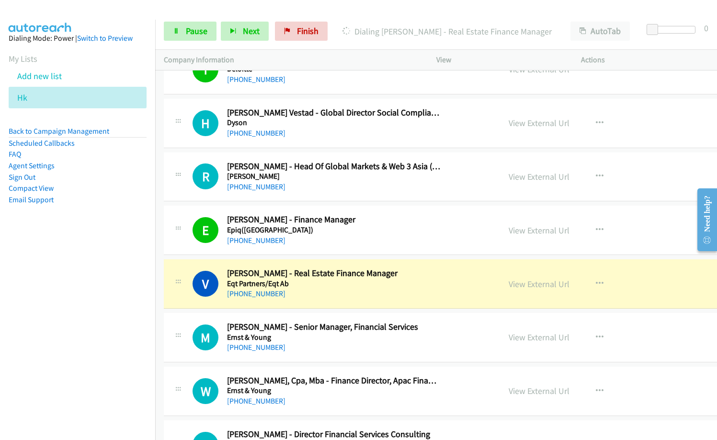
scroll to position [6805, 0]
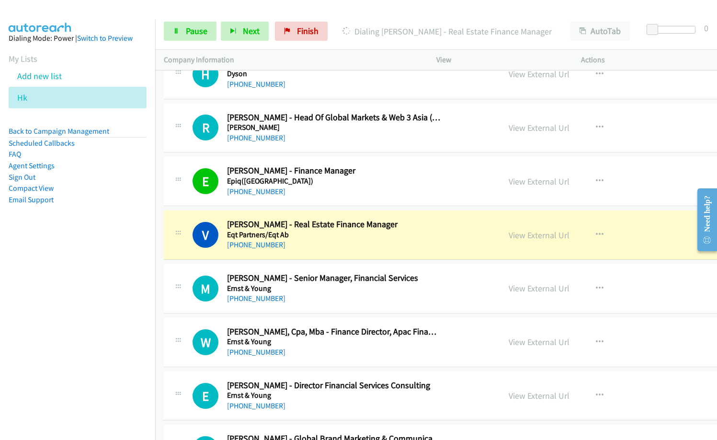
drag, startPoint x: 391, startPoint y: 161, endPoint x: 462, endPoint y: 120, distance: 82.6
click at [391, 161] on div "E Callback Scheduled [PERSON_NAME] - Finance Manager Epiq([GEOGRAPHIC_DATA]) [G…" at bounding box center [483, 181] width 638 height 49
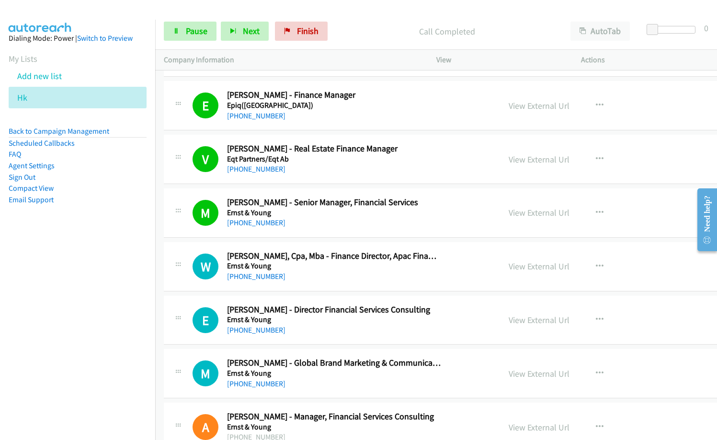
scroll to position [6900, 0]
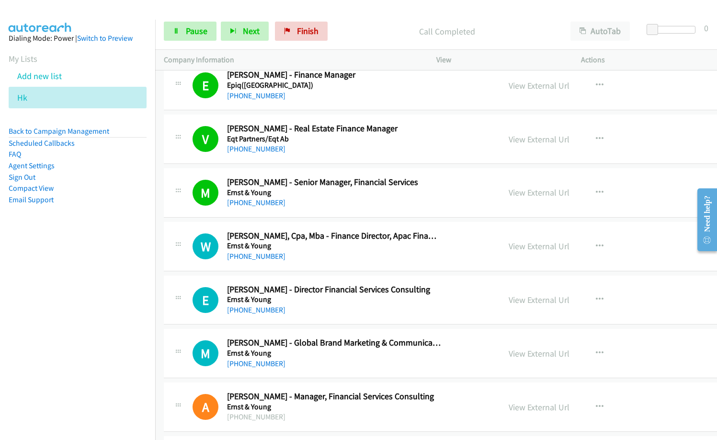
click at [337, 256] on div "[PHONE_NUMBER]" at bounding box center [334, 257] width 214 height 12
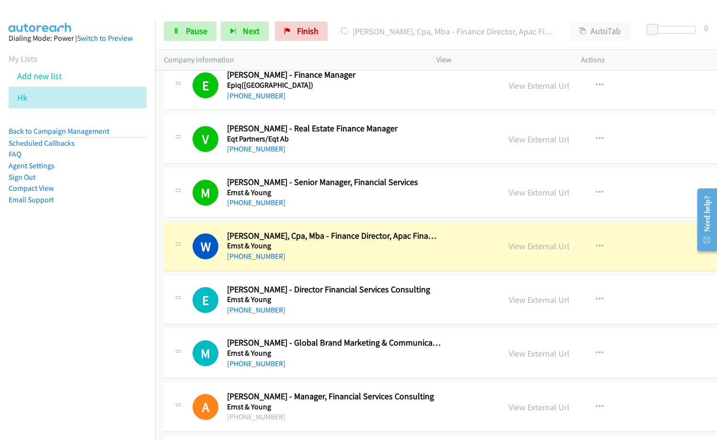
click at [379, 255] on div "[PHONE_NUMBER]" at bounding box center [334, 257] width 214 height 12
click at [509, 244] on link "View External Url" at bounding box center [539, 246] width 61 height 11
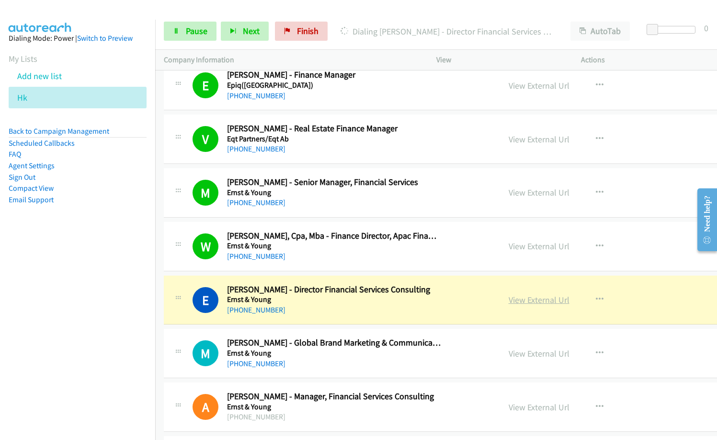
click at [509, 298] on link "View External Url" at bounding box center [539, 299] width 61 height 11
click at [197, 36] on span "Pause" at bounding box center [197, 30] width 22 height 11
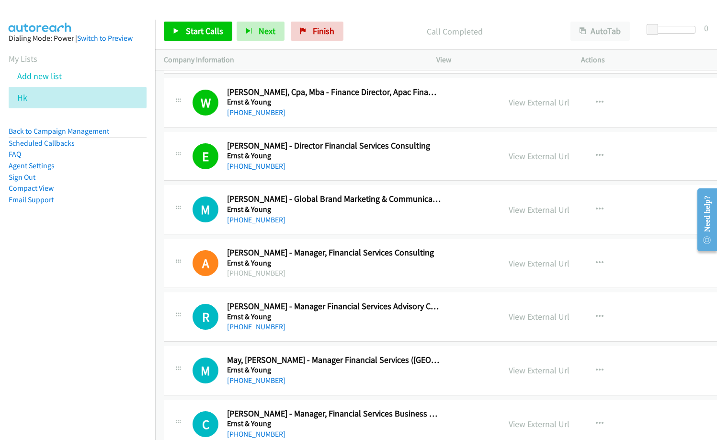
scroll to position [7092, 0]
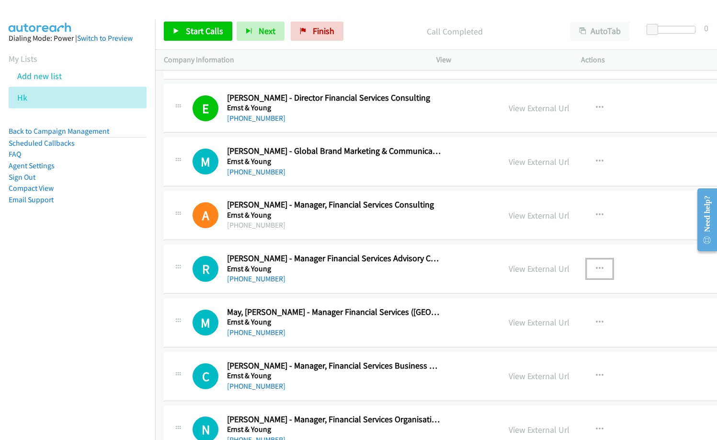
click at [596, 267] on icon "button" at bounding box center [600, 269] width 8 height 8
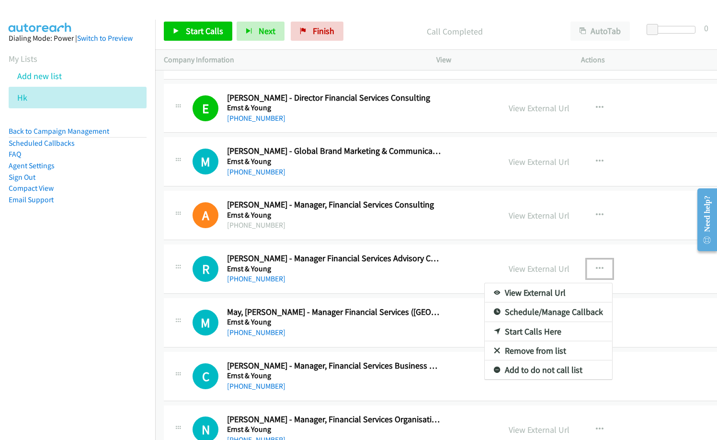
click at [501, 331] on link "Start Calls Here" at bounding box center [548, 331] width 127 height 19
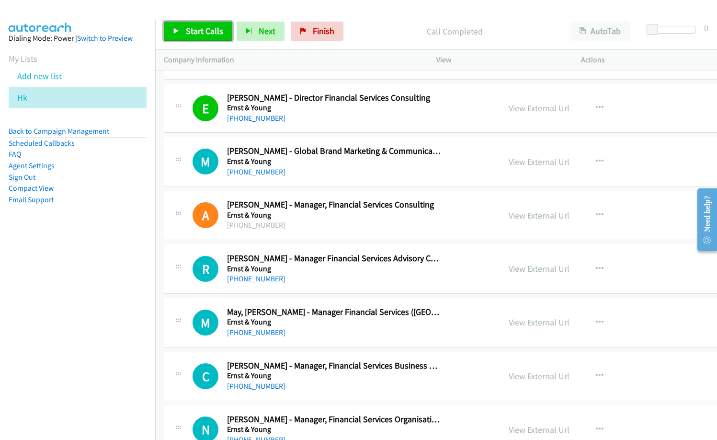
click at [201, 35] on span "Start Calls" at bounding box center [204, 30] width 37 height 11
click at [2, 273] on nav "Dialing Mode: Power | Switch to Preview My Lists Add new list Hk Back to Campai…" at bounding box center [78, 240] width 156 height 440
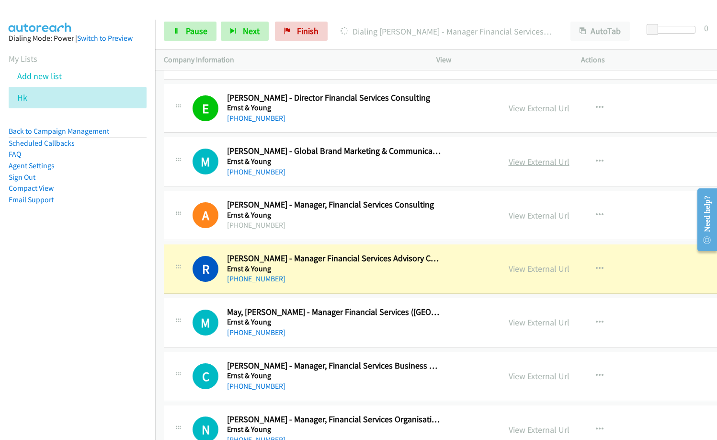
click at [509, 161] on link "View External Url" at bounding box center [539, 161] width 61 height 11
click at [374, 44] on div "Start Calls Pause Next Finish [PERSON_NAME] - Manager Financial Services Adviso…" at bounding box center [436, 31] width 562 height 37
click at [509, 269] on link "View External Url" at bounding box center [539, 268] width 61 height 11
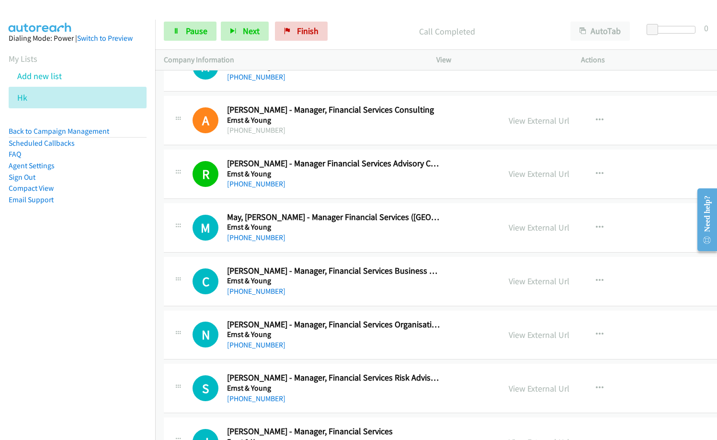
scroll to position [7188, 0]
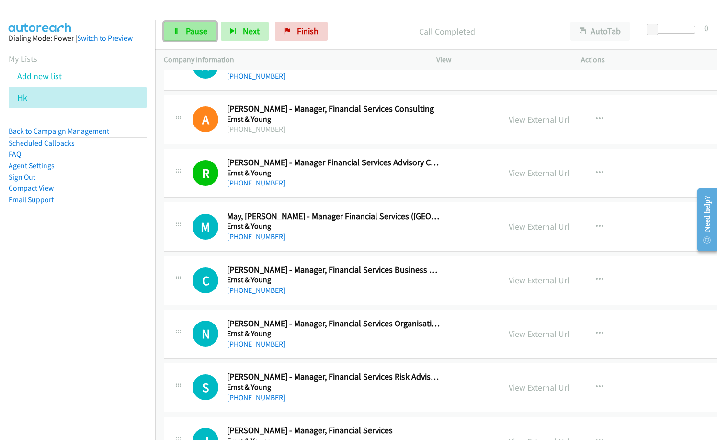
click at [194, 35] on span "Pause" at bounding box center [197, 30] width 22 height 11
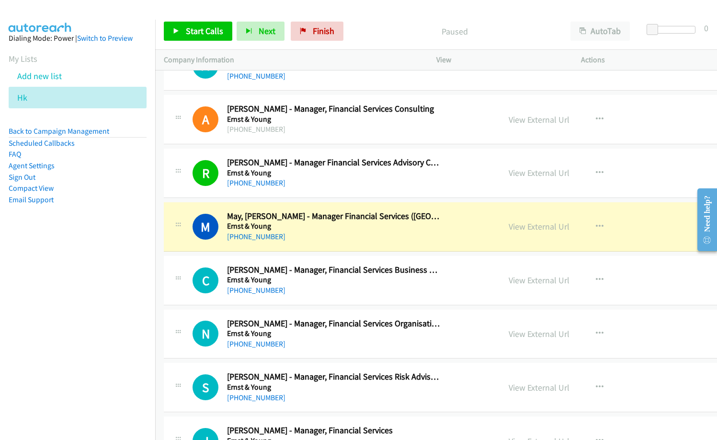
scroll to position [7236, 0]
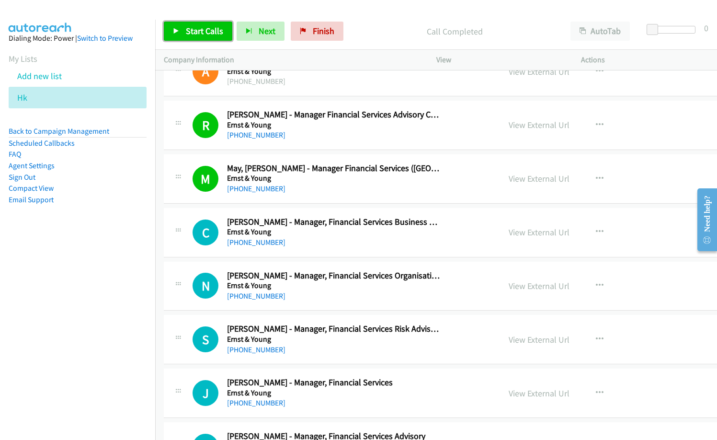
drag, startPoint x: 201, startPoint y: 28, endPoint x: 265, endPoint y: 13, distance: 64.9
click at [201, 27] on span "Start Calls" at bounding box center [204, 30] width 37 height 11
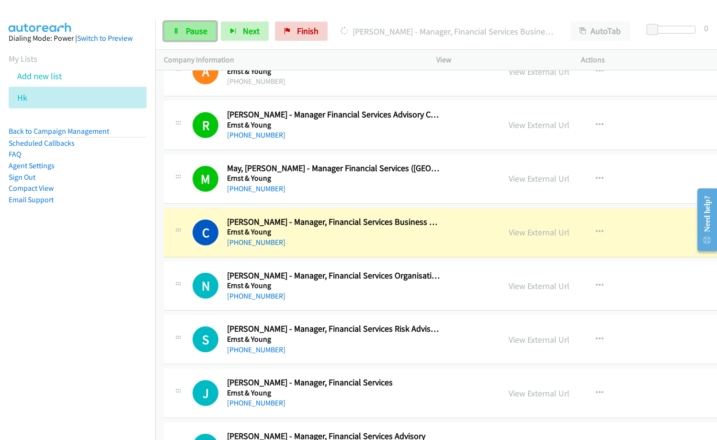
click at [193, 28] on span "Pause" at bounding box center [197, 30] width 22 height 11
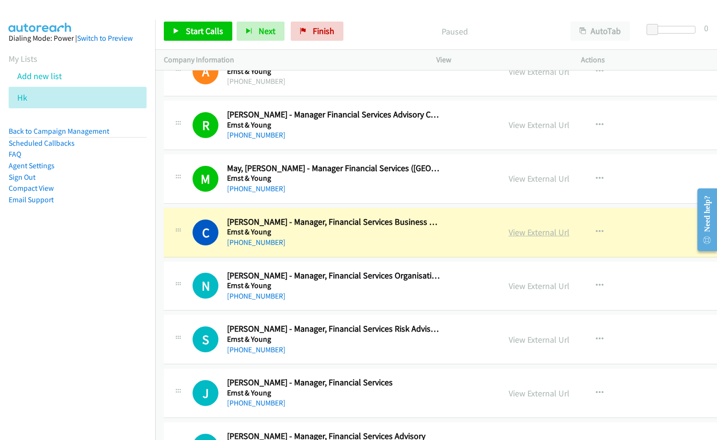
click at [509, 236] on link "View External Url" at bounding box center [539, 232] width 61 height 11
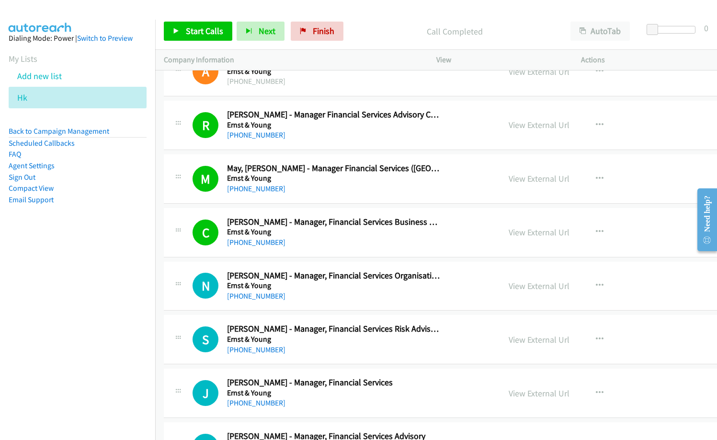
click at [83, 303] on nav "Dialing Mode: Power | Switch to Preview My Lists Add new list Hk Back to Campai…" at bounding box center [78, 240] width 156 height 440
